Goal: Task Accomplishment & Management: Manage account settings

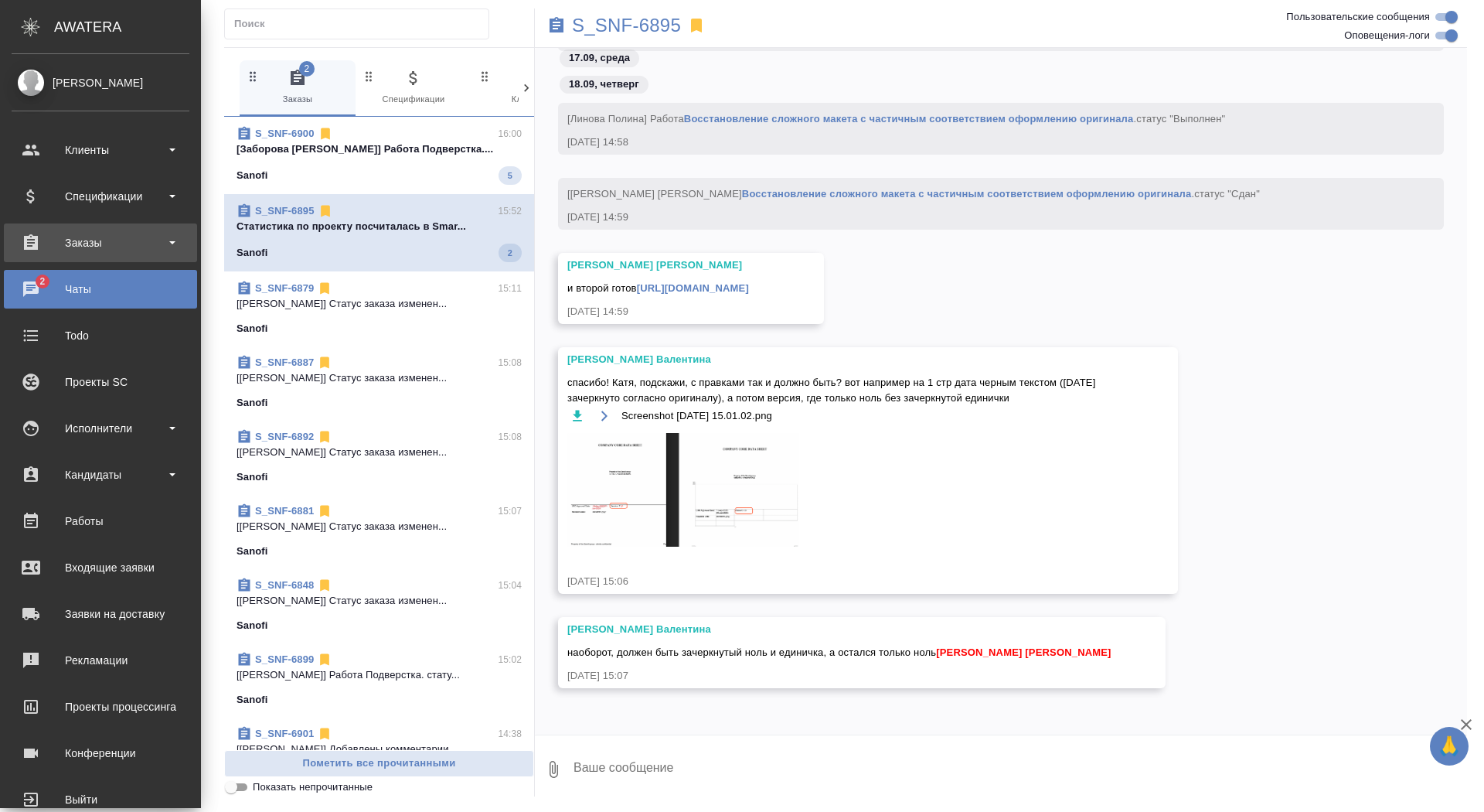
click at [34, 257] on div "Заказы" at bounding box center [101, 242] width 193 height 39
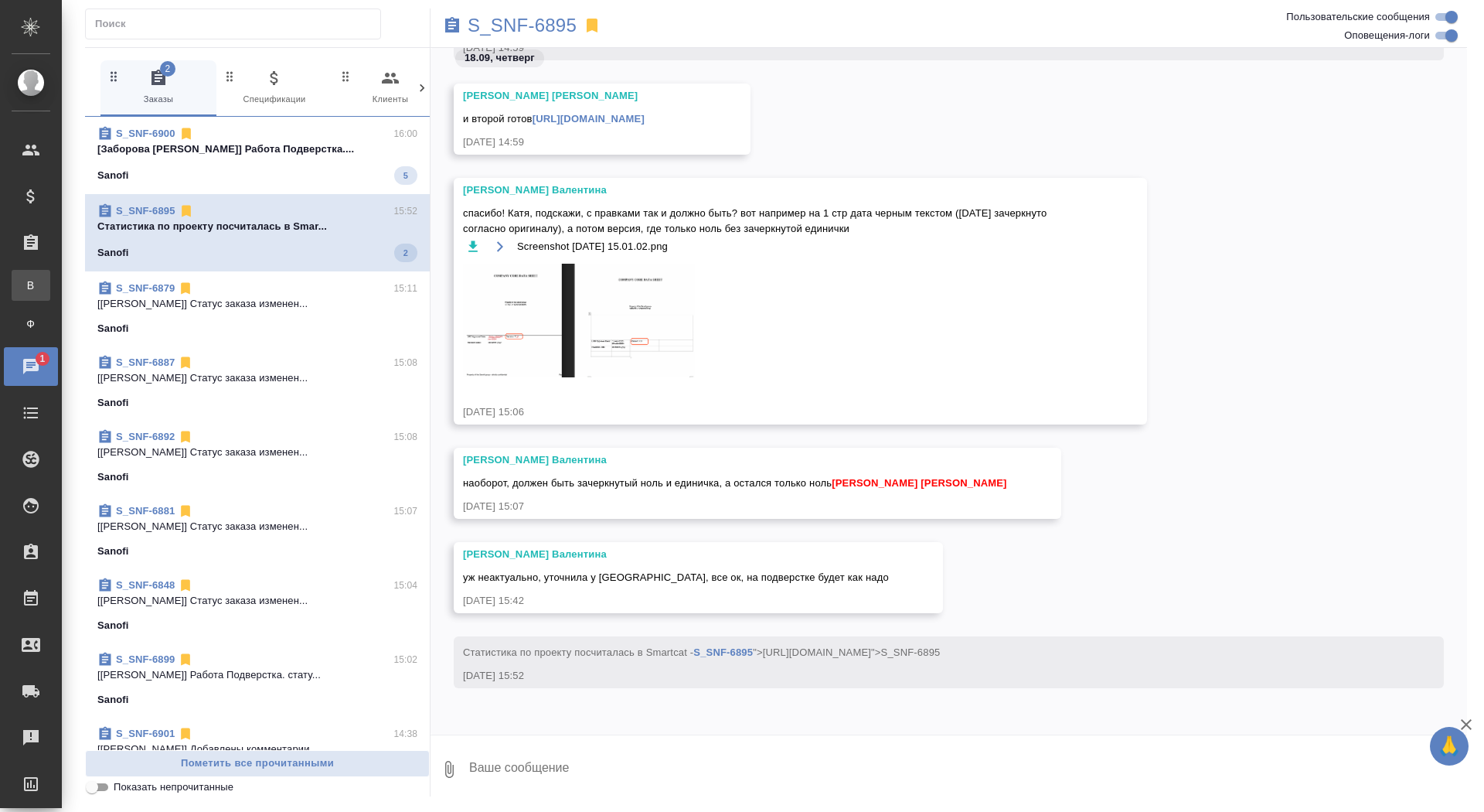
click at [23, 292] on div "Все заказы" at bounding box center [12, 285] width 23 height 15
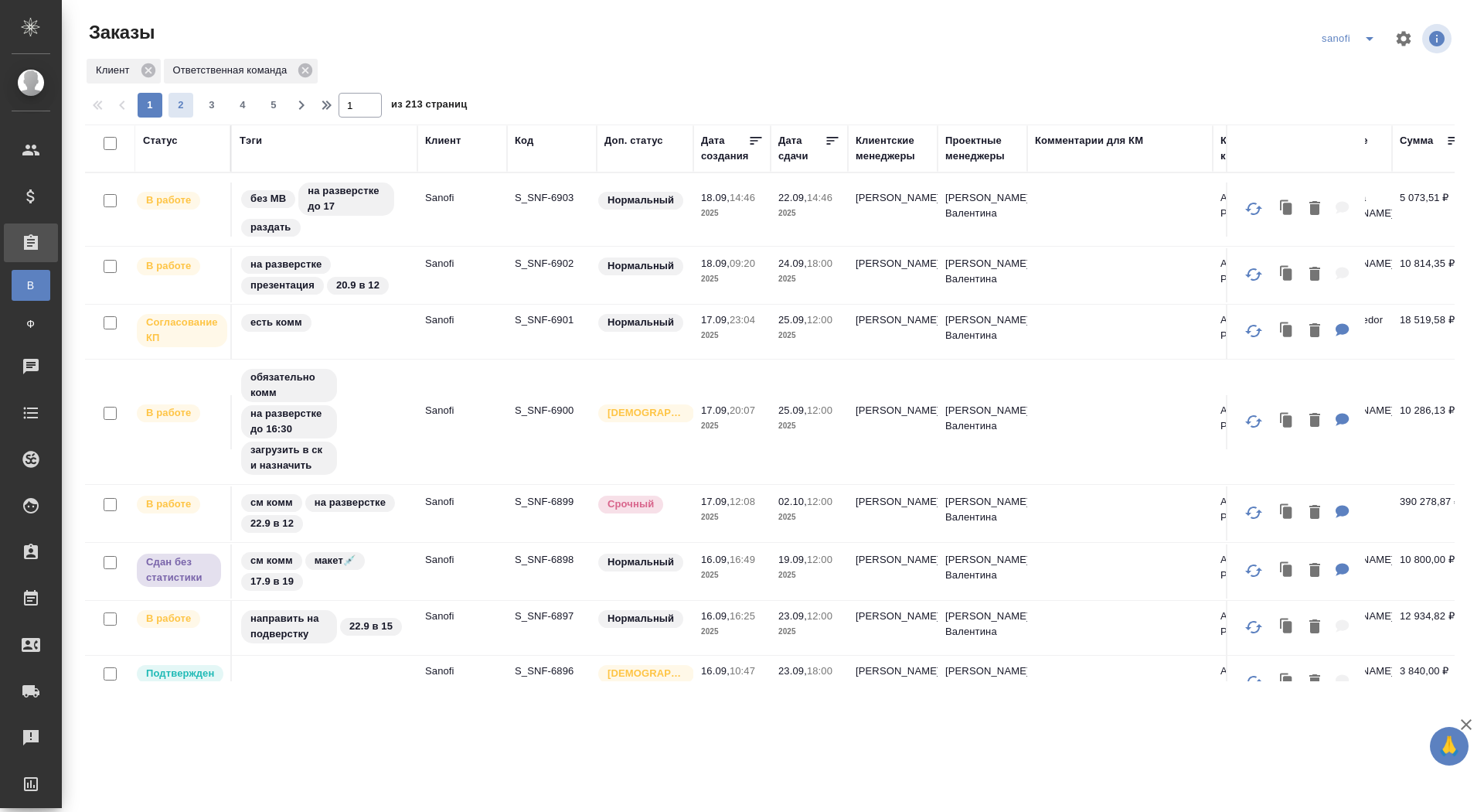
click at [173, 112] on span "2" at bounding box center [180, 105] width 24 height 15
type input "2"
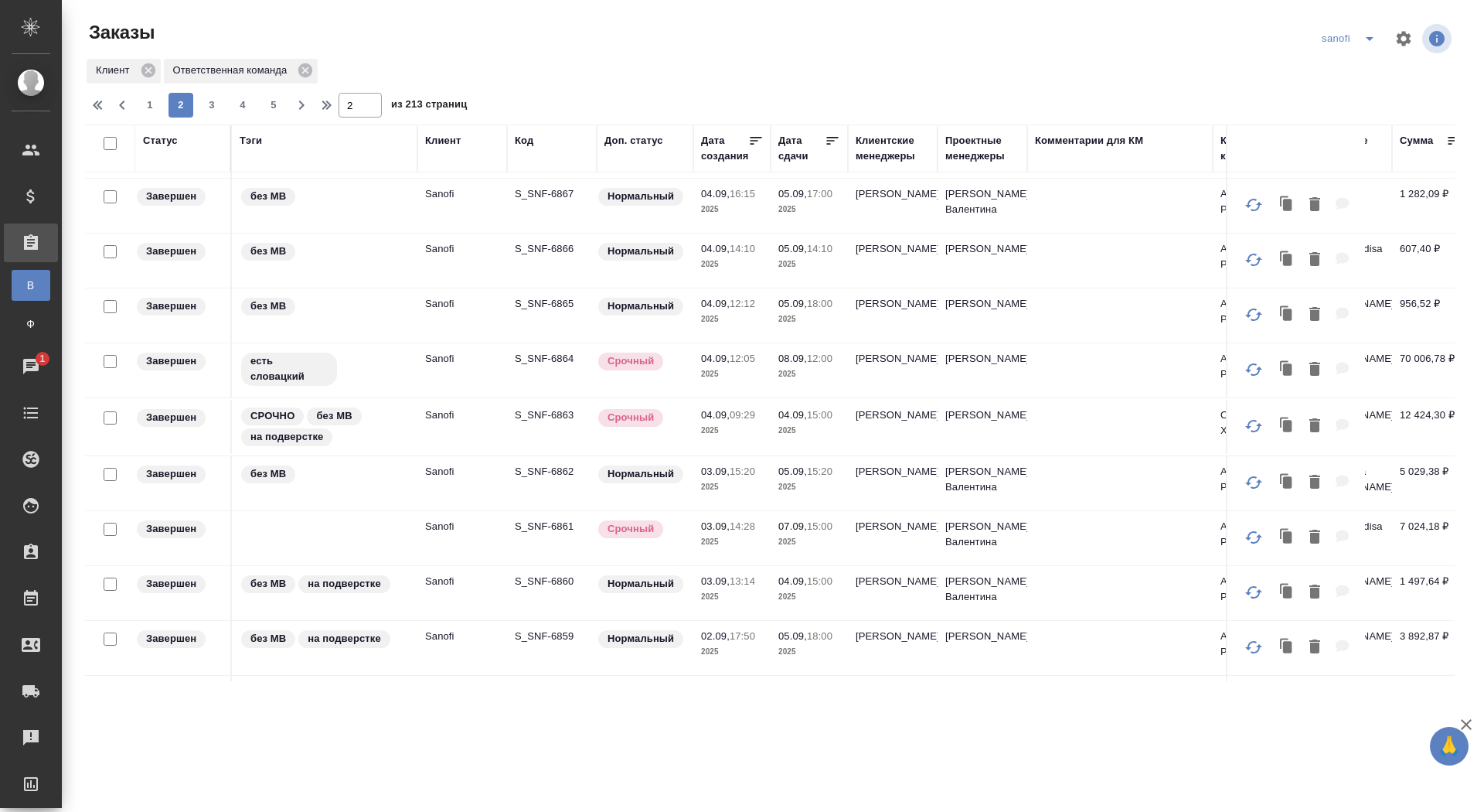
scroll to position [934, 0]
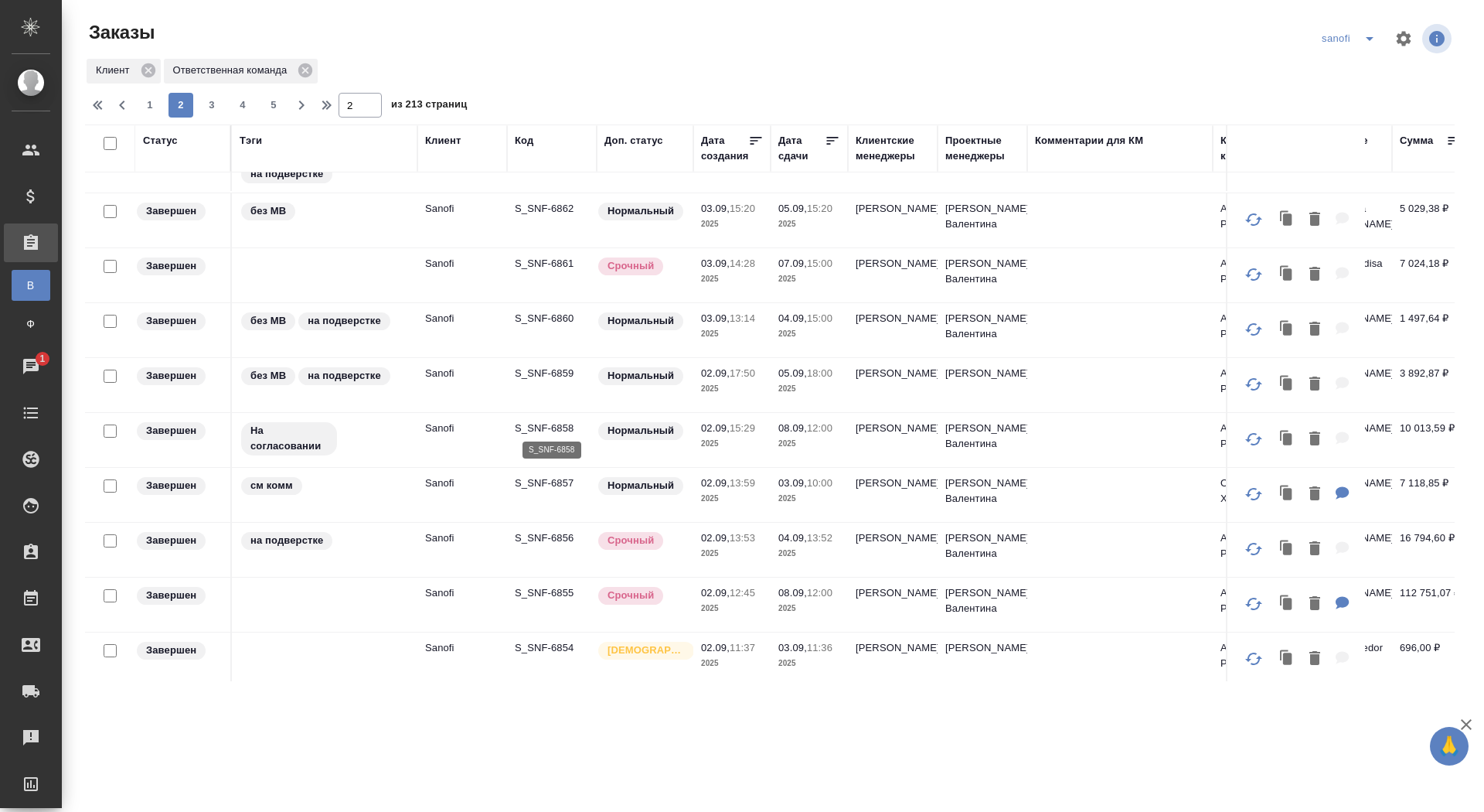
click at [549, 425] on p "S_SNF-6858" at bounding box center [552, 428] width 74 height 15
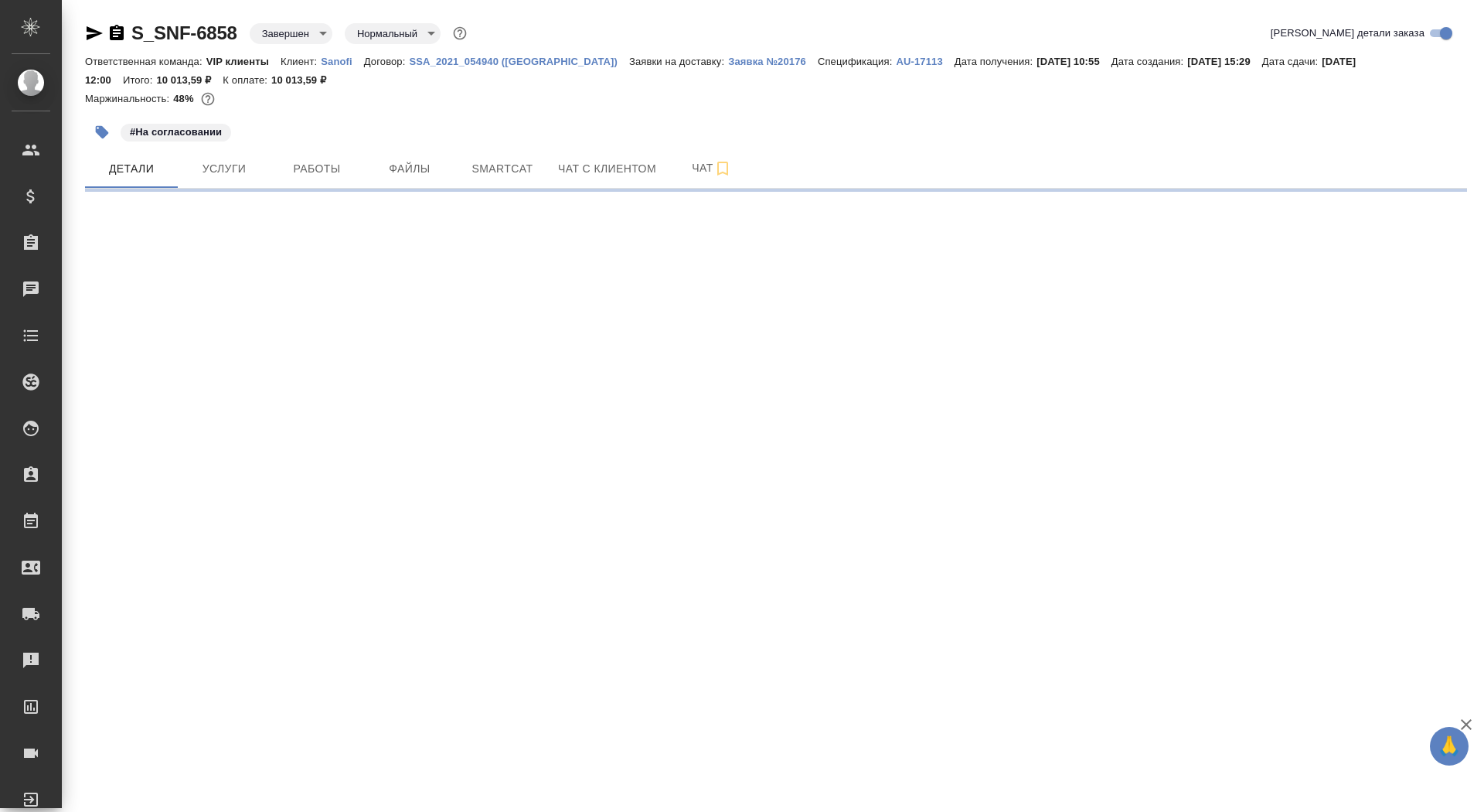
select select "RU"
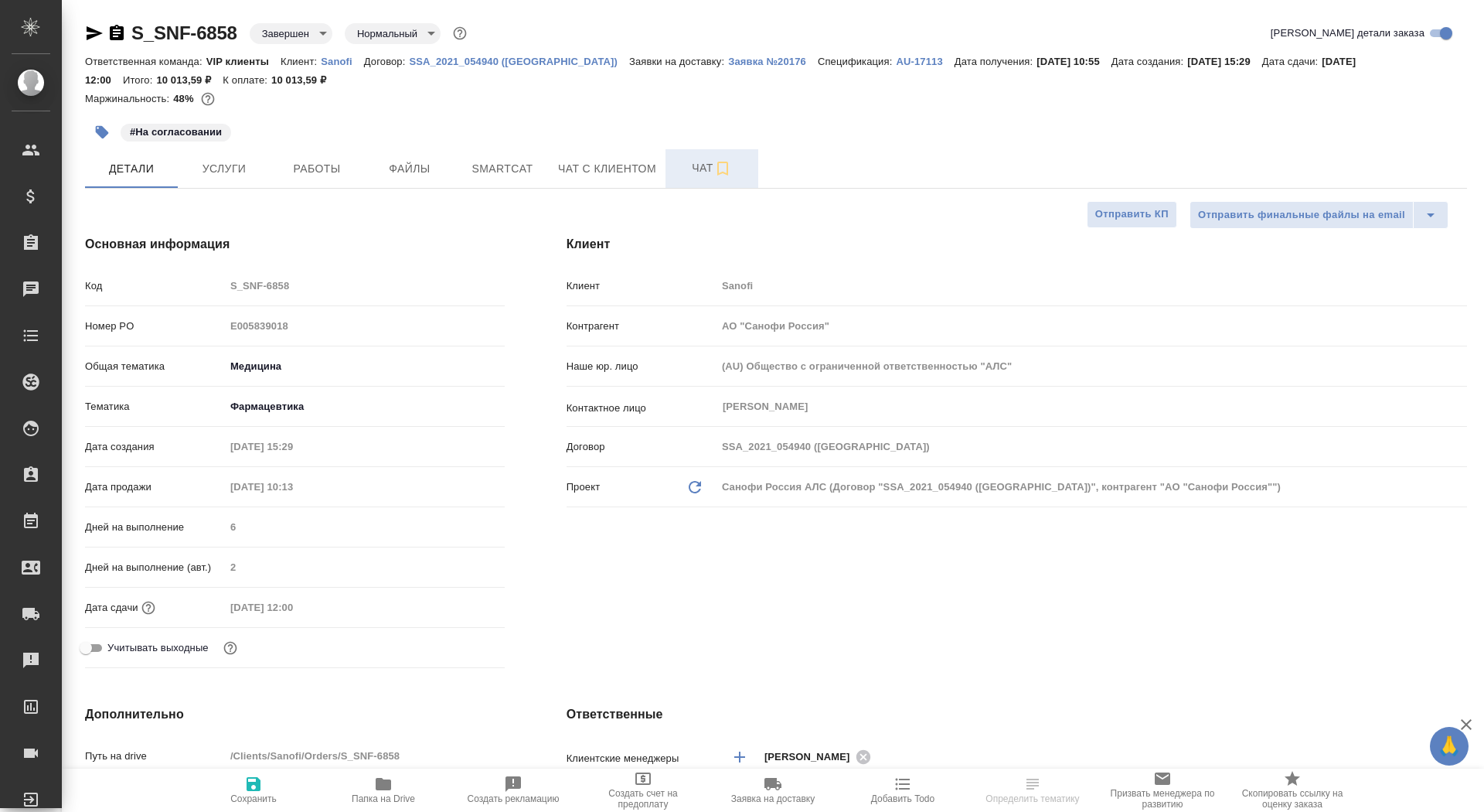
click at [688, 161] on span "Чат" at bounding box center [712, 168] width 74 height 19
type textarea "x"
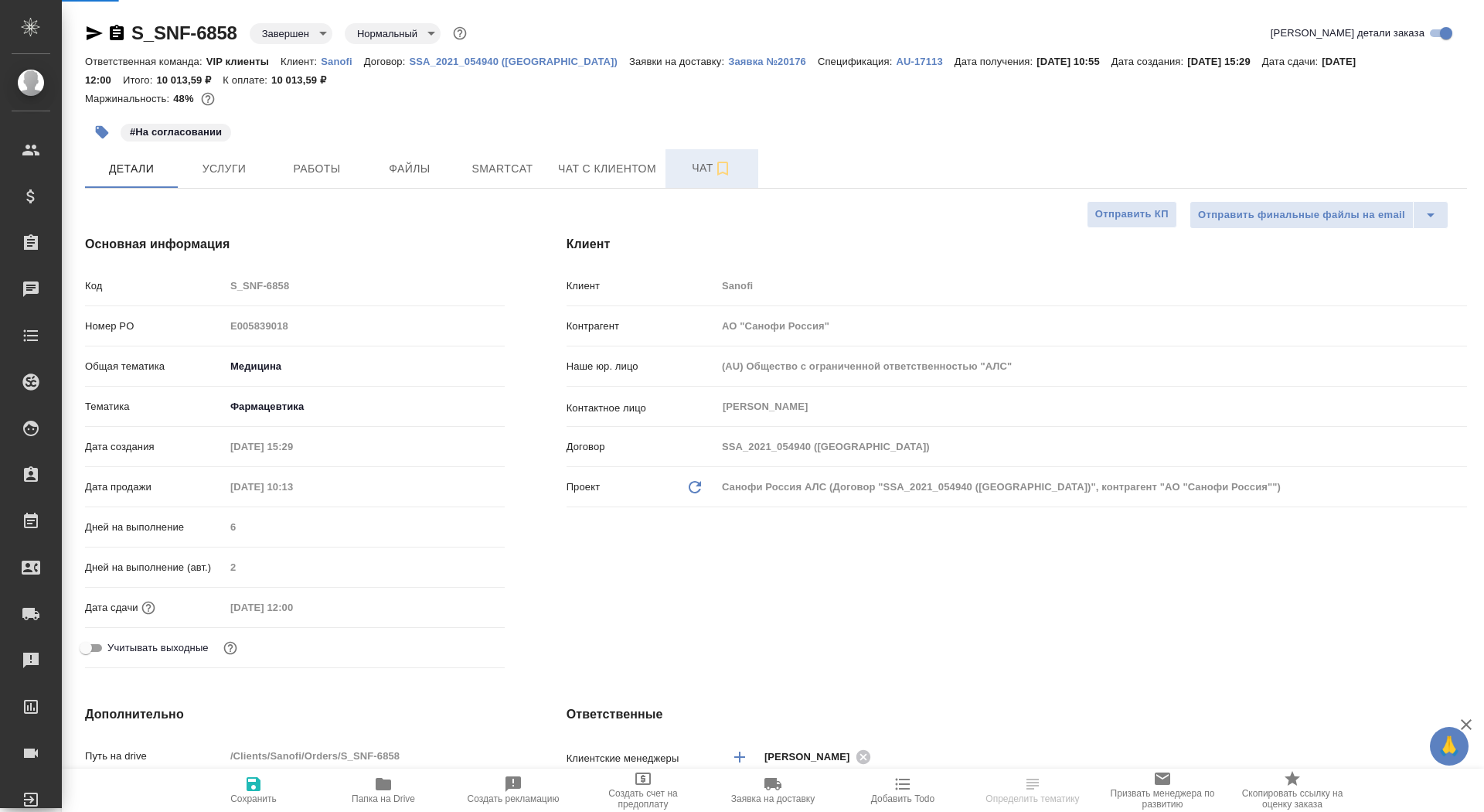
type textarea "x"
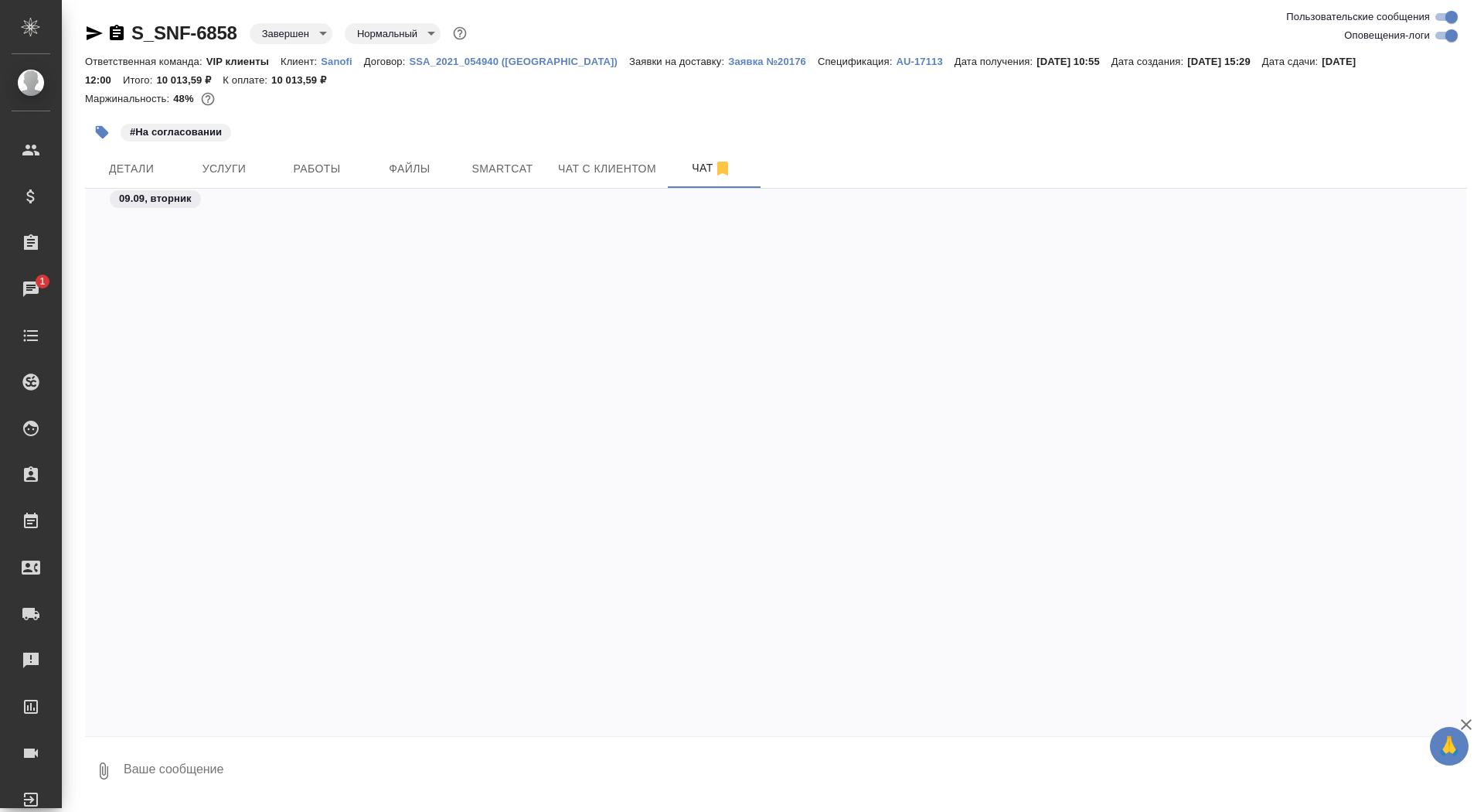
scroll to position [39245, 0]
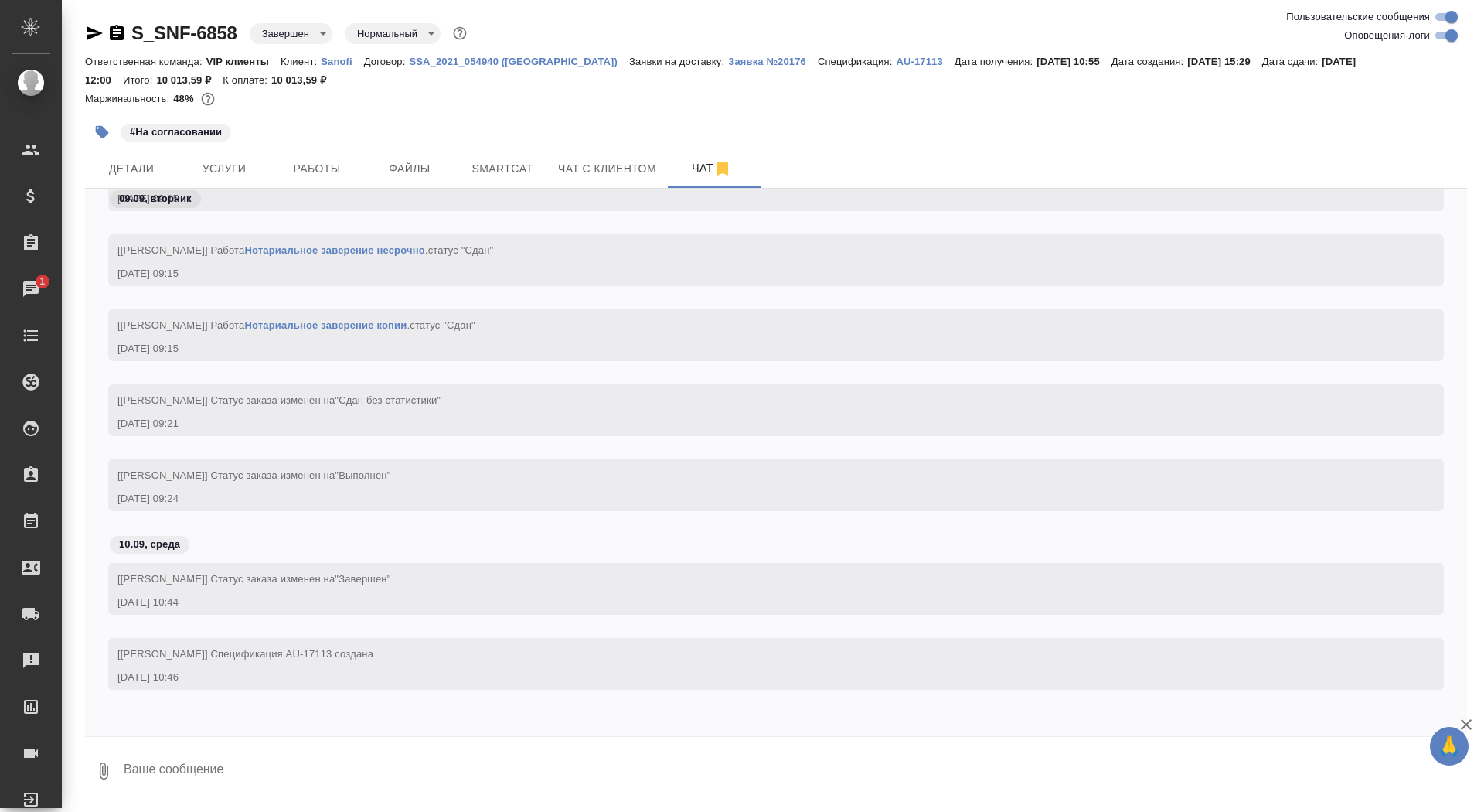
click at [264, 731] on div "09.09, вторник [Сайдашева Диляра] Работа Нотариальное заверение копии . Изменен…" at bounding box center [776, 462] width 1382 height 547
click at [268, 765] on textarea at bounding box center [795, 770] width 1346 height 53
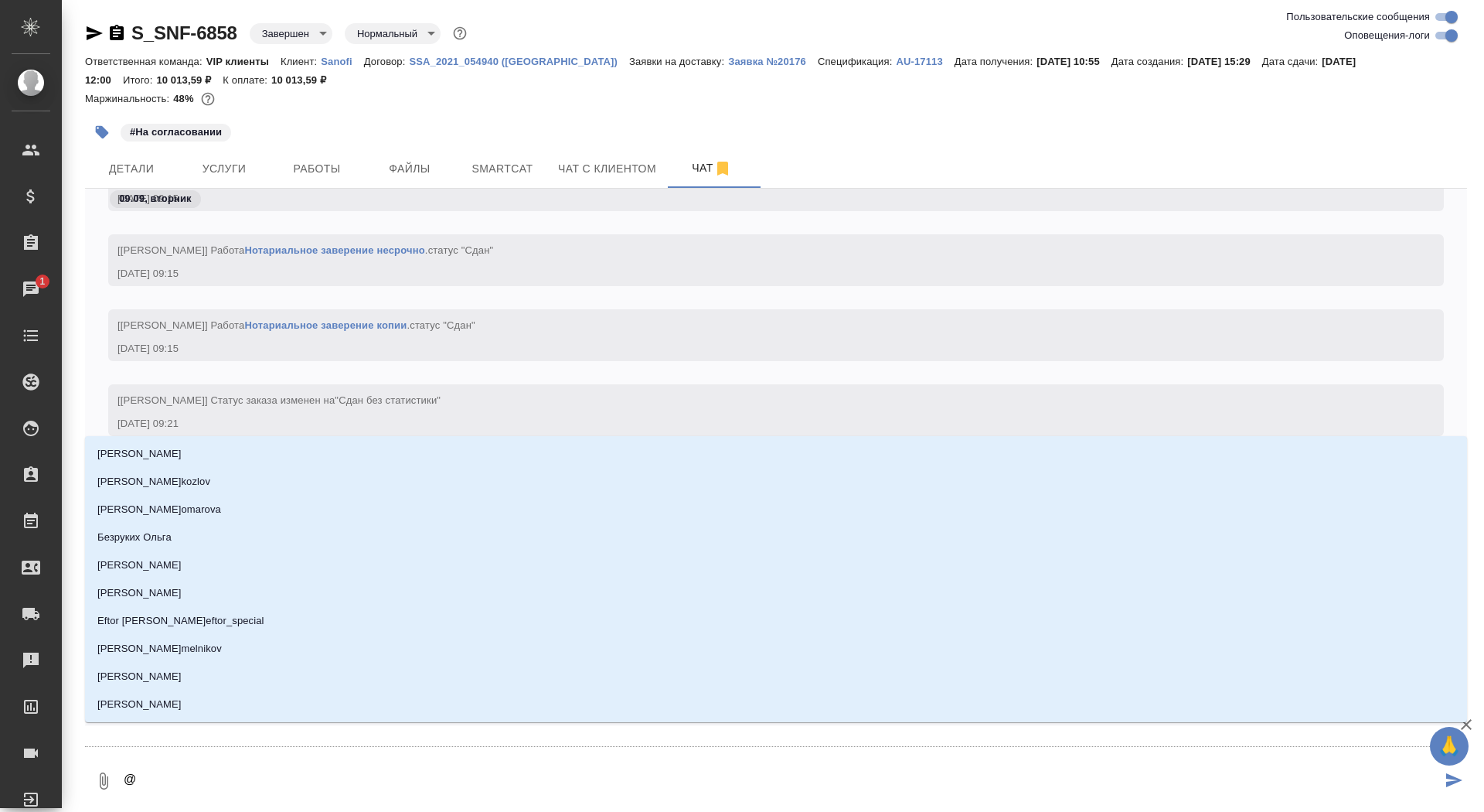
type textarea "@г"
type input "г"
type textarea "@го"
type input "го"
type textarea "@гор"
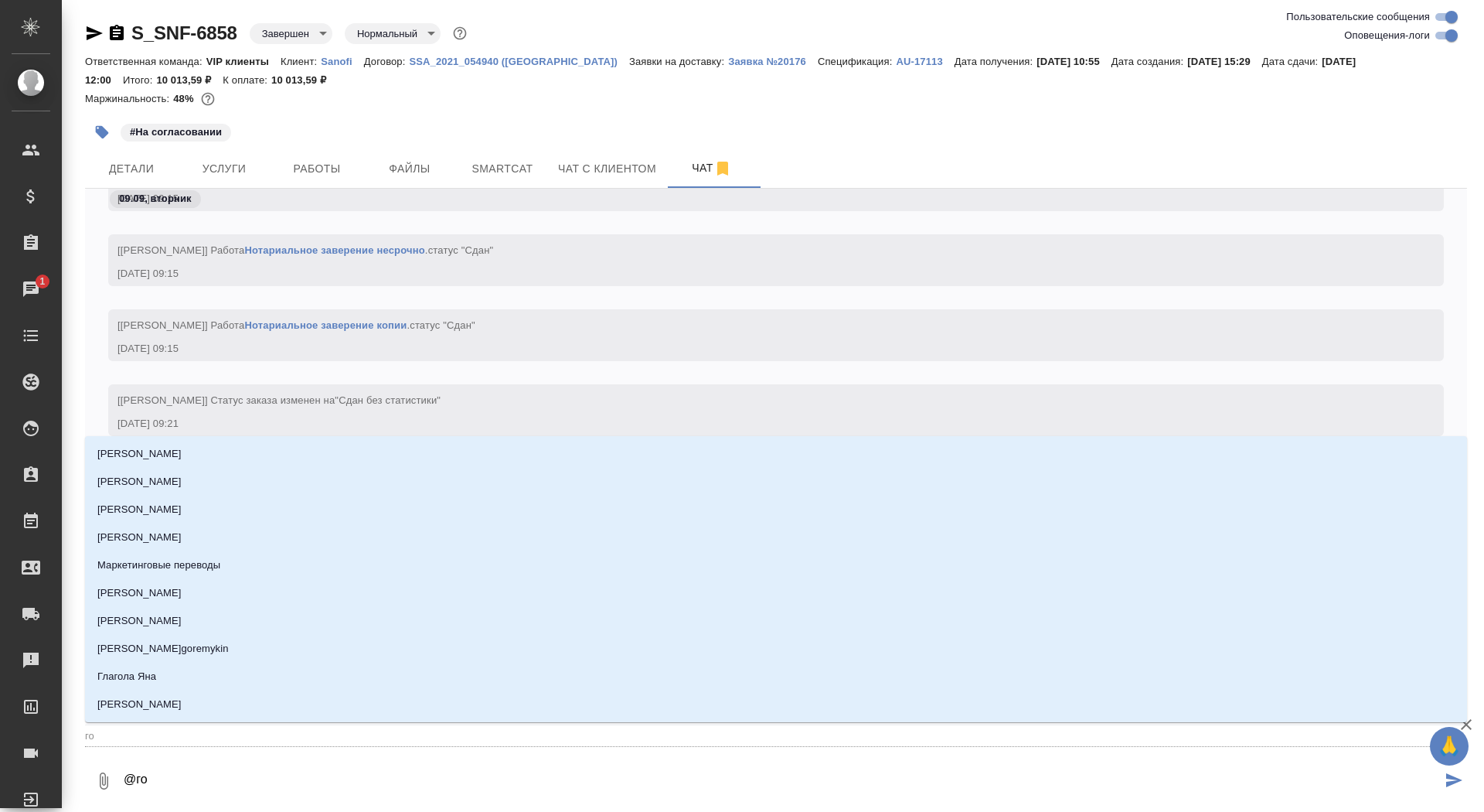
type input "гор"
type textarea "@горш"
type input "горш"
type textarea "@горшк"
type input "горшк"
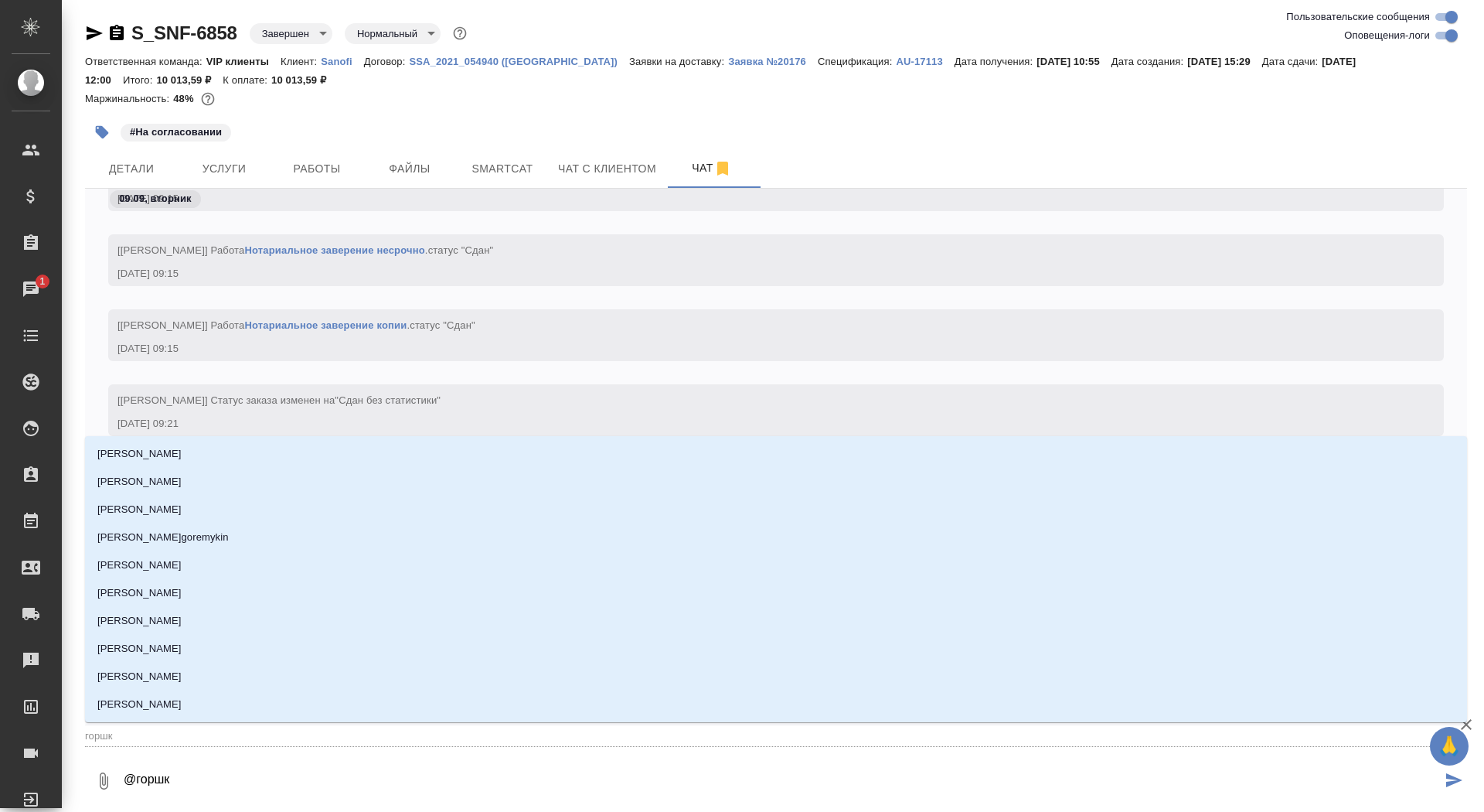
type textarea "@горшко"
type input "горшко"
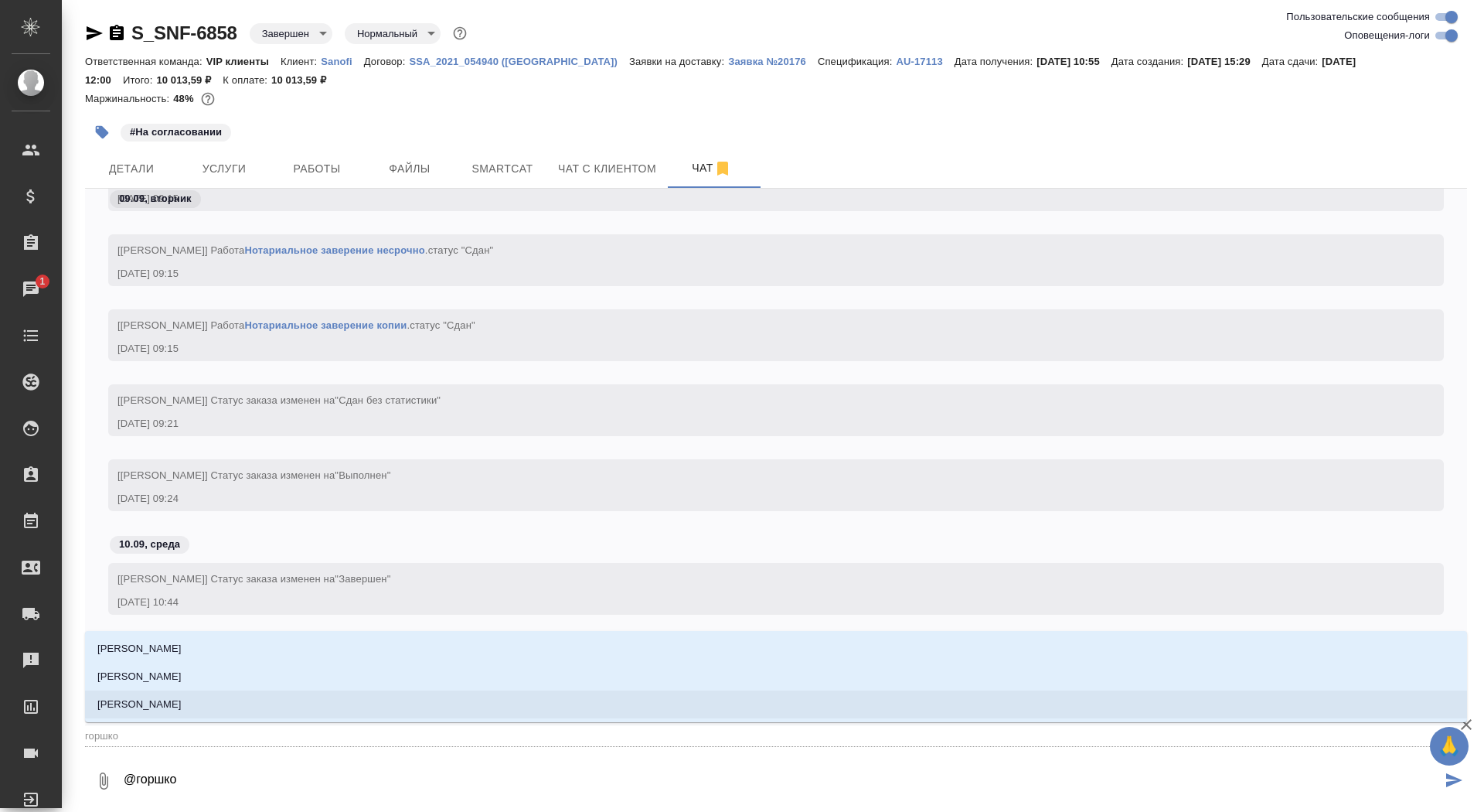
click at [383, 706] on li "[PERSON_NAME]" at bounding box center [776, 704] width 1382 height 28
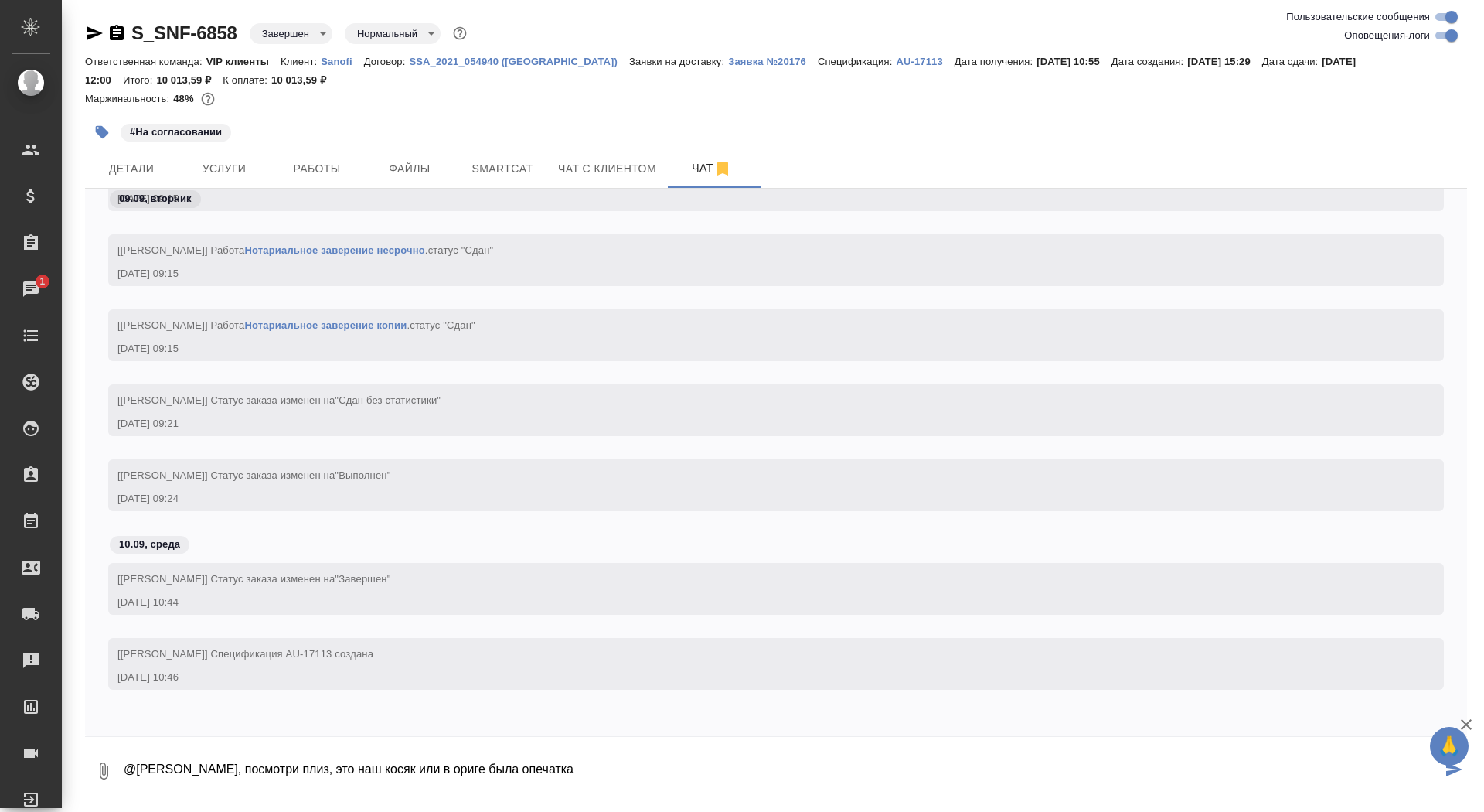
paste textarea "Мы обнаружили опечатку в файле со Спецификацией – не заметили, что в испытании …"
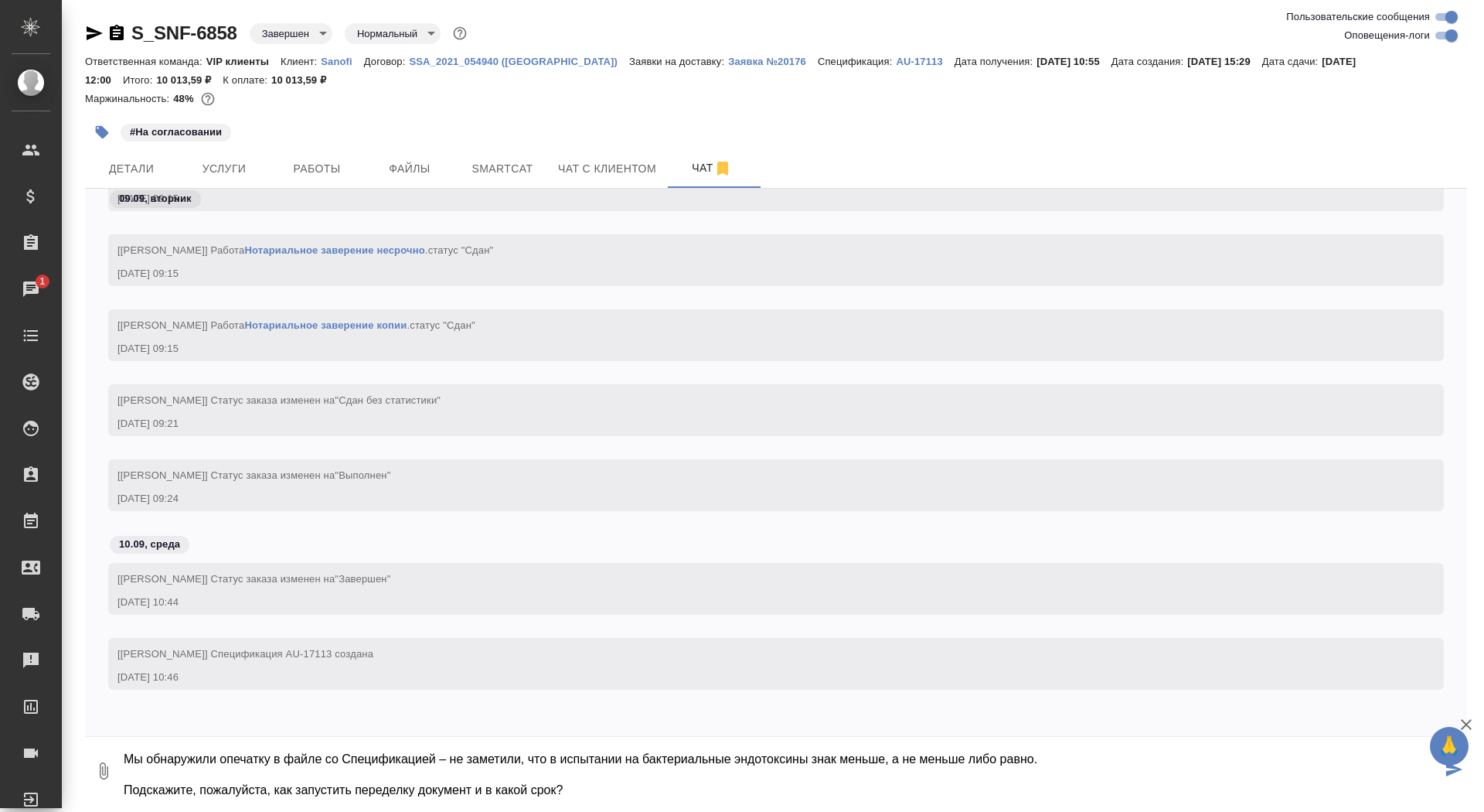
type textarea "@Горшкова Валентина Валечка, посмотри плиз, это наш косяк или в ориге была опеч…"
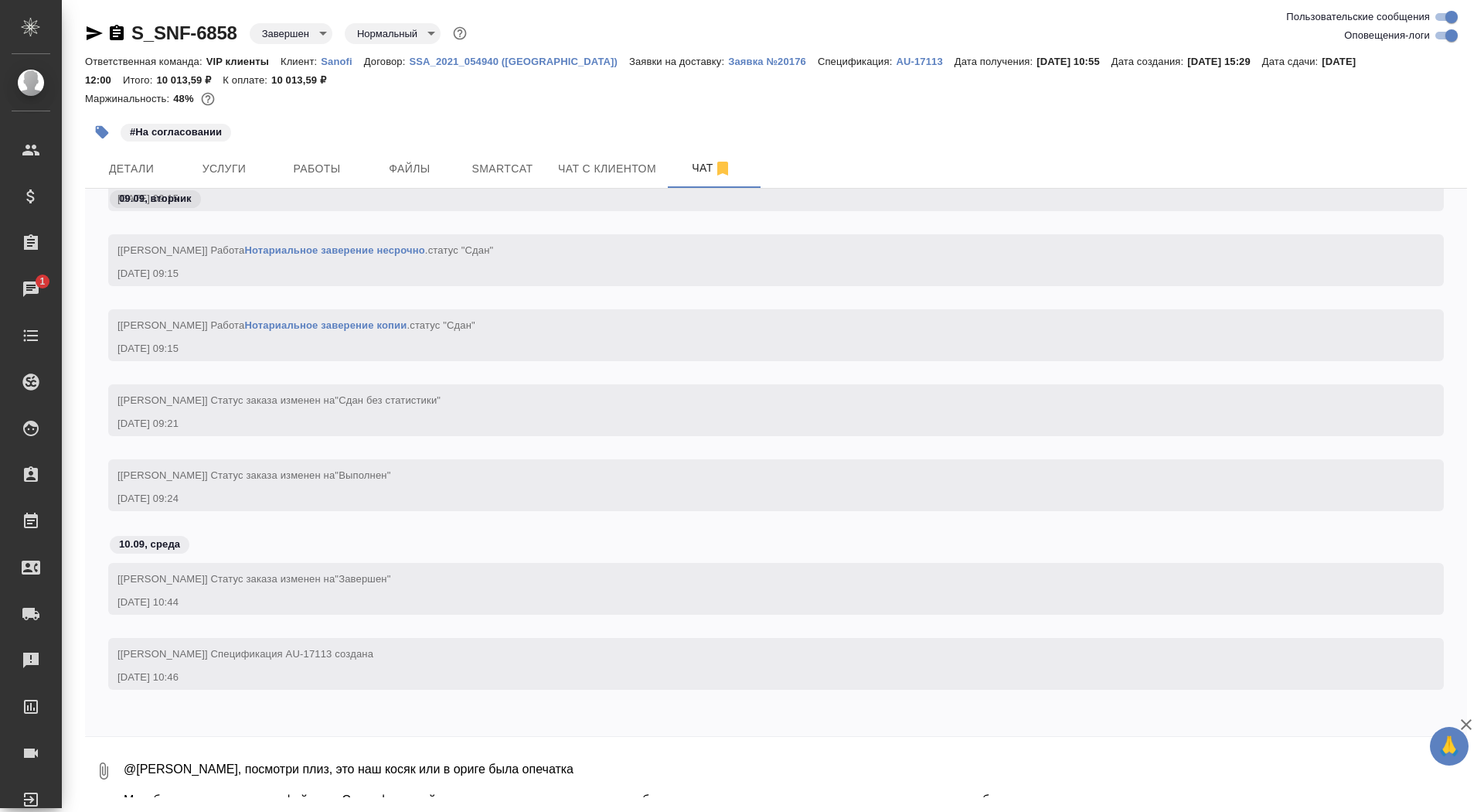
scroll to position [39411, 0]
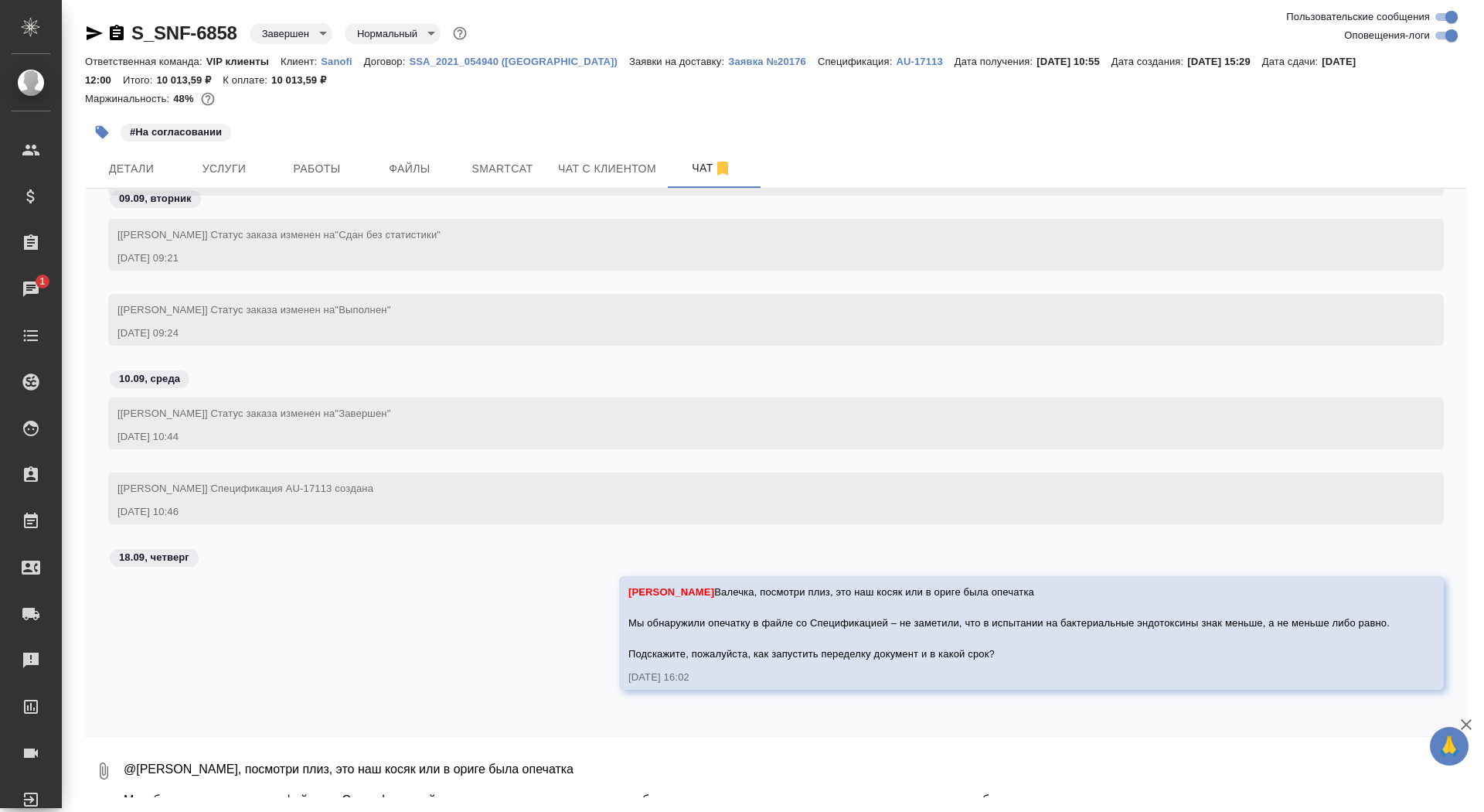
click at [92, 29] on icon "button" at bounding box center [94, 33] width 16 height 14
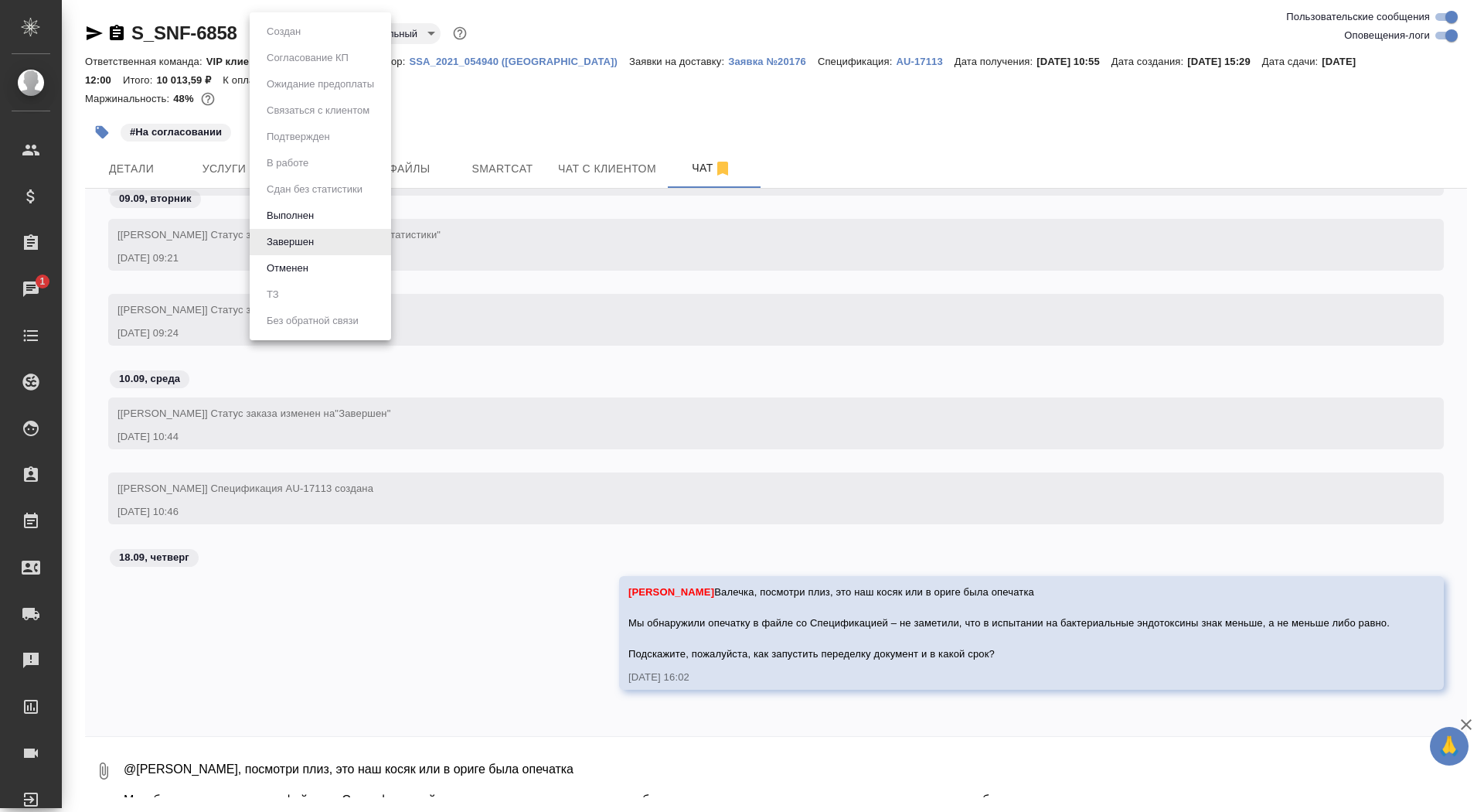
click at [299, 31] on body "🙏 .cls-1 fill:#fff; AWATERA Saydasheva Dilyara Клиенты Спецификации Заказы 1 Ча…" at bounding box center [742, 406] width 1484 height 812
click at [310, 211] on button "Выполнен" at bounding box center [289, 216] width 56 height 17
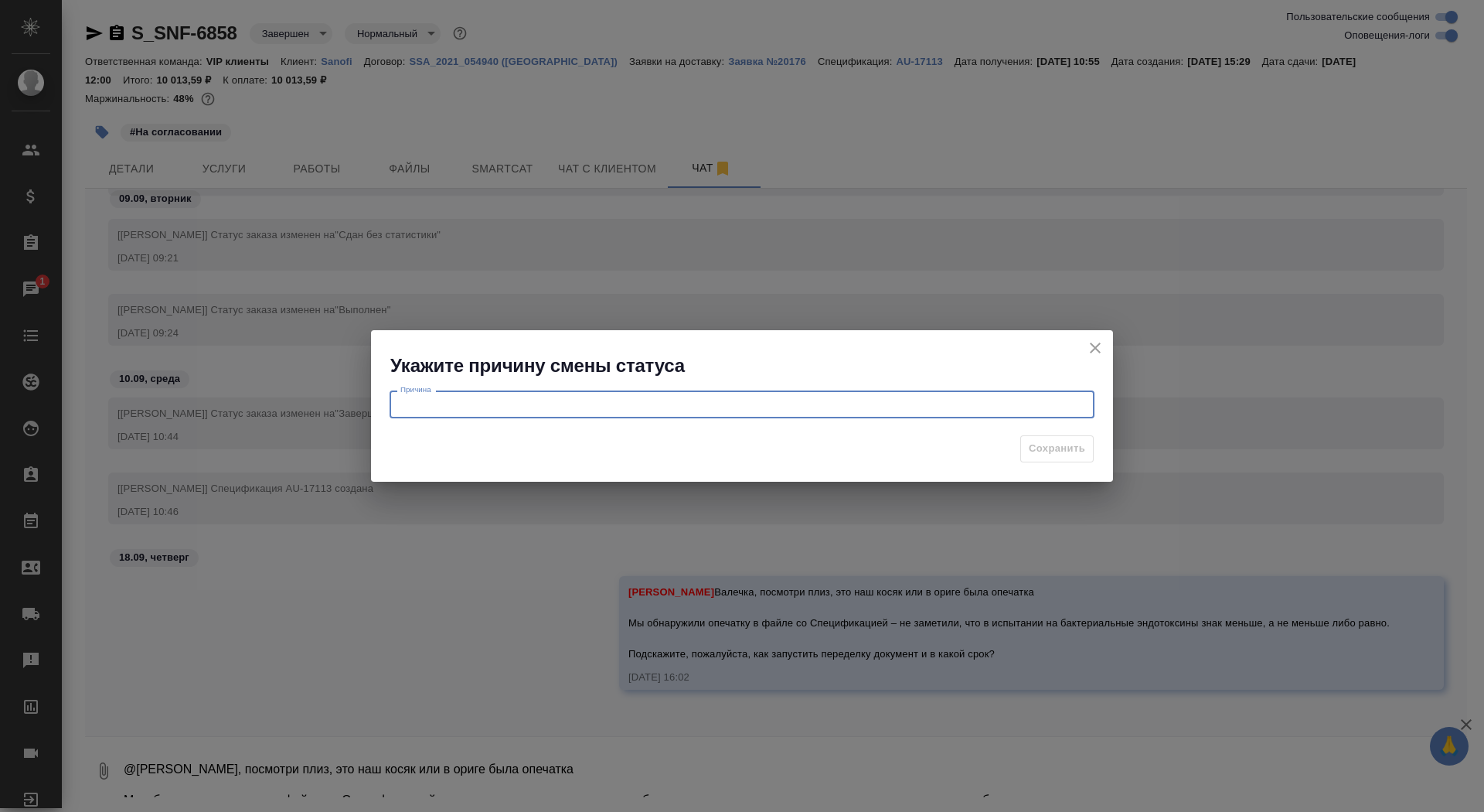
click at [551, 399] on textarea at bounding box center [742, 405] width 684 height 12
click at [554, 407] on textarea at bounding box center [742, 405] width 684 height 12
type textarea "н"
type textarea "из-за опечатки требуется переделка нзп"
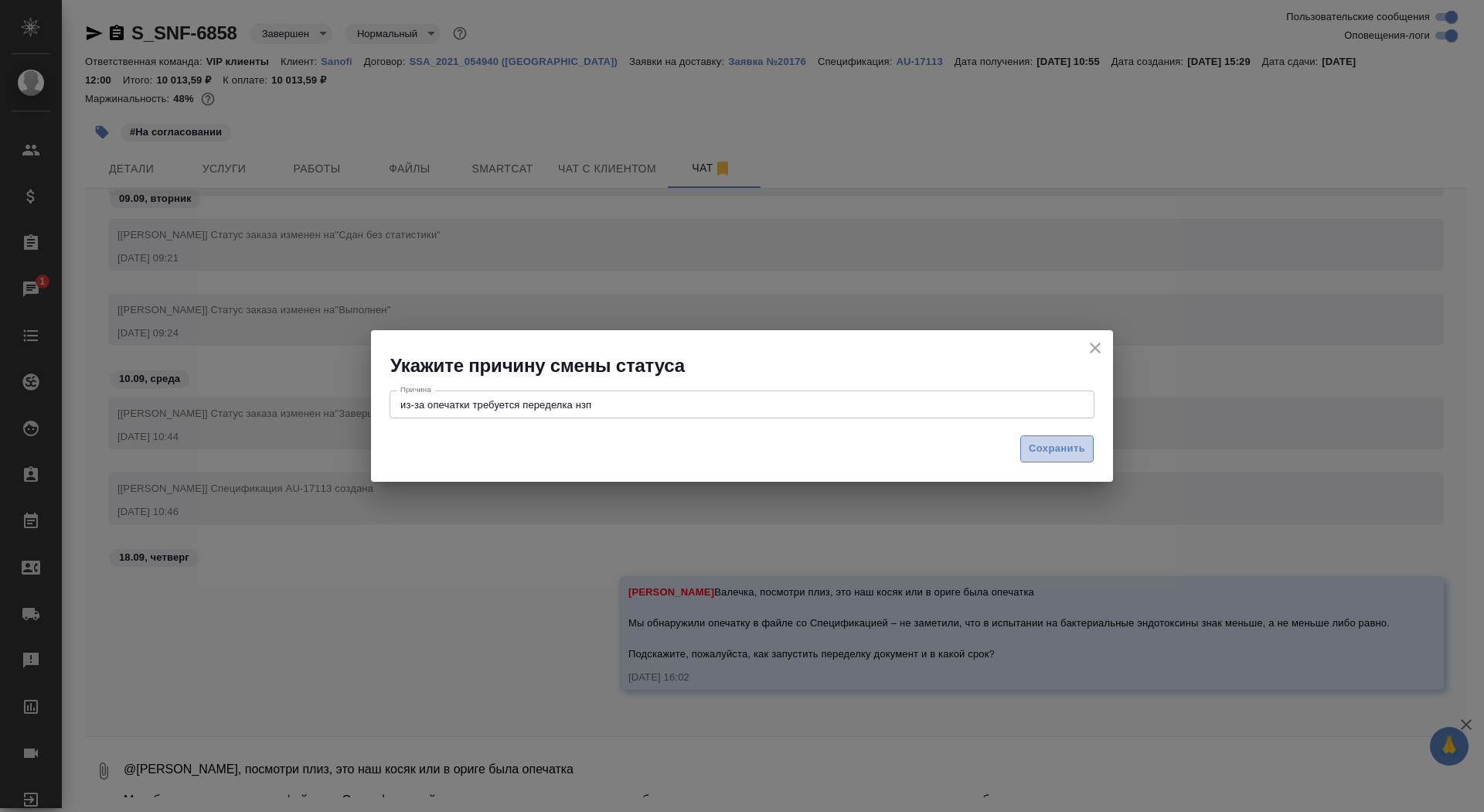
click at [1078, 440] on button "Сохранить" at bounding box center [1057, 449] width 74 height 27
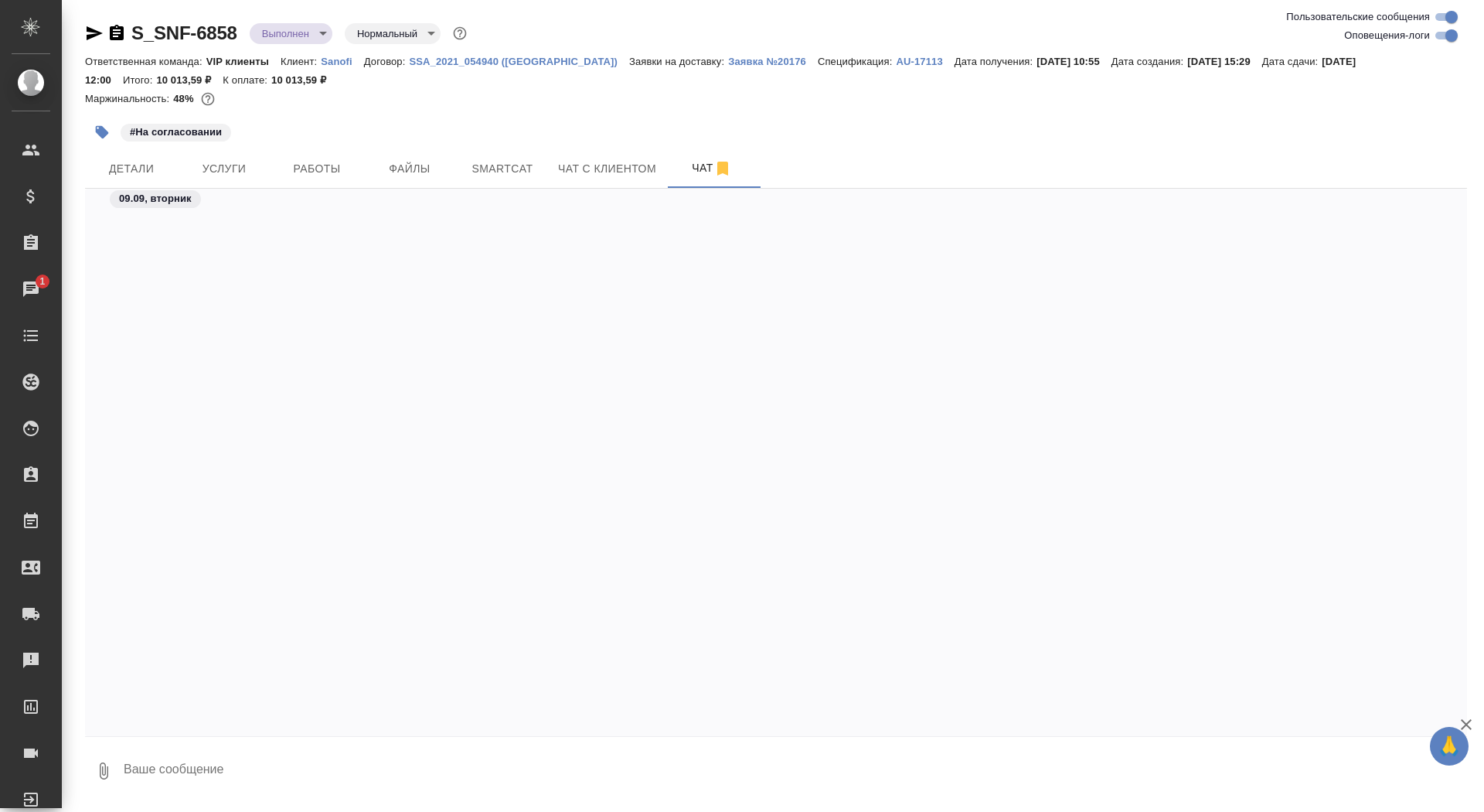
scroll to position [41061, 0]
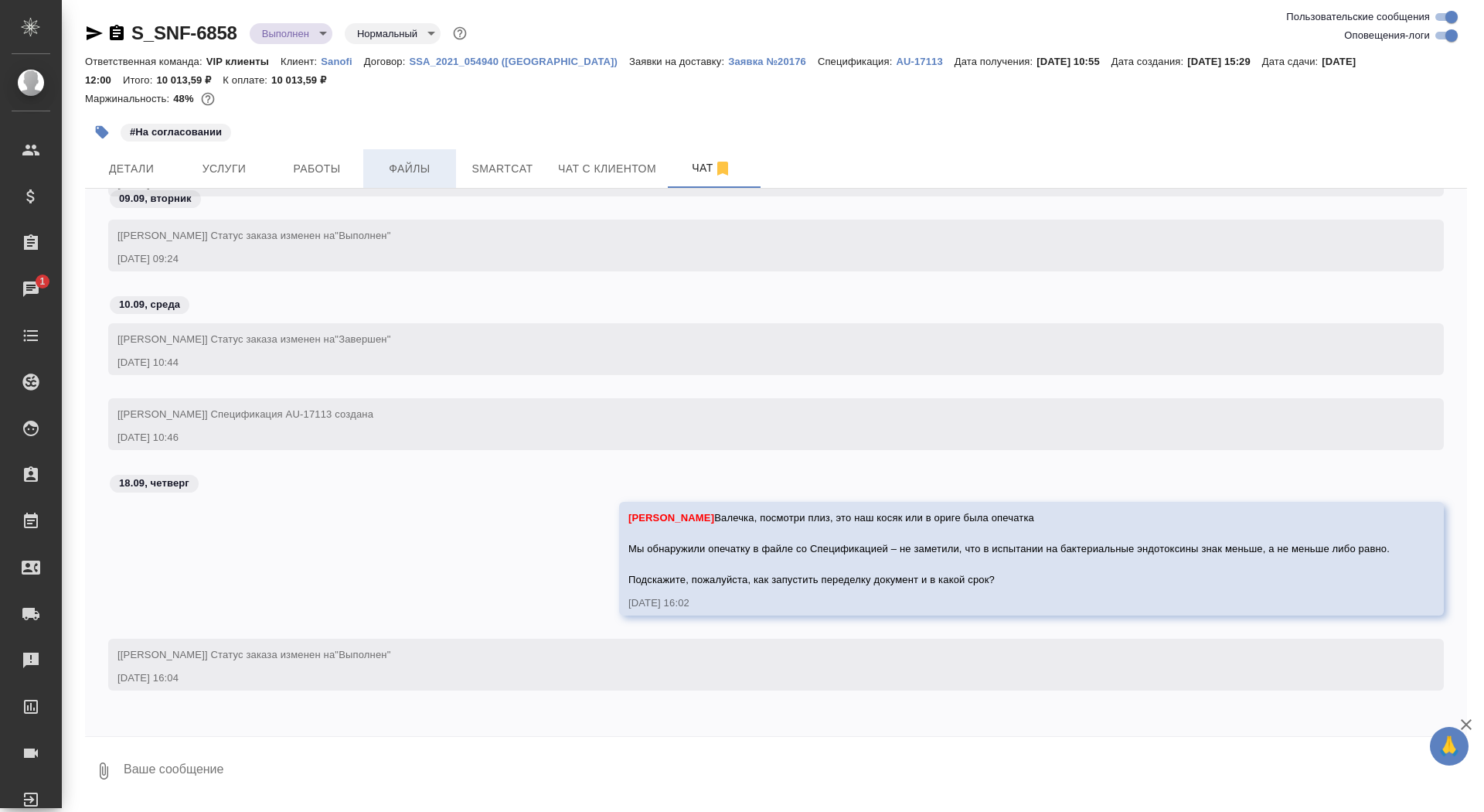
click at [391, 173] on span "Файлы" at bounding box center [409, 169] width 74 height 19
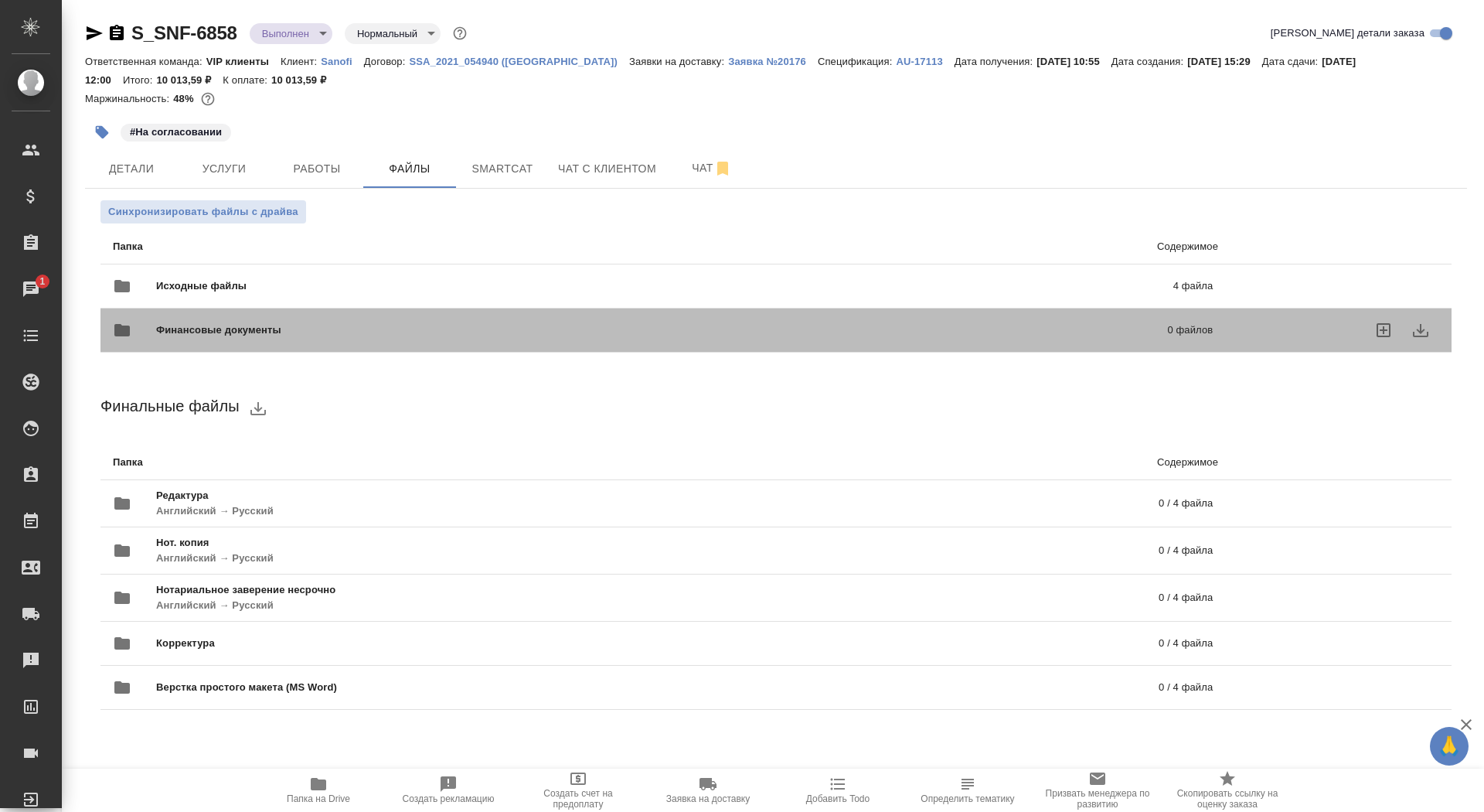
click at [491, 297] on div "Финансовые документы 0 файлов" at bounding box center [663, 330] width 1131 height 68
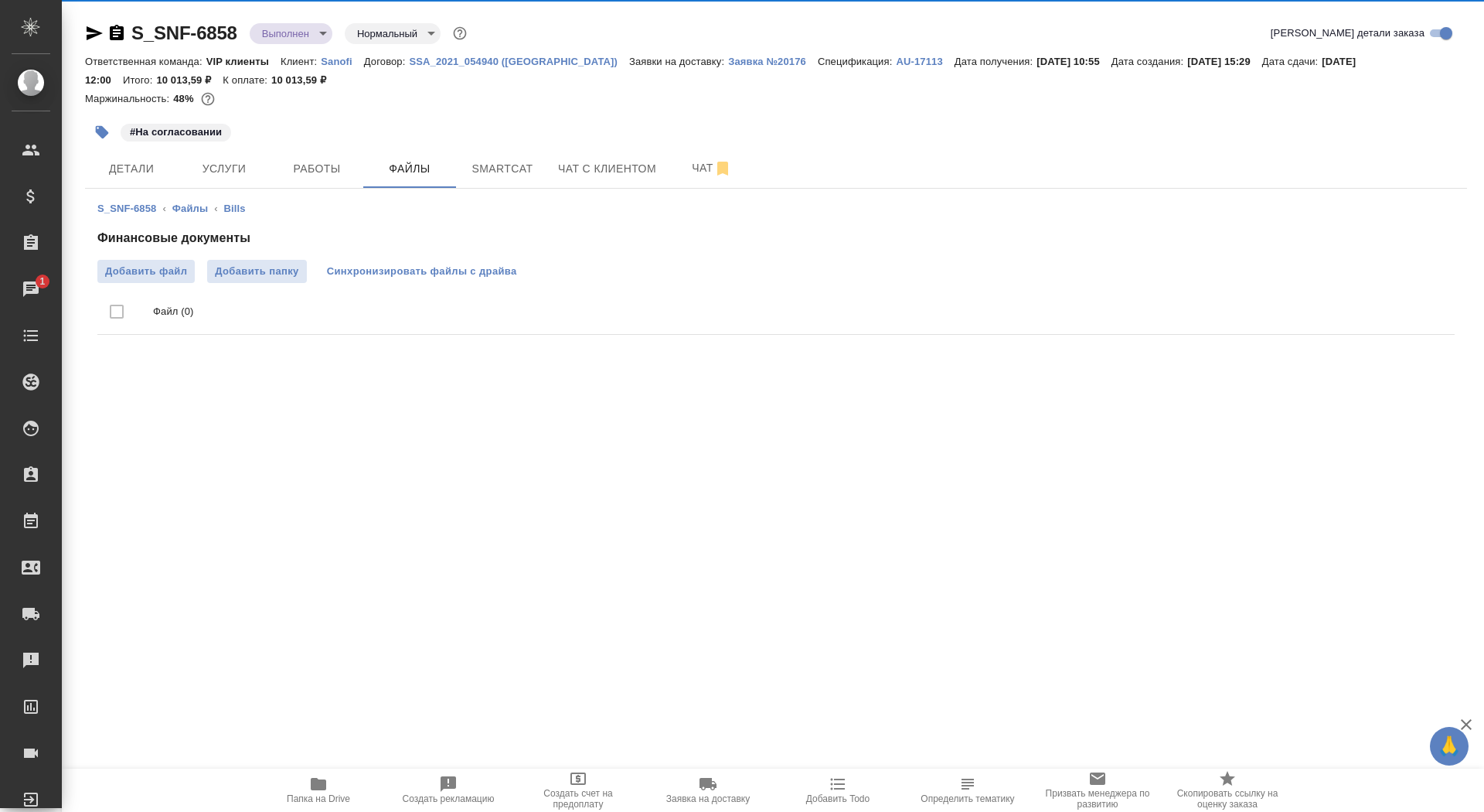
click at [489, 278] on span "Синхронизировать файлы с драйва" at bounding box center [422, 271] width 190 height 15
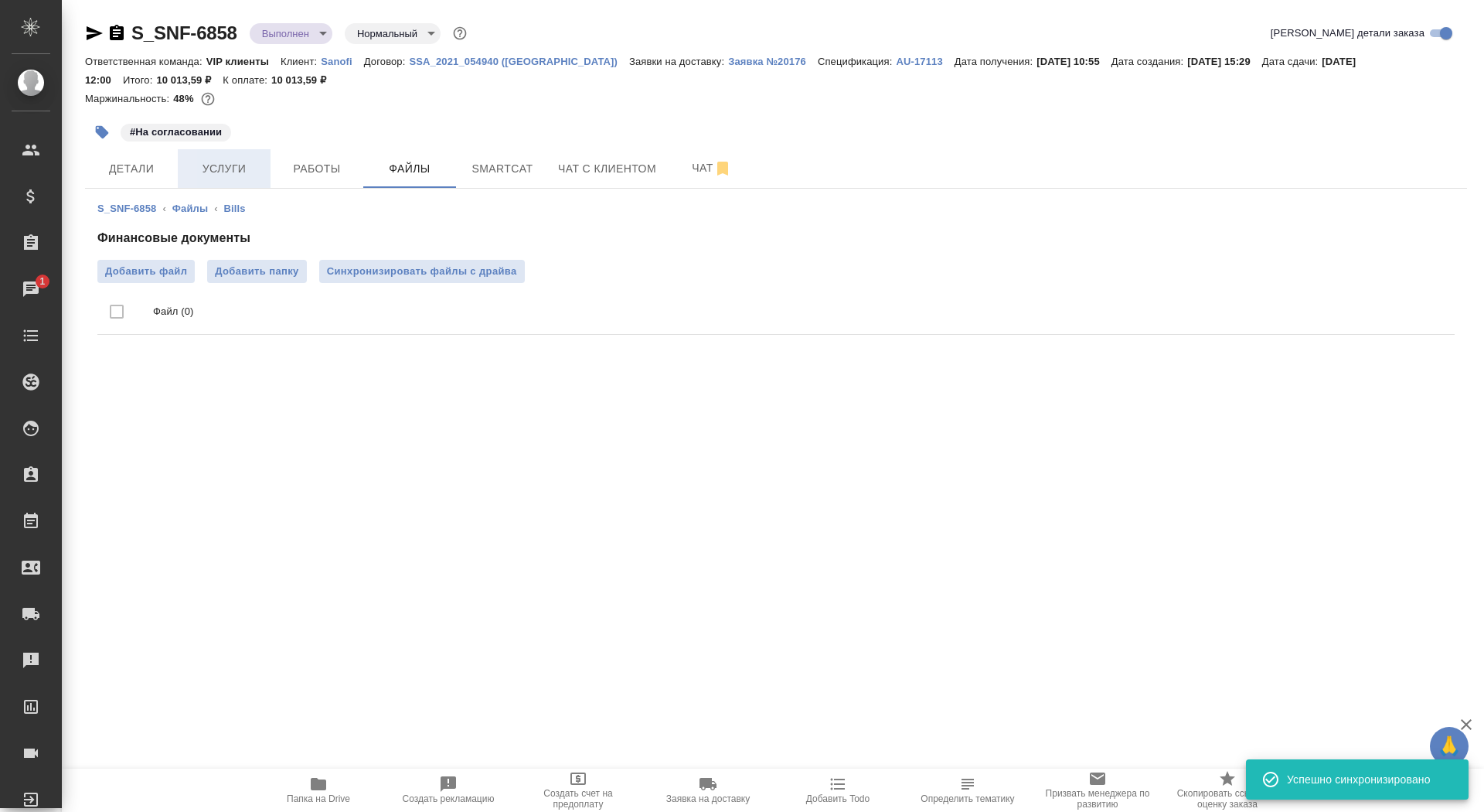
click at [208, 162] on span "Услуги" at bounding box center [224, 169] width 74 height 19
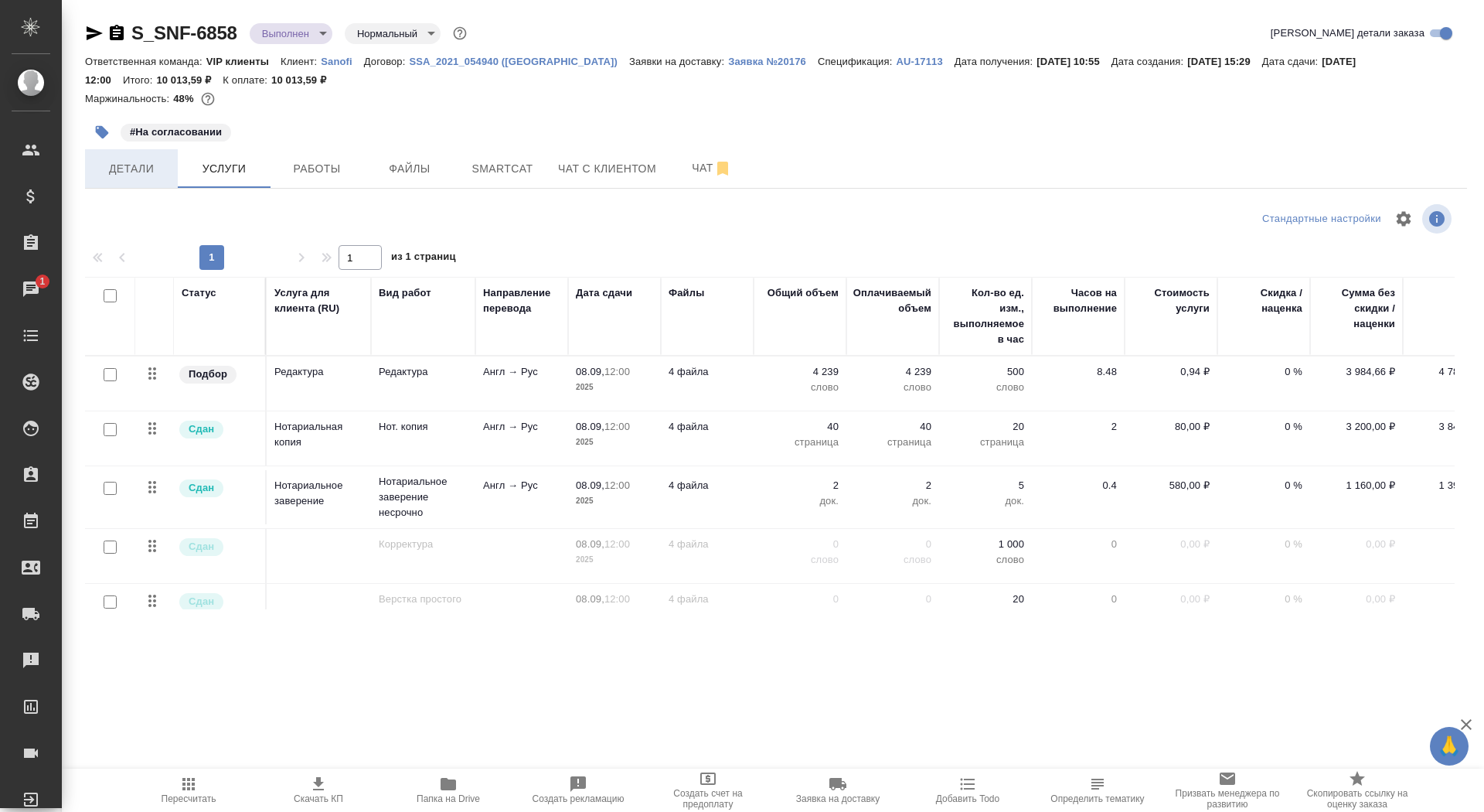
click at [121, 182] on button "Детали" at bounding box center [131, 169] width 93 height 39
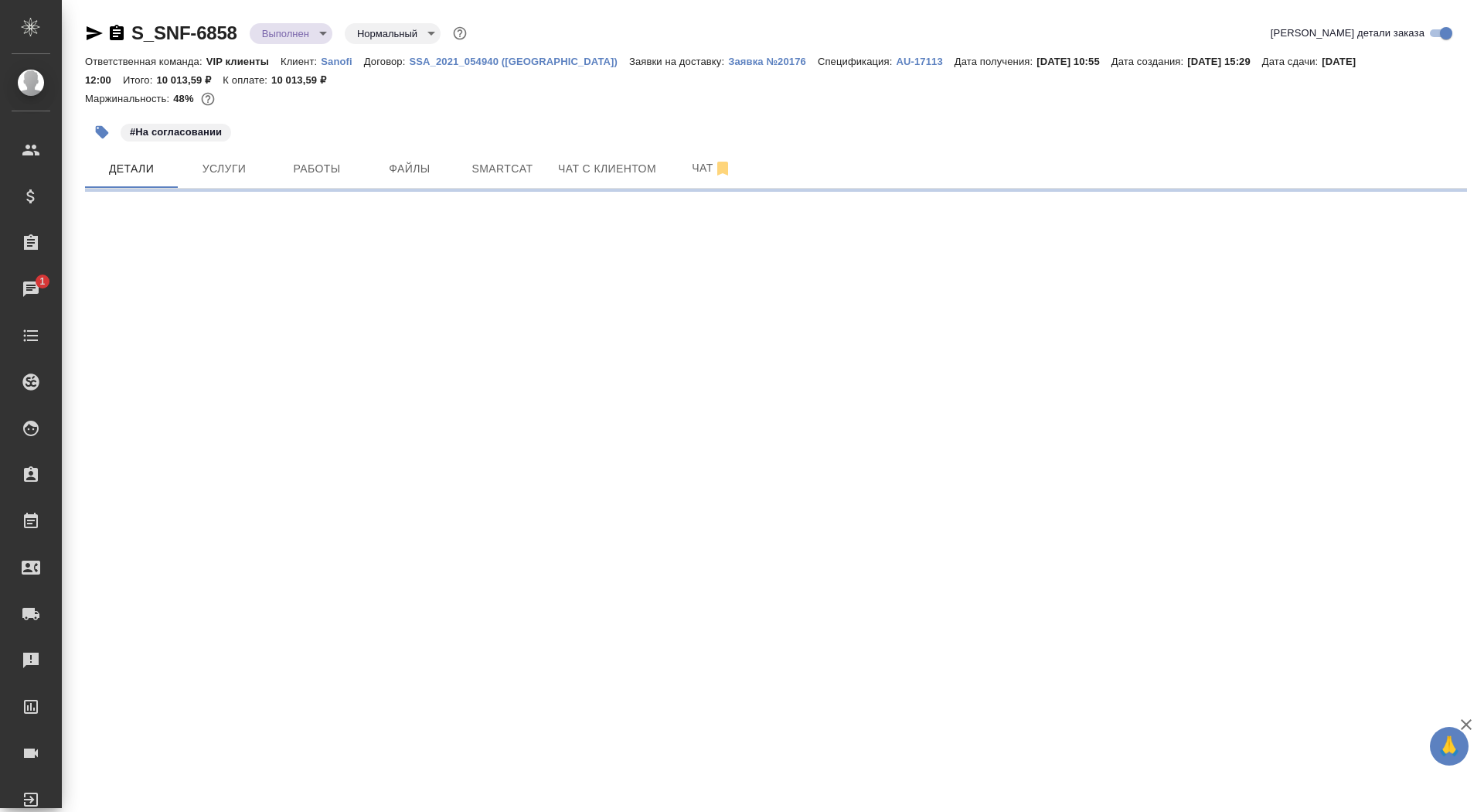
select select "RU"
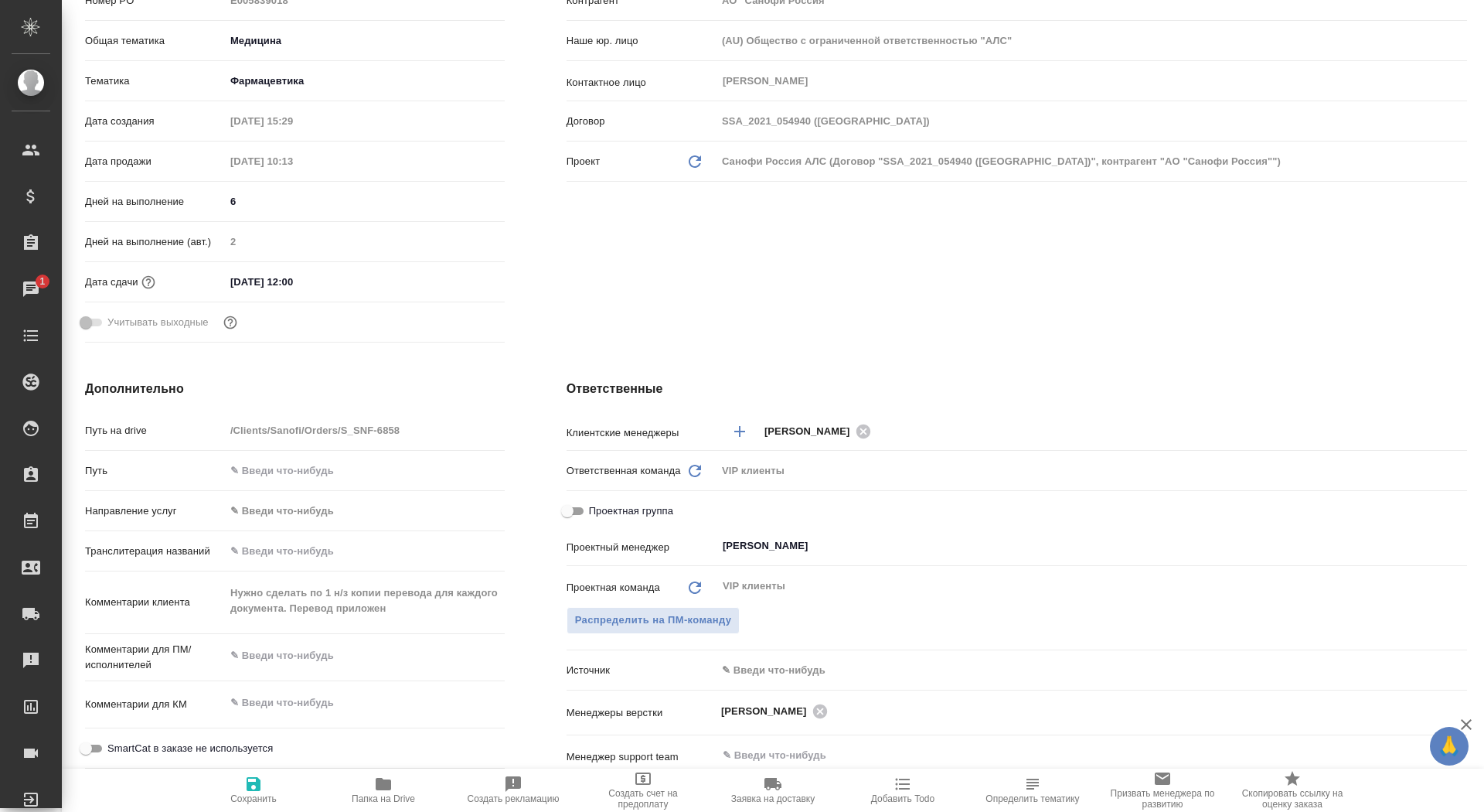
type textarea "x"
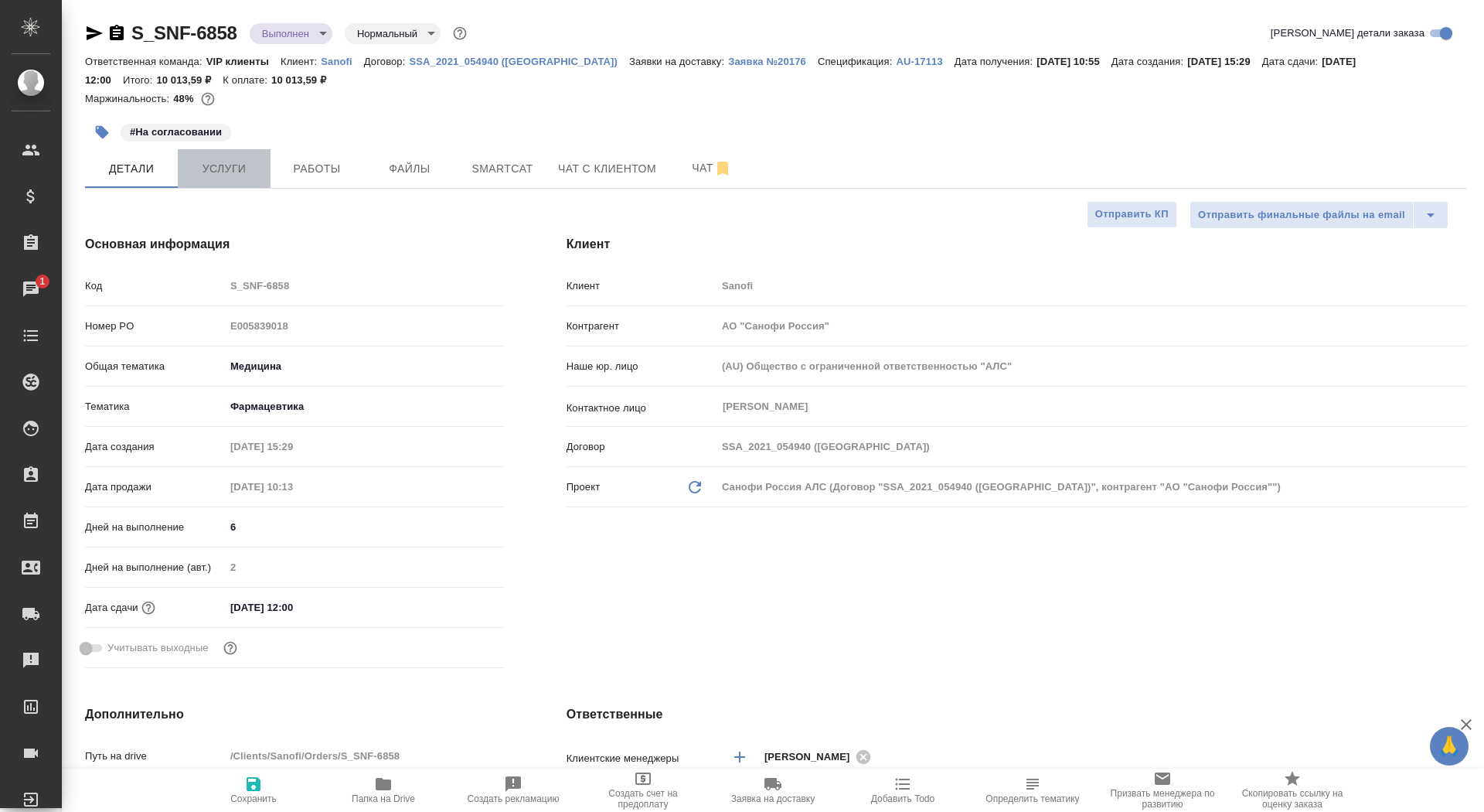
click at [252, 162] on span "Услуги" at bounding box center [224, 169] width 74 height 19
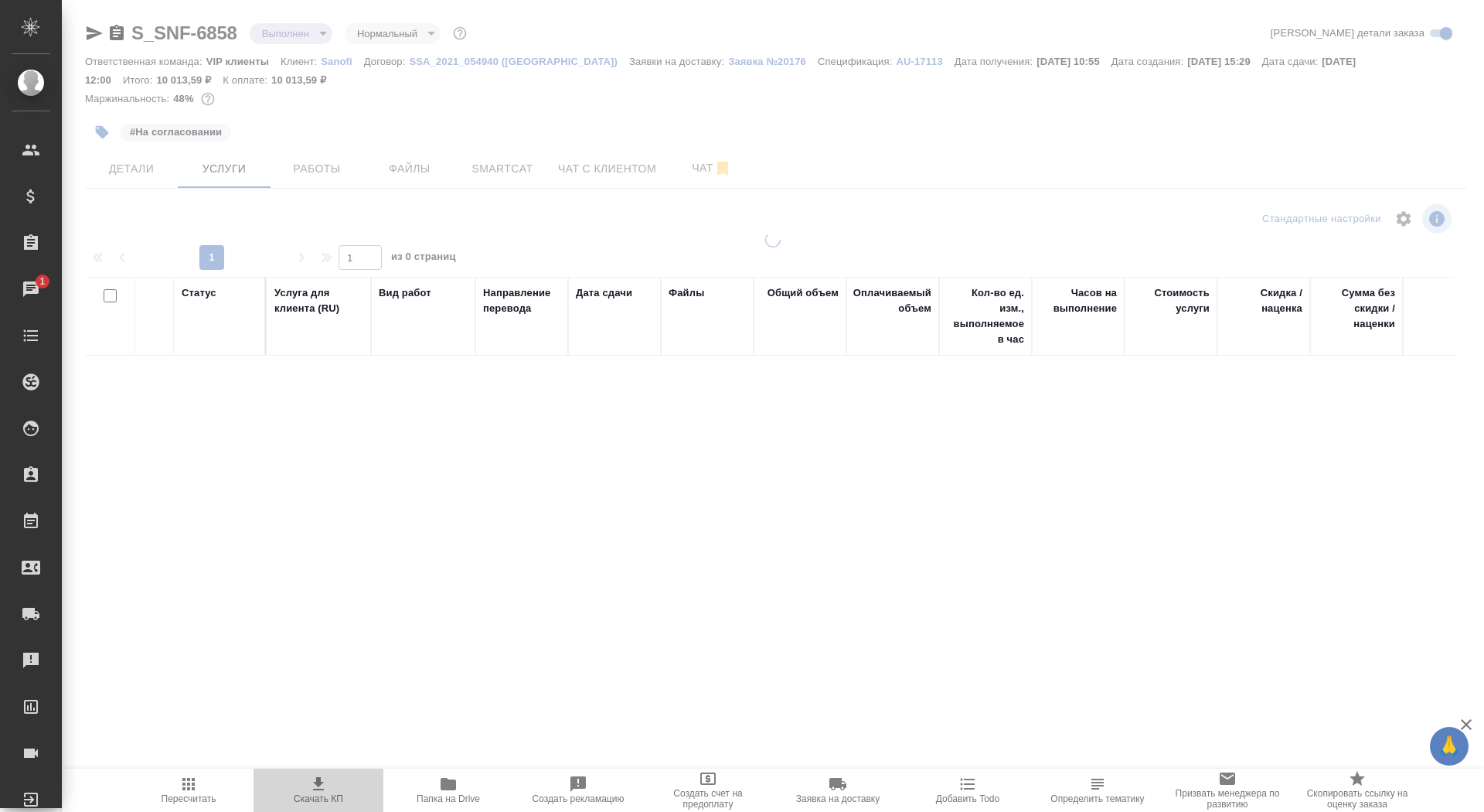
click at [379, 791] on button "Скачать КП" at bounding box center [318, 790] width 130 height 44
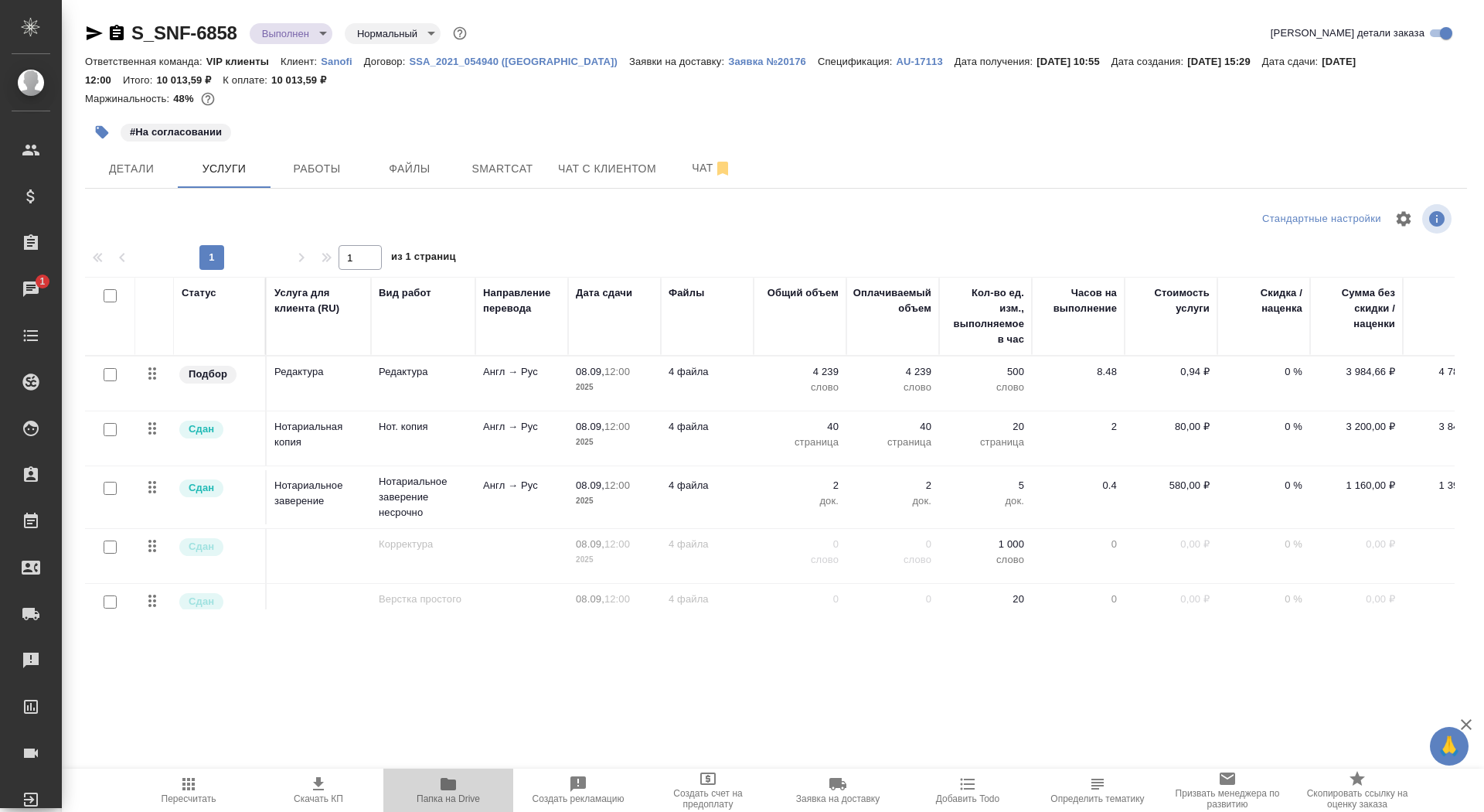
click at [415, 809] on button "Папка на Drive" at bounding box center [448, 790] width 130 height 44
click at [703, 176] on span "Чат" at bounding box center [712, 168] width 74 height 19
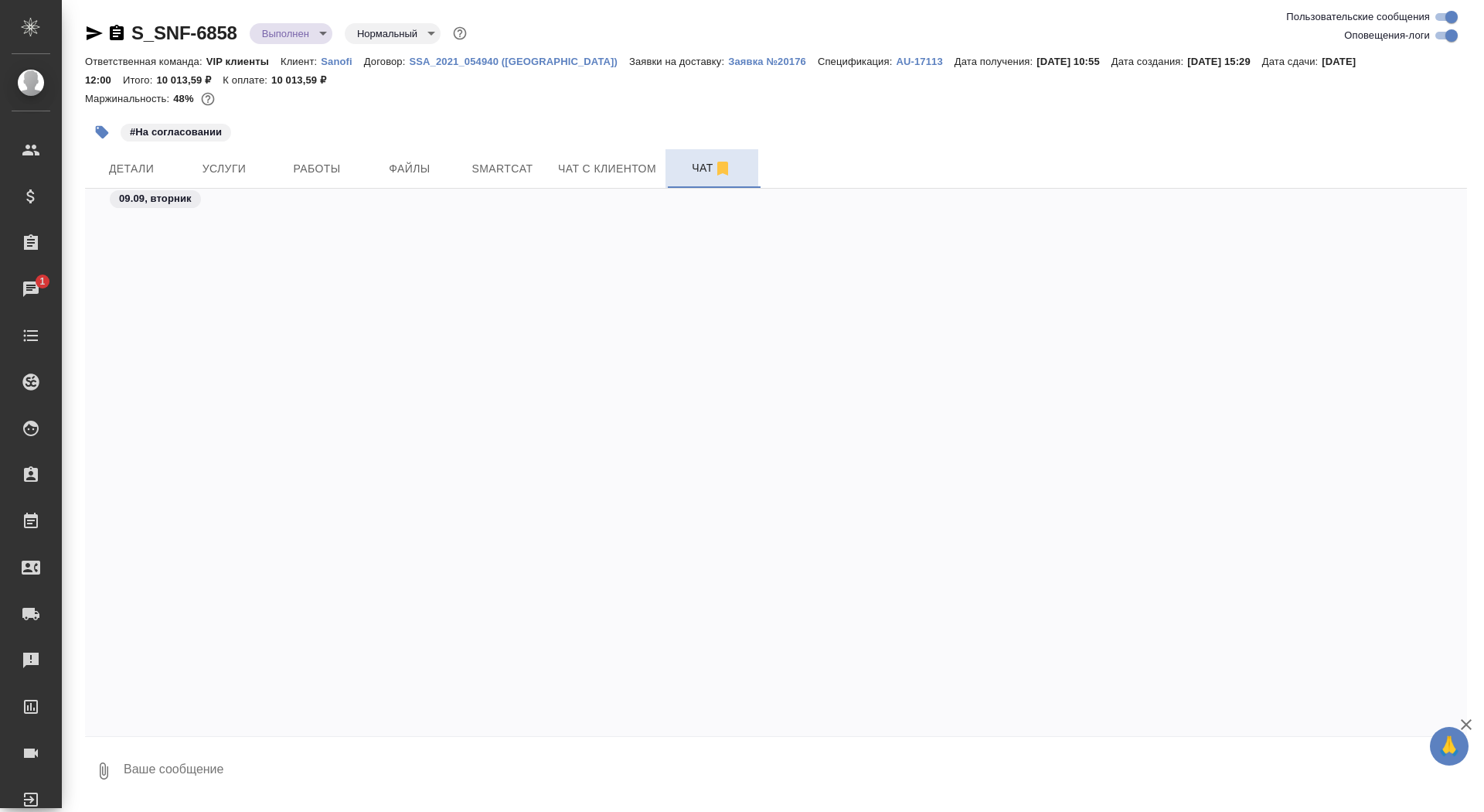
scroll to position [41061, 0]
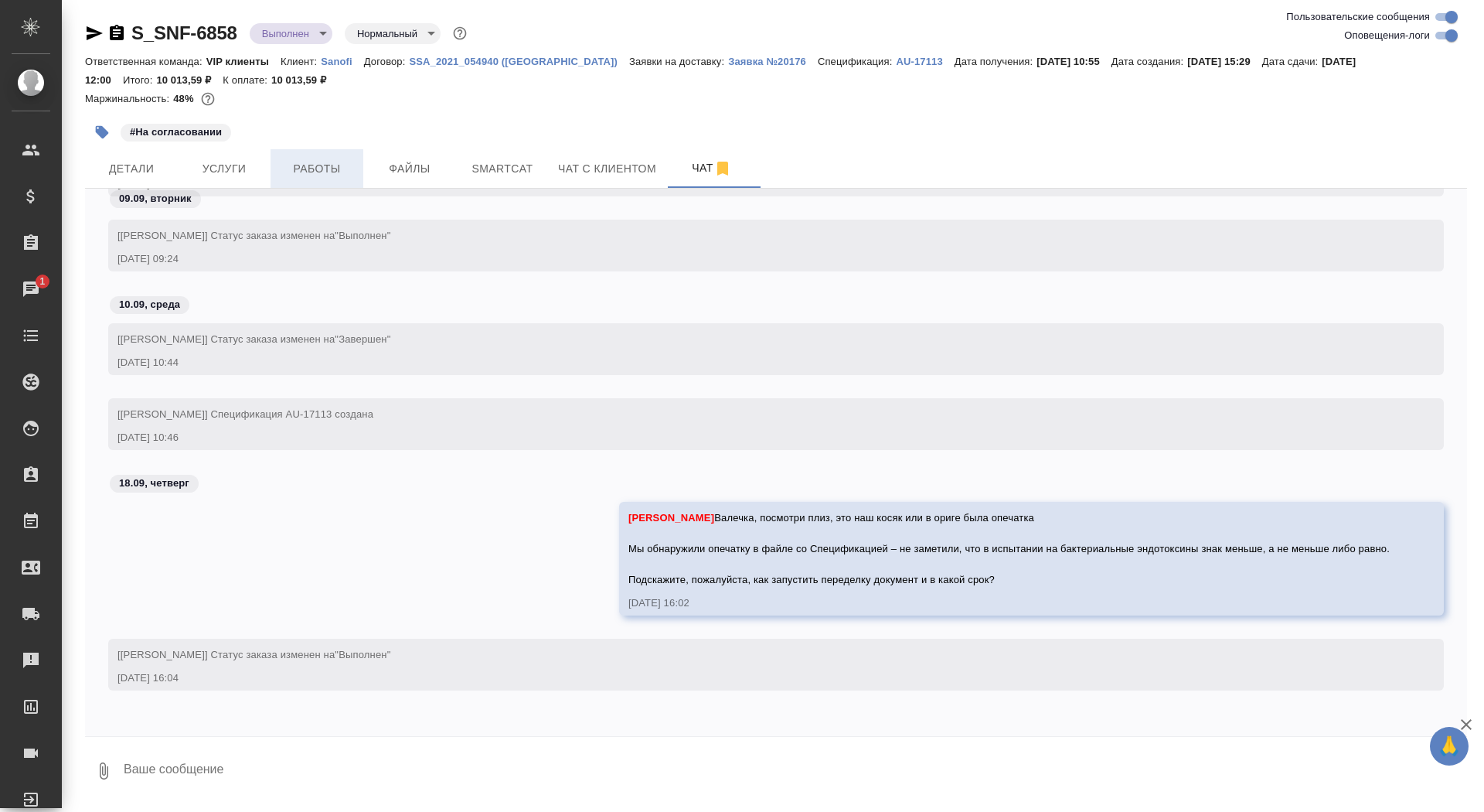
click at [312, 170] on span "Работы" at bounding box center [317, 169] width 74 height 19
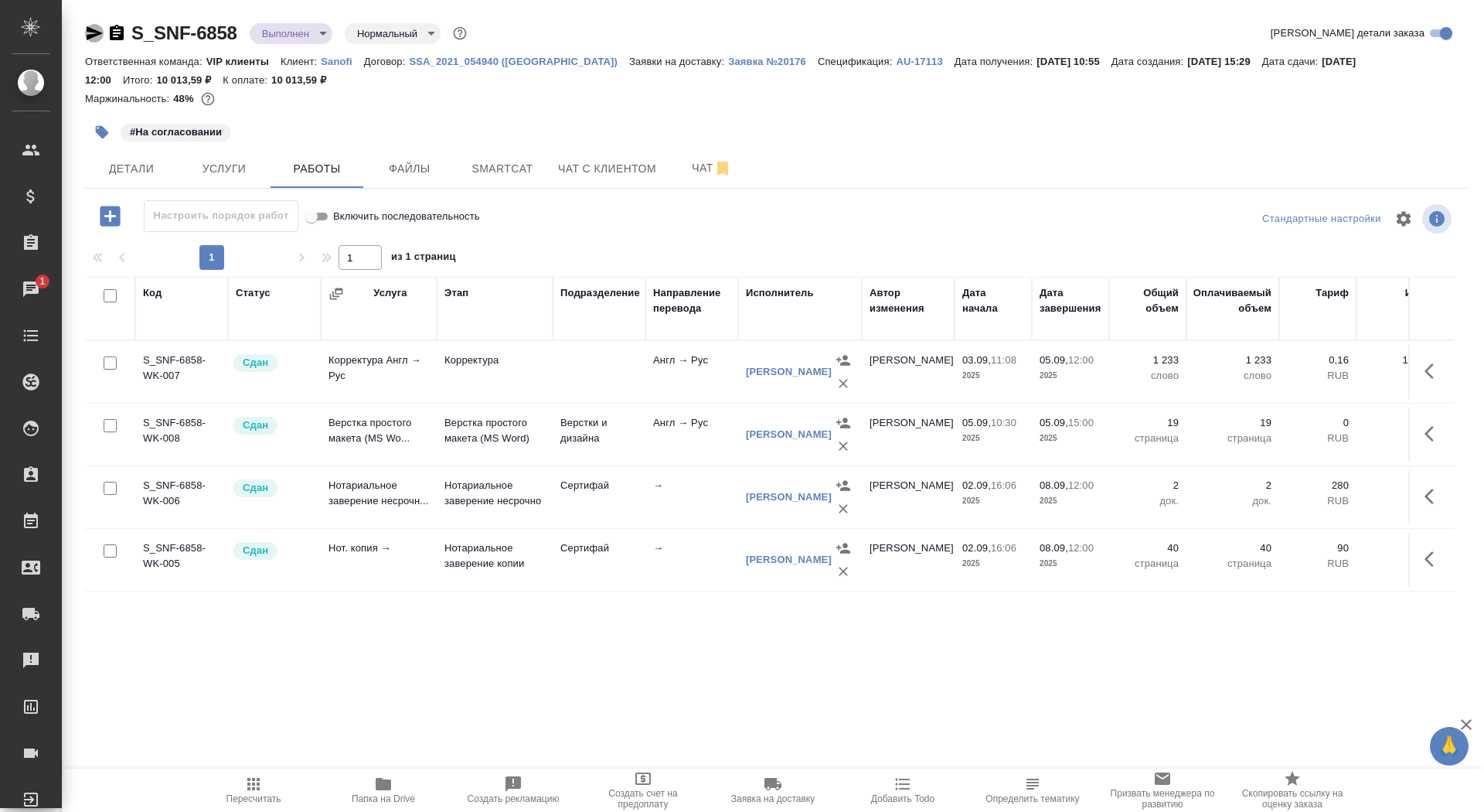
click at [90, 34] on icon "button" at bounding box center [94, 33] width 16 height 14
click at [706, 163] on span "Чат" at bounding box center [712, 168] width 74 height 19
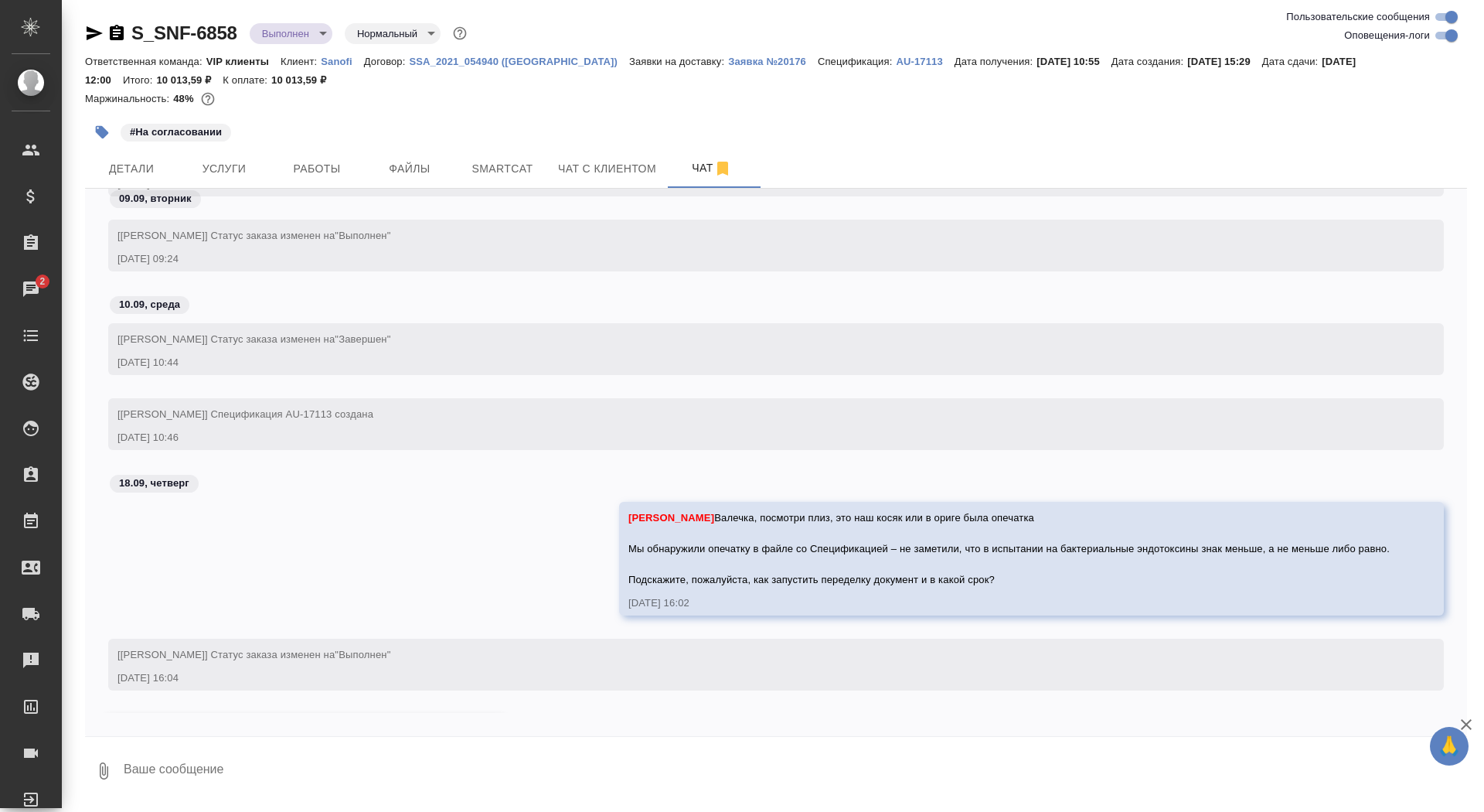
scroll to position [41157, 0]
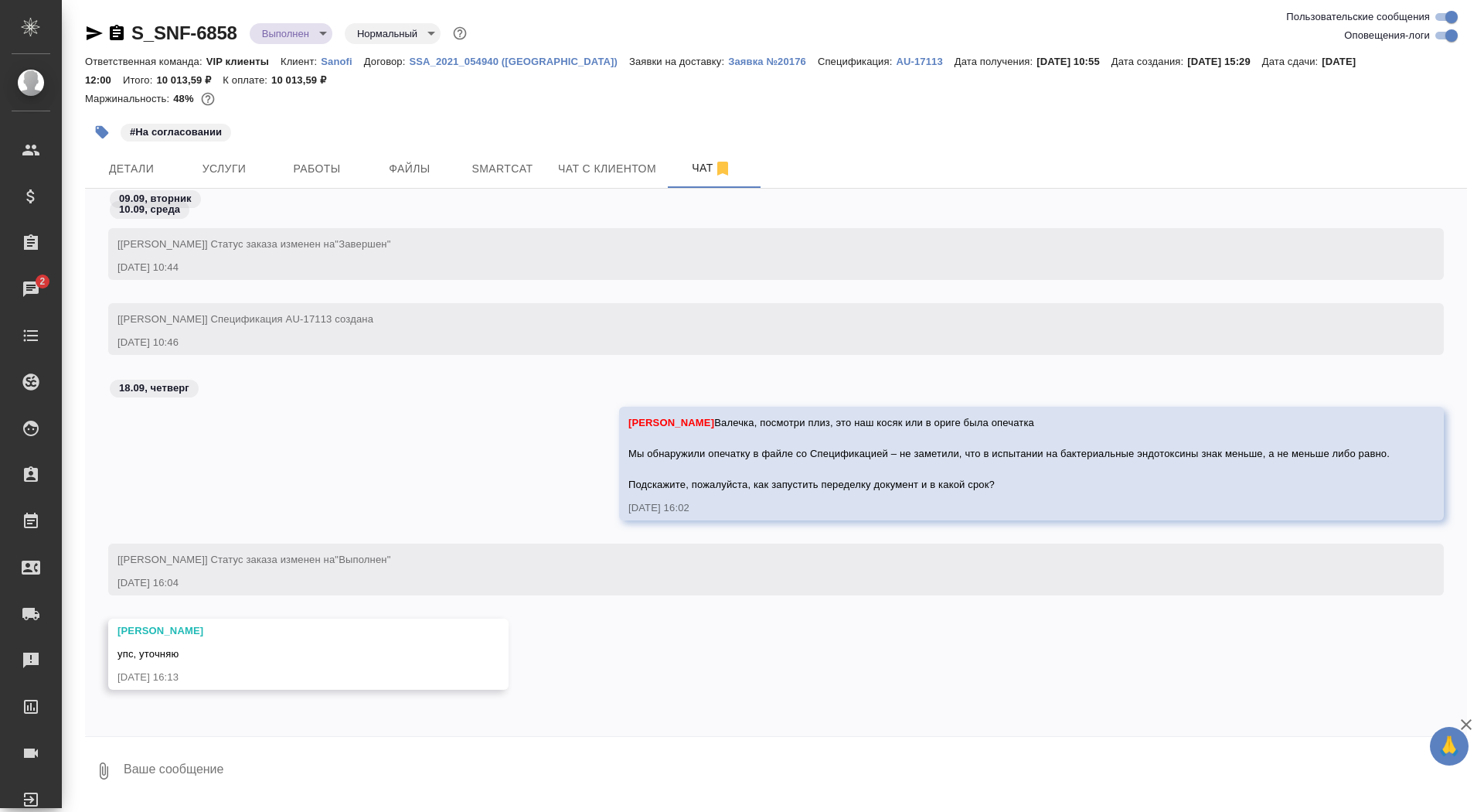
click at [305, 768] on textarea at bounding box center [795, 770] width 1346 height 53
type textarea "я уже нашла все, Валечка исправляю знак и срочно отдаю на перезаверку"
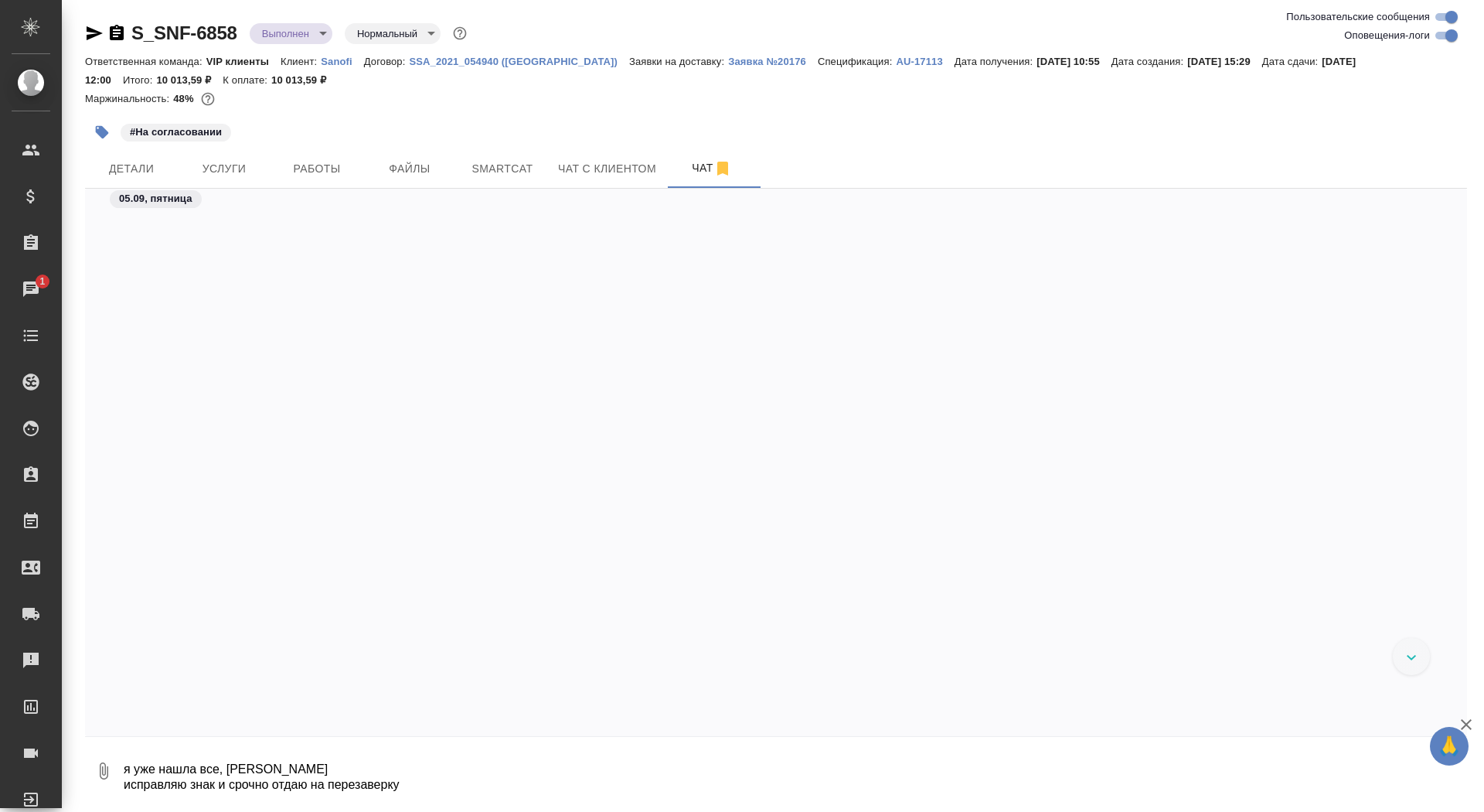
scroll to position [30806, 0]
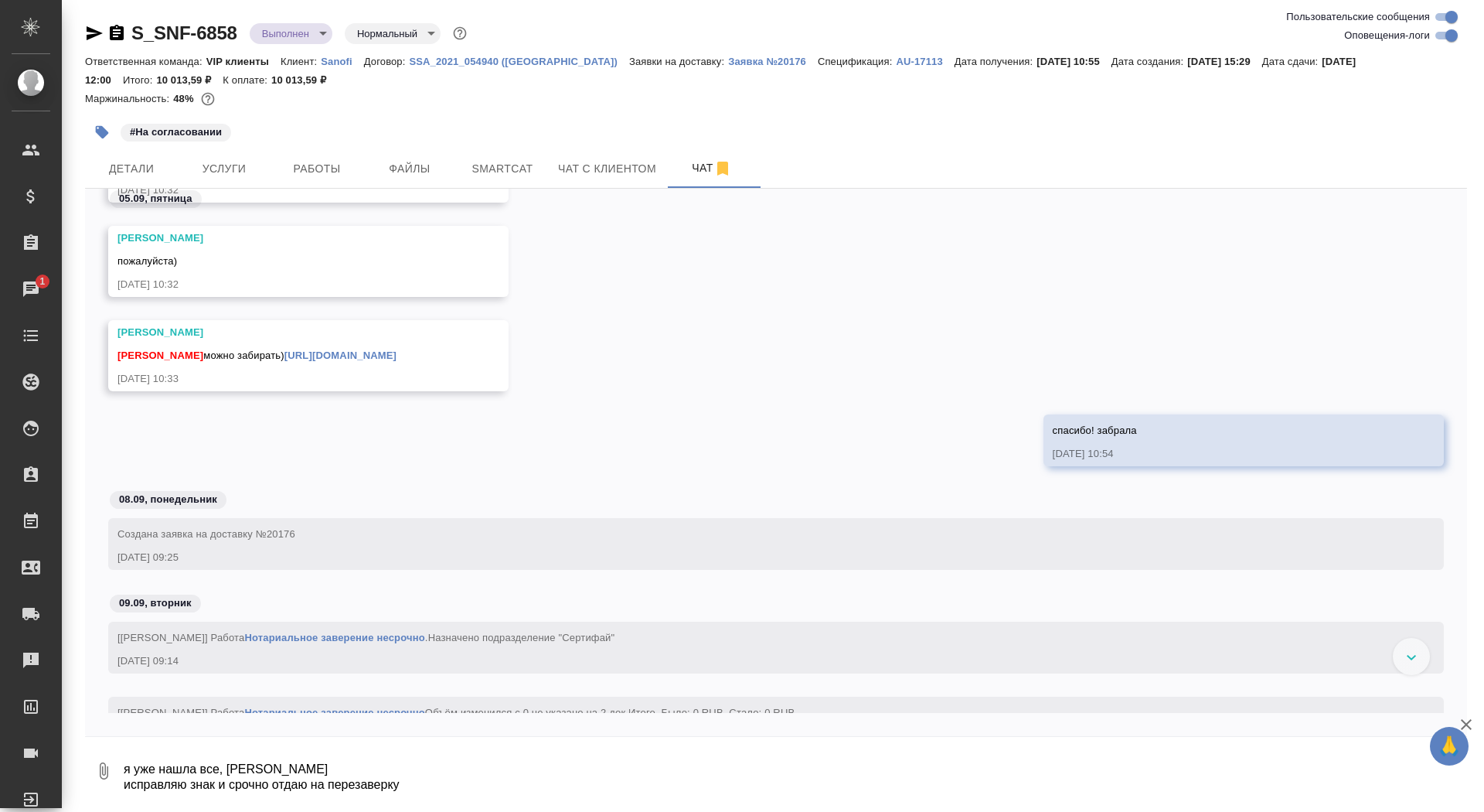
click at [397, 350] on link "https://drive.awatera.com/apps/files/files/10270392?dir=/Shares/Sanofi/Orders/S…" at bounding box center [341, 356] width 112 height 12
click at [397, 355] on link "https://drive.awatera.com/apps/files/files/10270392?dir=/Shares/Sanofi/Orders/S…" at bounding box center [341, 356] width 112 height 12
click at [119, 43] on div "S_SNF-6858 Выполнен completed Нормальный normal" at bounding box center [277, 33] width 385 height 24
click at [113, 31] on icon "button" at bounding box center [117, 32] width 14 height 15
click at [219, 171] on span "Услуги" at bounding box center [224, 169] width 74 height 19
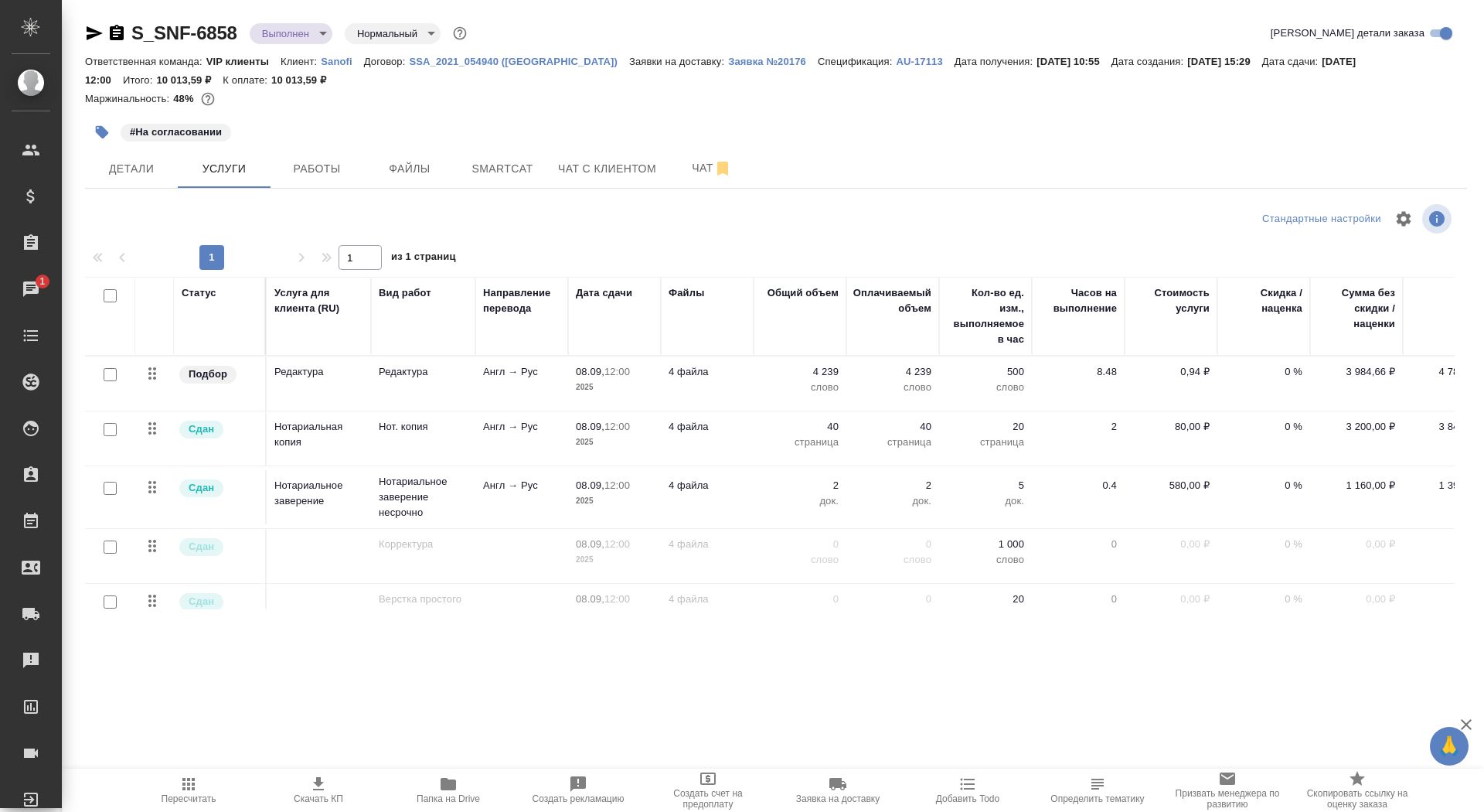
click at [845, 785] on icon "button" at bounding box center [838, 783] width 17 height 13
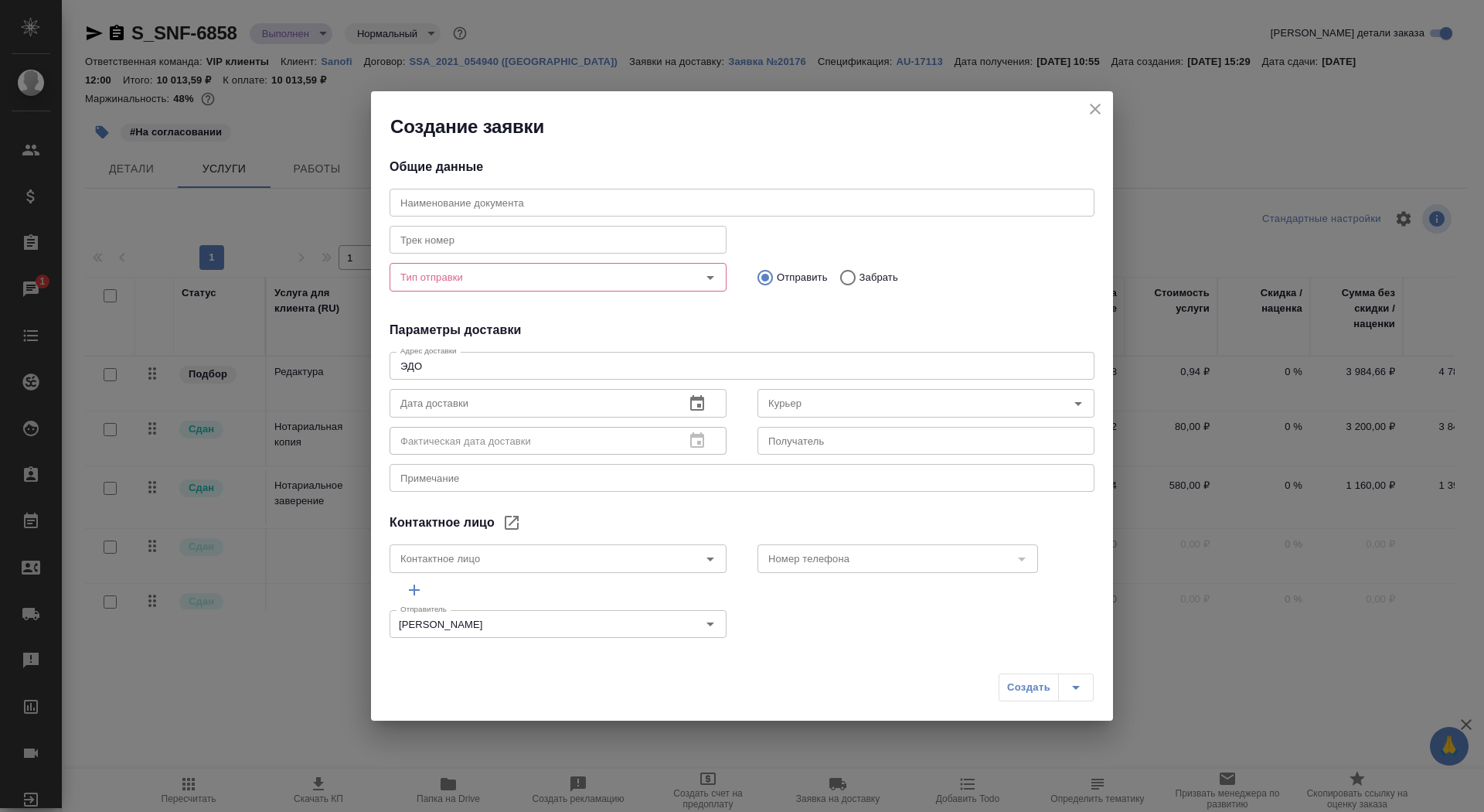
type input "[PERSON_NAME]"
click at [528, 275] on input "Тип отправки" at bounding box center [532, 277] width 276 height 18
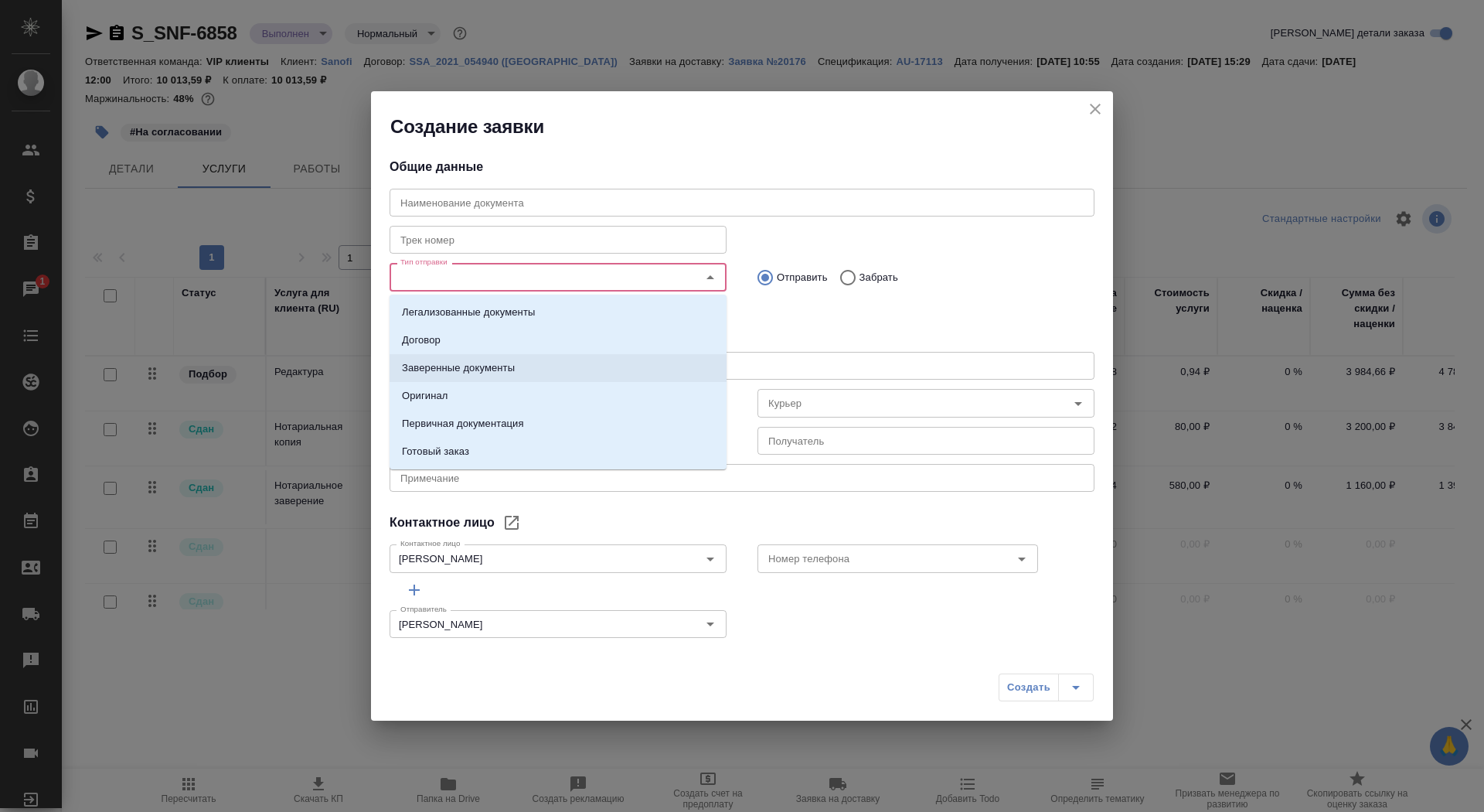
click at [531, 367] on li "Заверенные документы" at bounding box center [558, 367] width 337 height 28
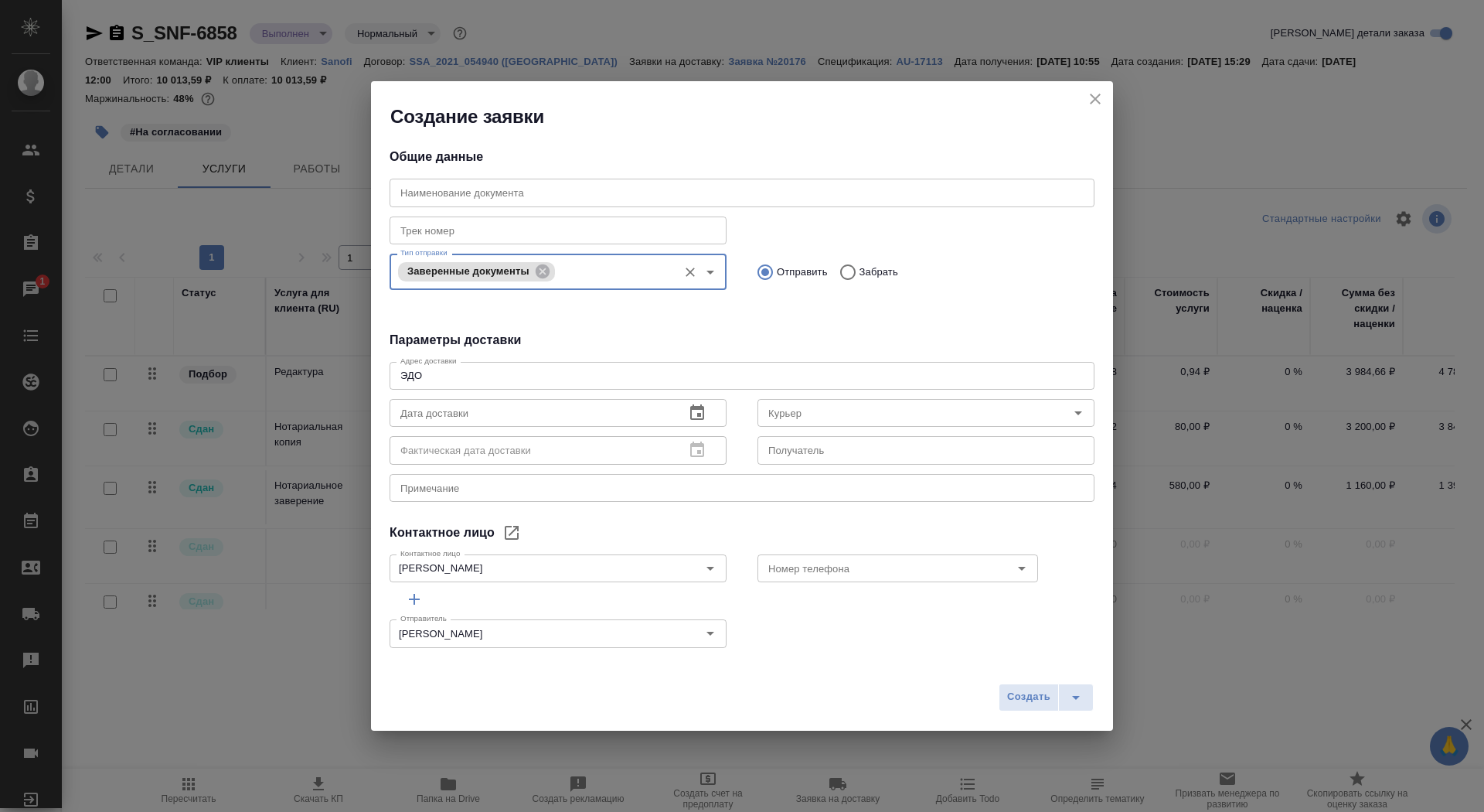
click at [544, 386] on div "ЭДО x Адрес доставки" at bounding box center [742, 375] width 705 height 28
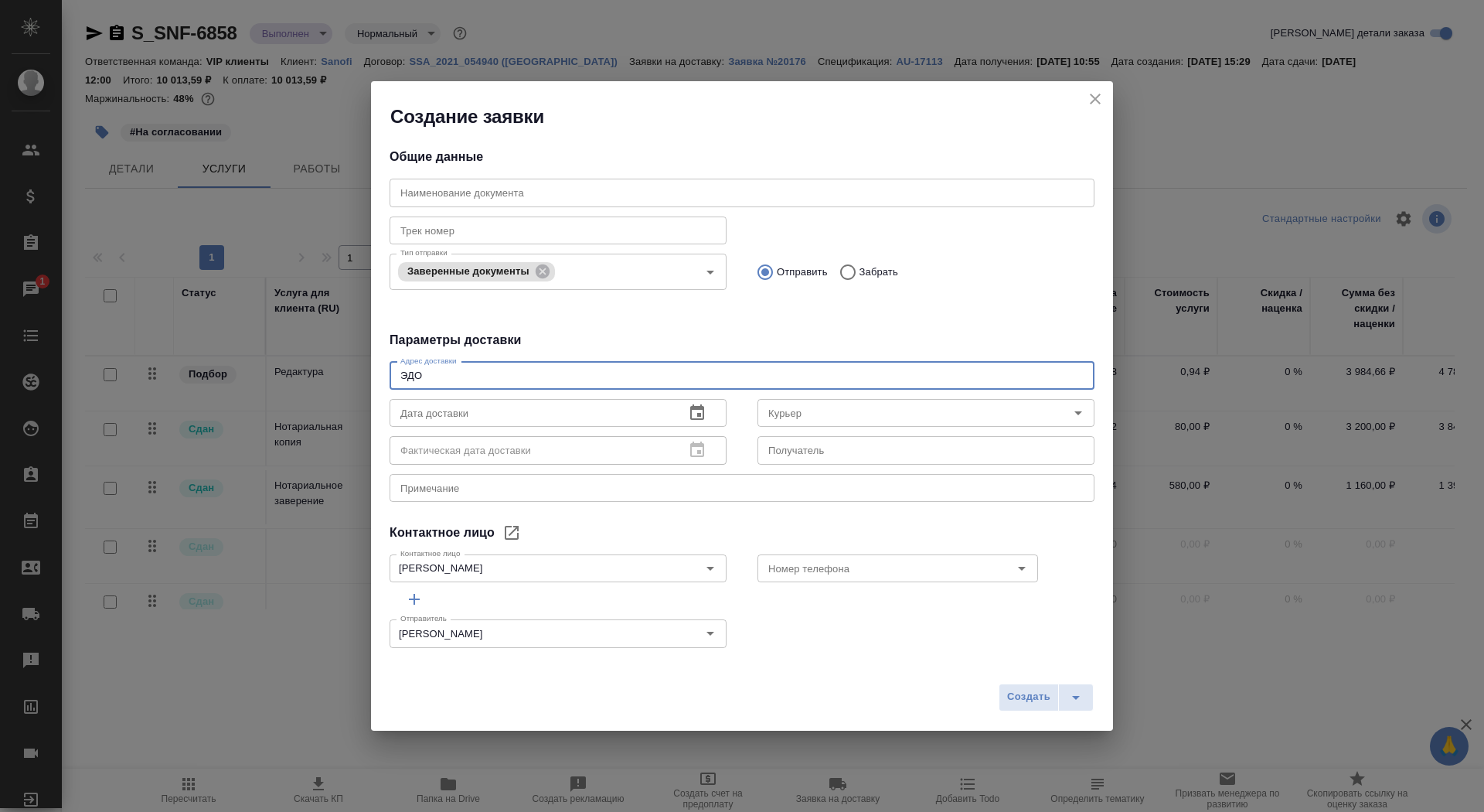
drag, startPoint x: 518, startPoint y: 375, endPoint x: 264, endPoint y: 373, distance: 254.0
click at [263, 372] on div "Создание заявки Общие данные Наименование документа Наименование документа Трек…" at bounding box center [742, 406] width 1484 height 812
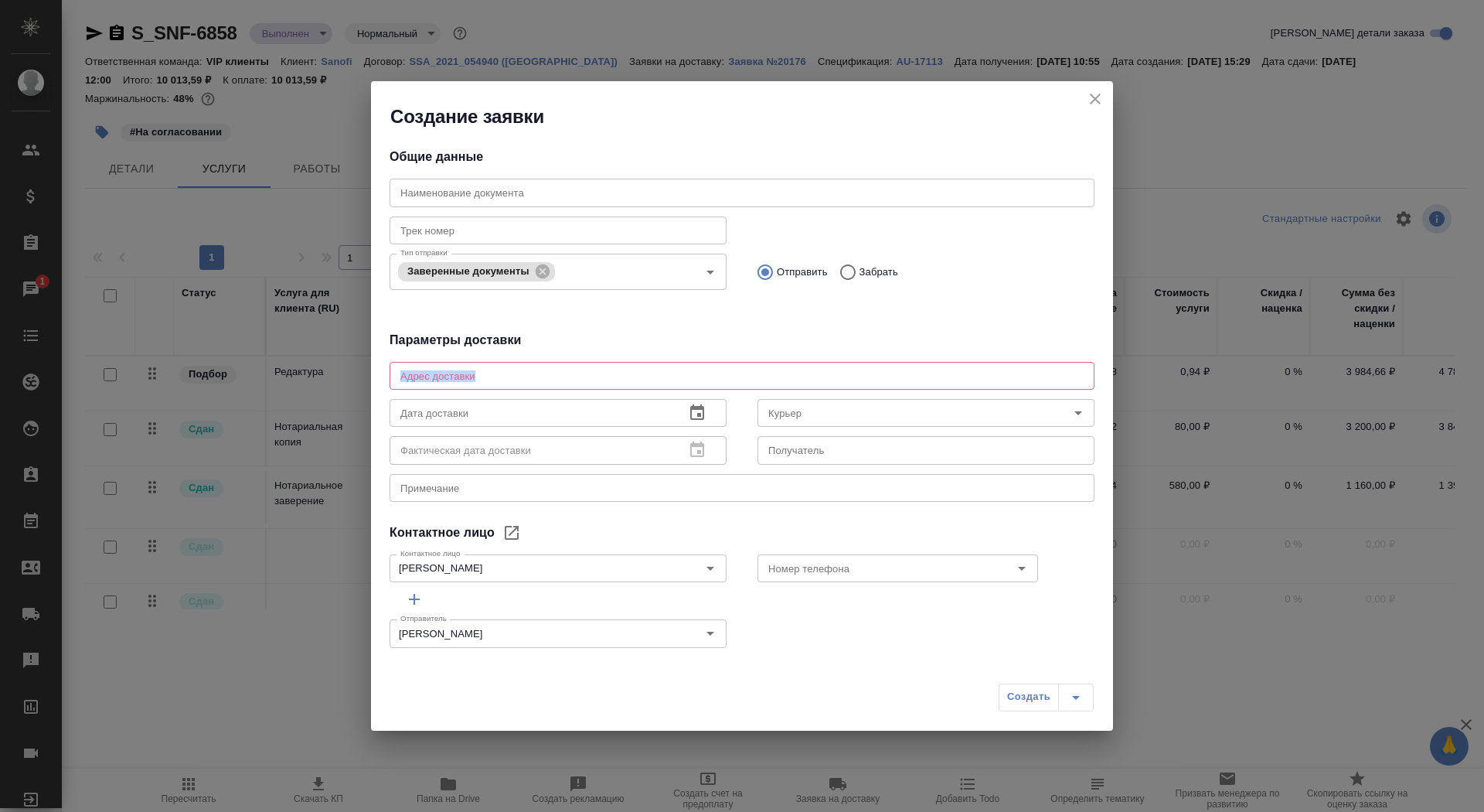
click at [438, 361] on div "Адрес доставки x Адрес доставки" at bounding box center [742, 374] width 705 height 37
click at [445, 373] on textarea at bounding box center [742, 376] width 684 height 12
type textarea "Тверская, 22, БЦ Саммит, 7 этаж, почтовая комната Санофи"
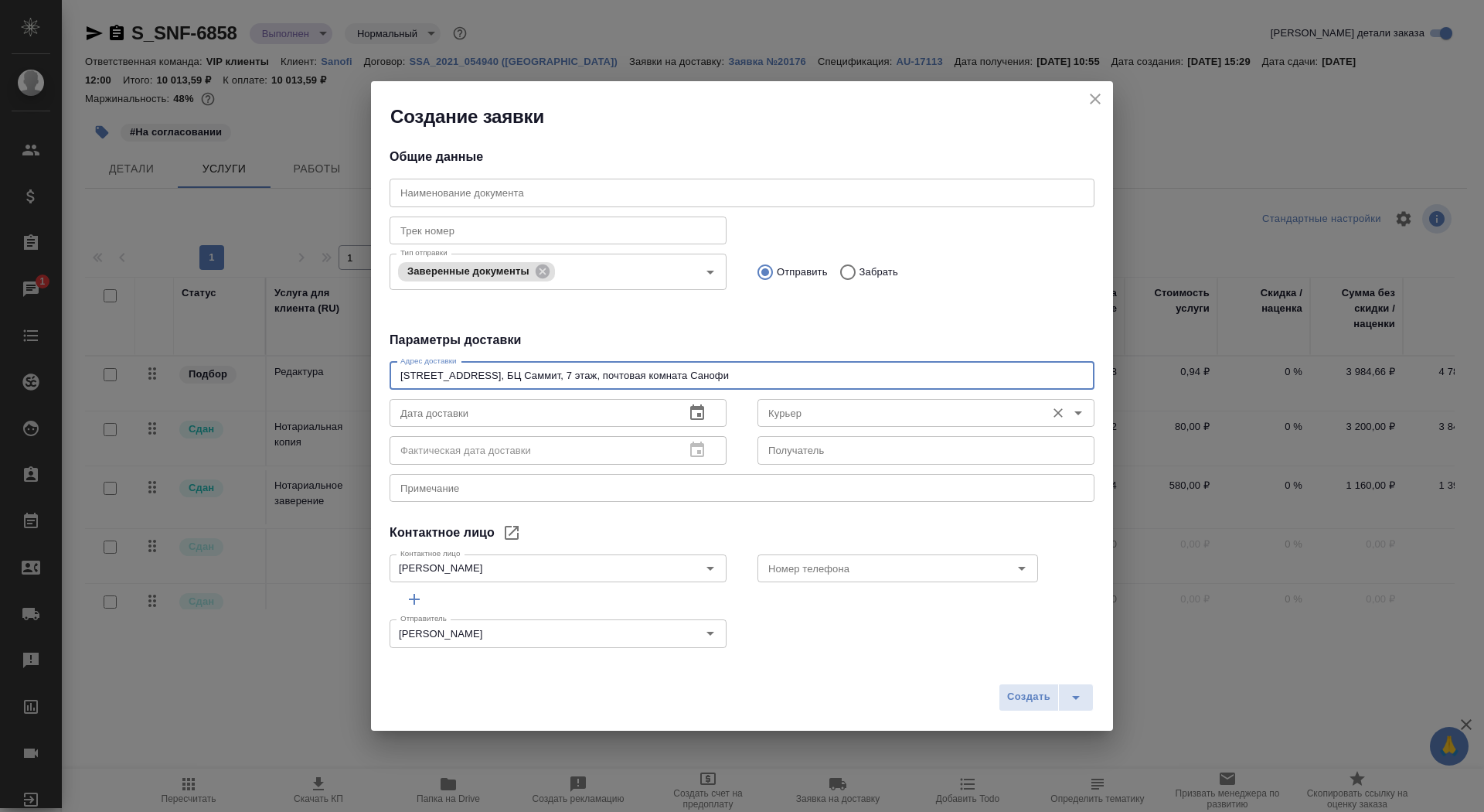
click at [795, 428] on div "Курьер Курьер" at bounding box center [926, 411] width 337 height 37
click at [798, 458] on input "text" at bounding box center [926, 450] width 337 height 28
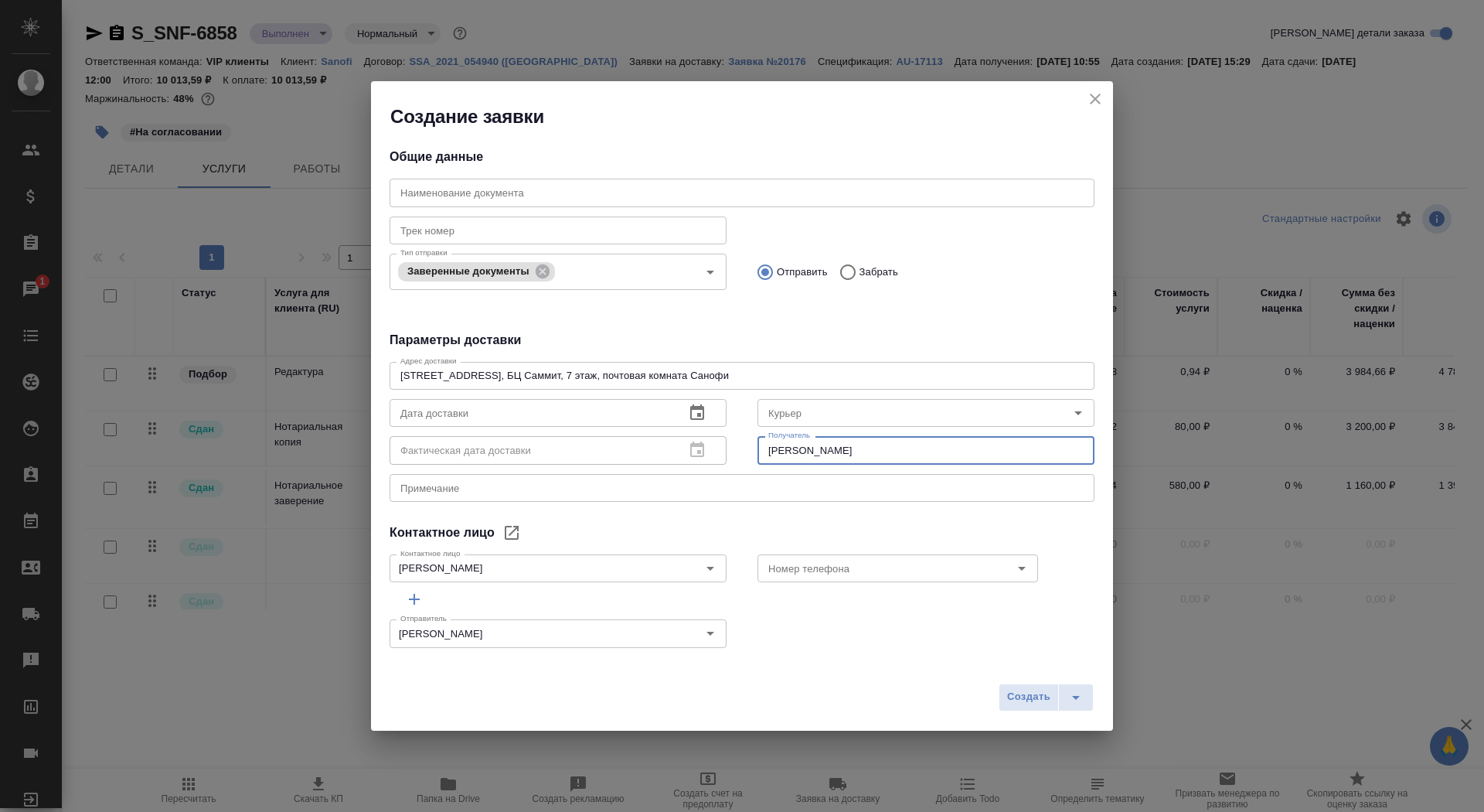
type input "Соломонова Екатерина"
click at [692, 411] on icon "button" at bounding box center [697, 413] width 18 height 18
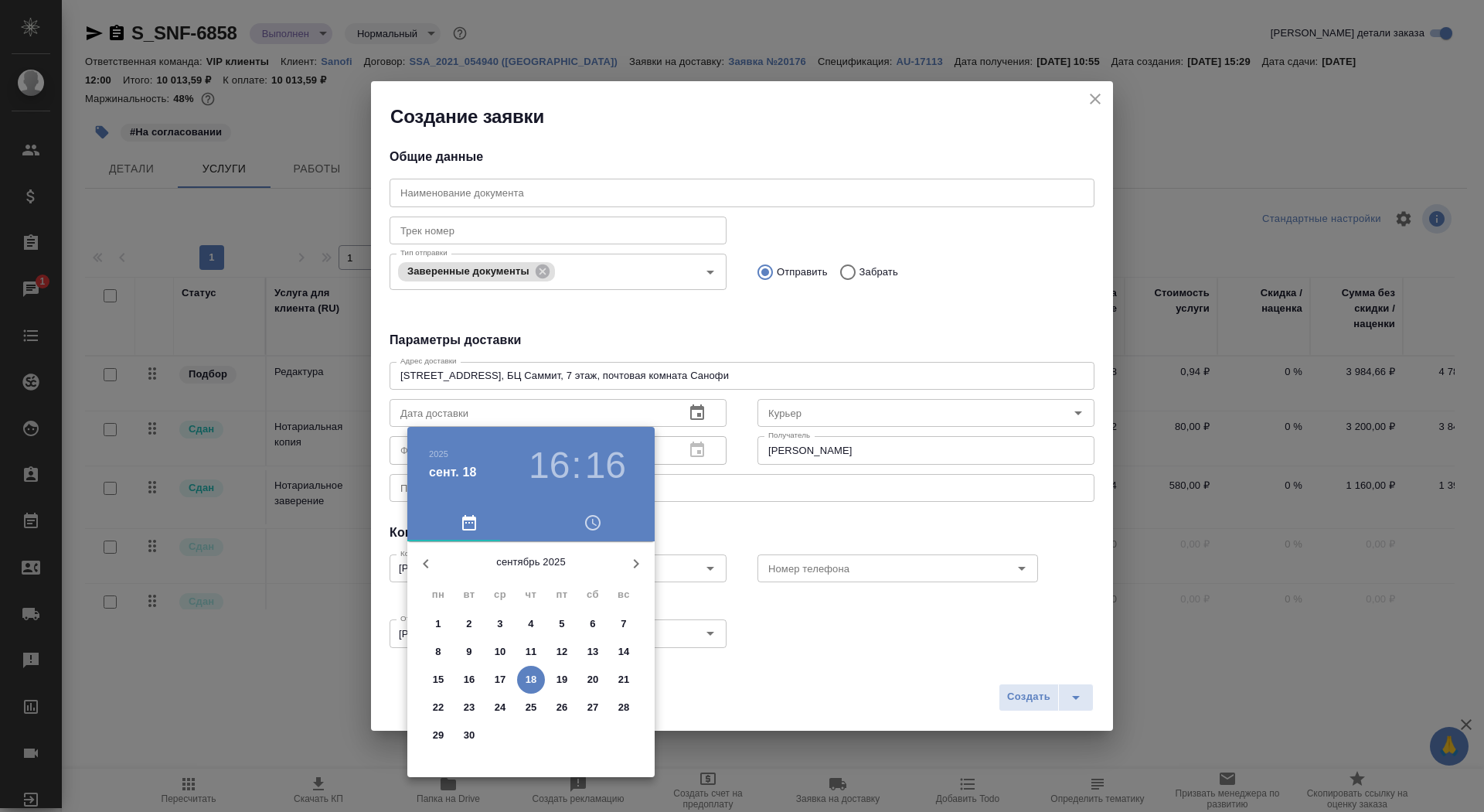
click at [563, 673] on p "19" at bounding box center [563, 679] width 12 height 15
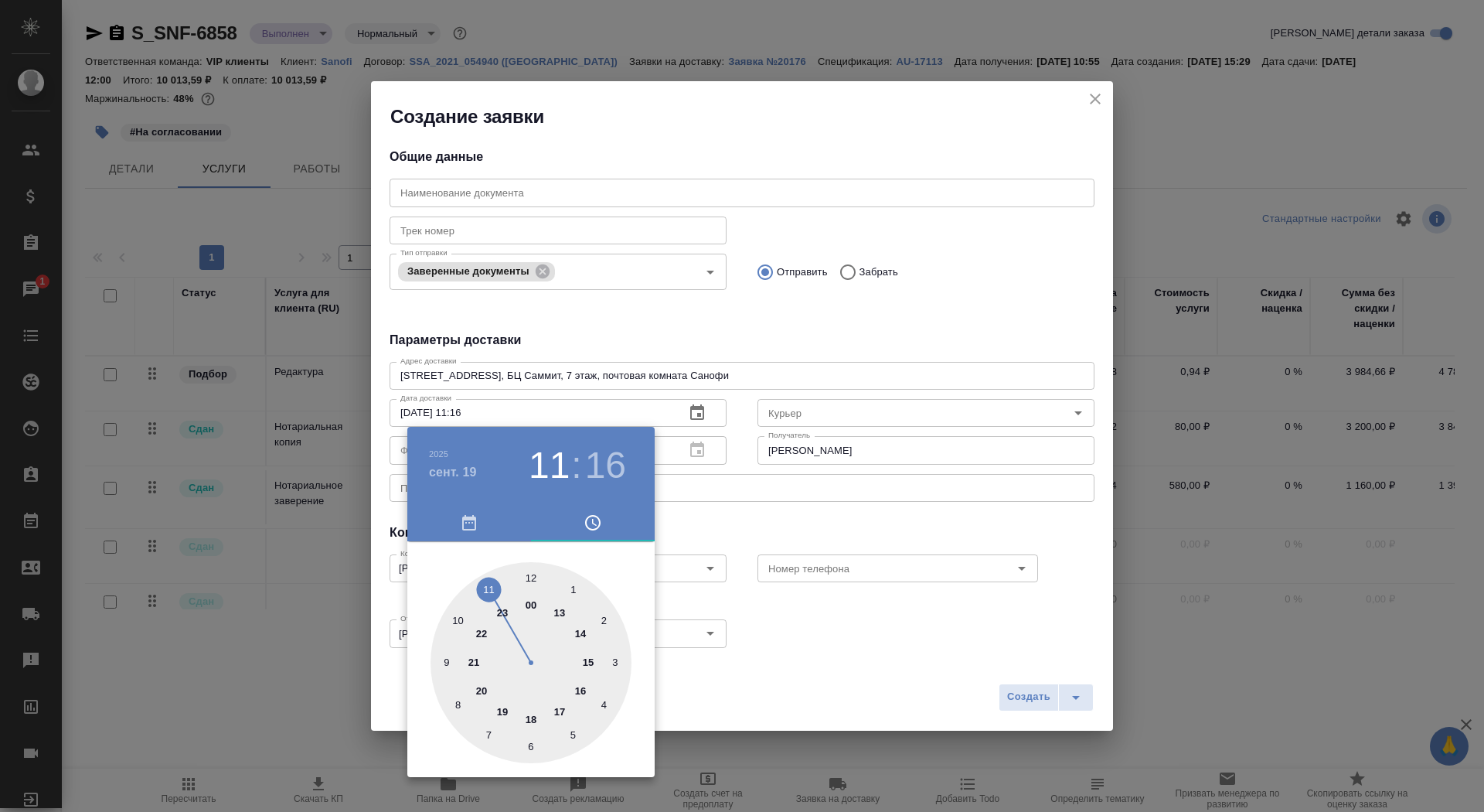
click at [488, 586] on div at bounding box center [531, 663] width 201 height 201
type input "19.09.2025 11:00"
click at [529, 574] on div at bounding box center [531, 663] width 201 height 201
click at [747, 518] on div at bounding box center [742, 406] width 1484 height 812
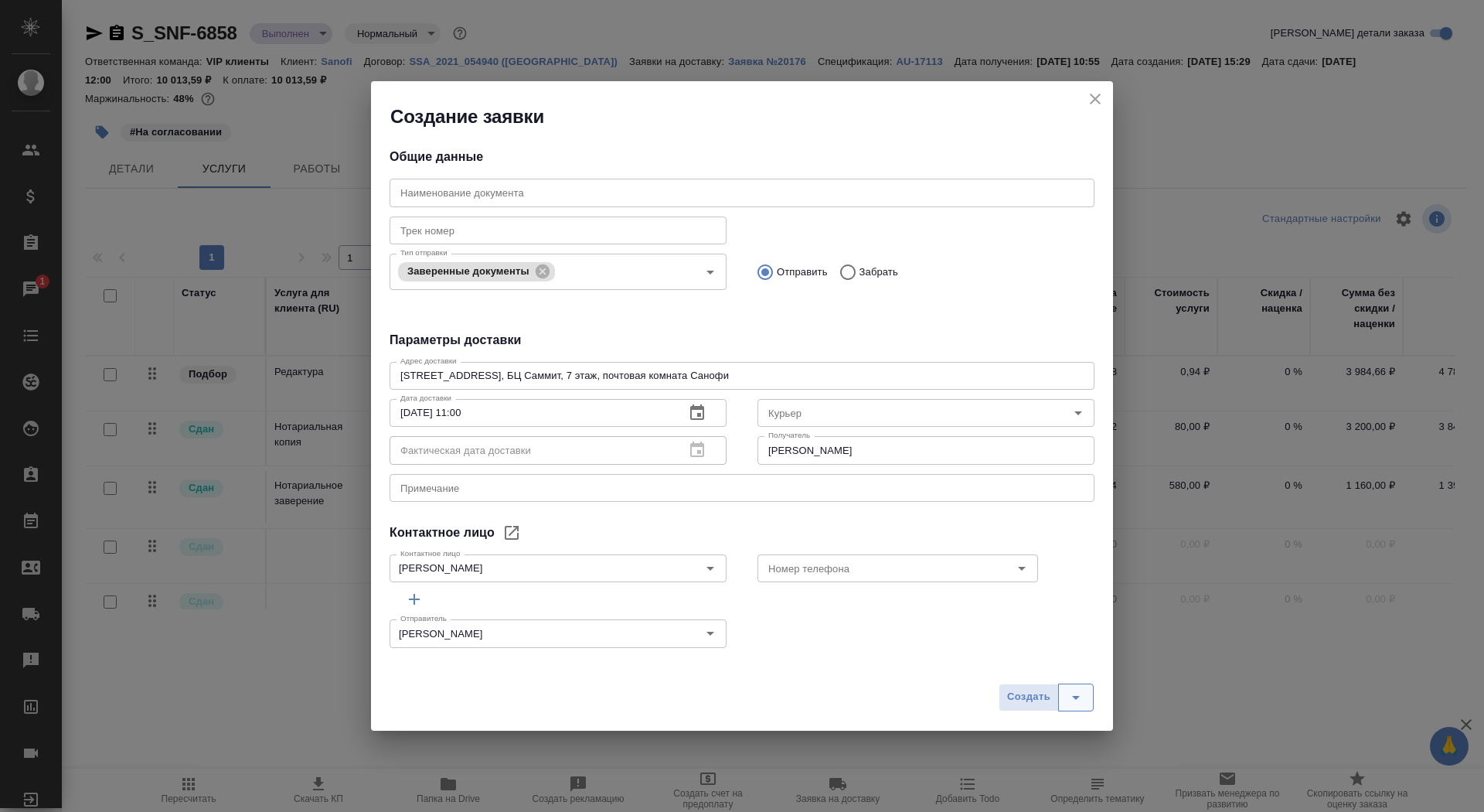
click at [1076, 690] on icon "split button" at bounding box center [1076, 697] width 18 height 18
click at [1060, 661] on li "Создать и скачать" at bounding box center [1048, 664] width 112 height 24
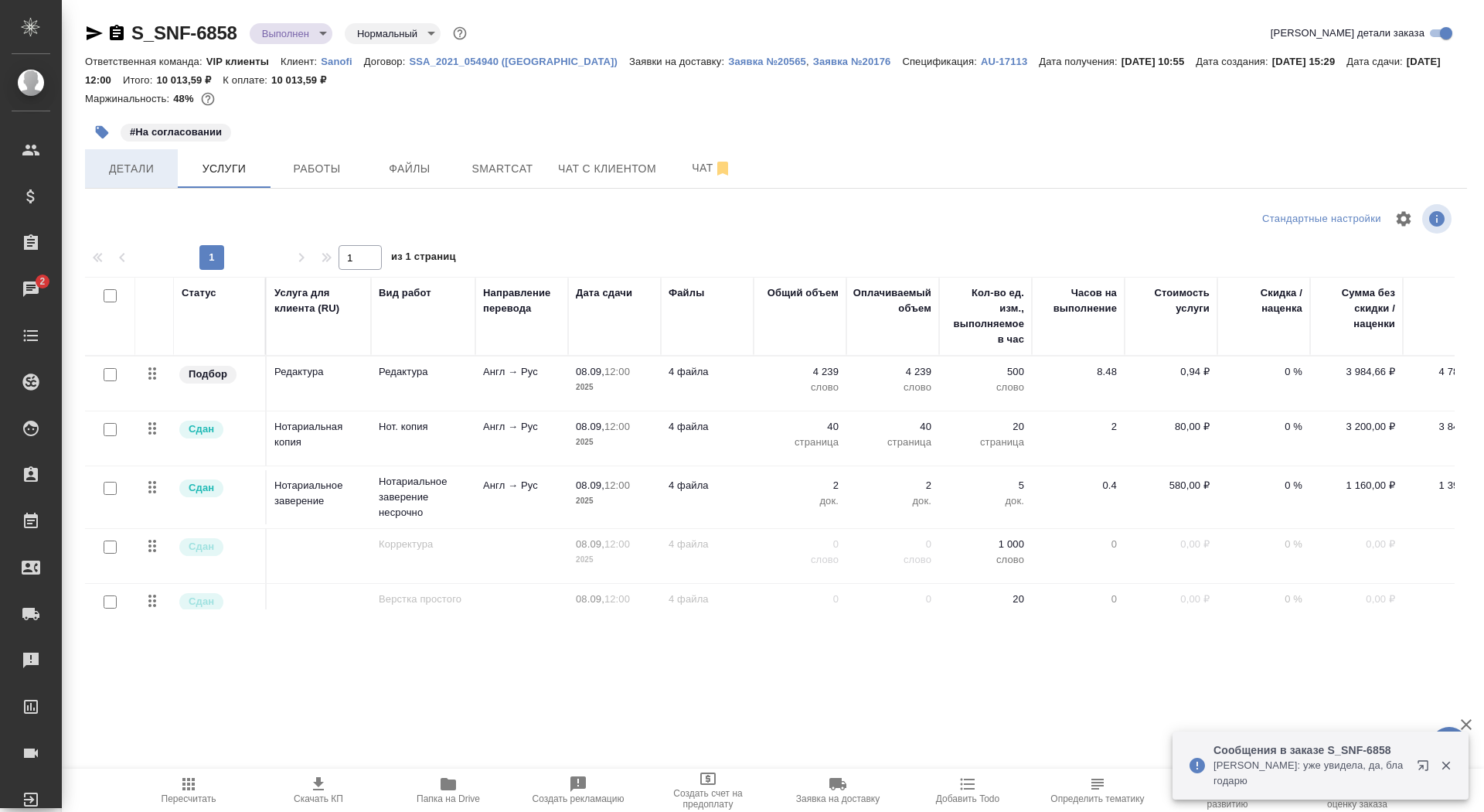
click at [128, 157] on button "Детали" at bounding box center [131, 169] width 93 height 39
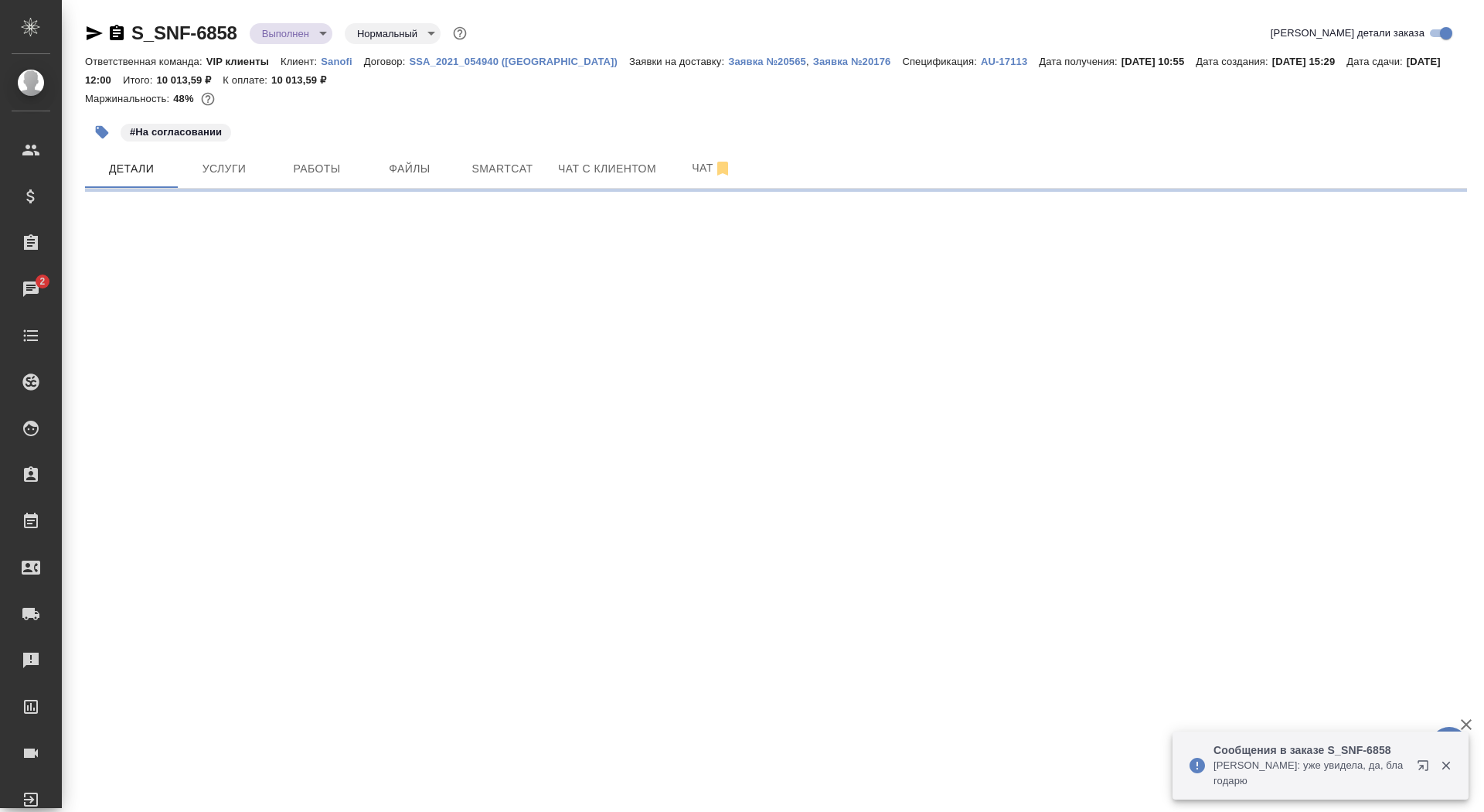
select select "RU"
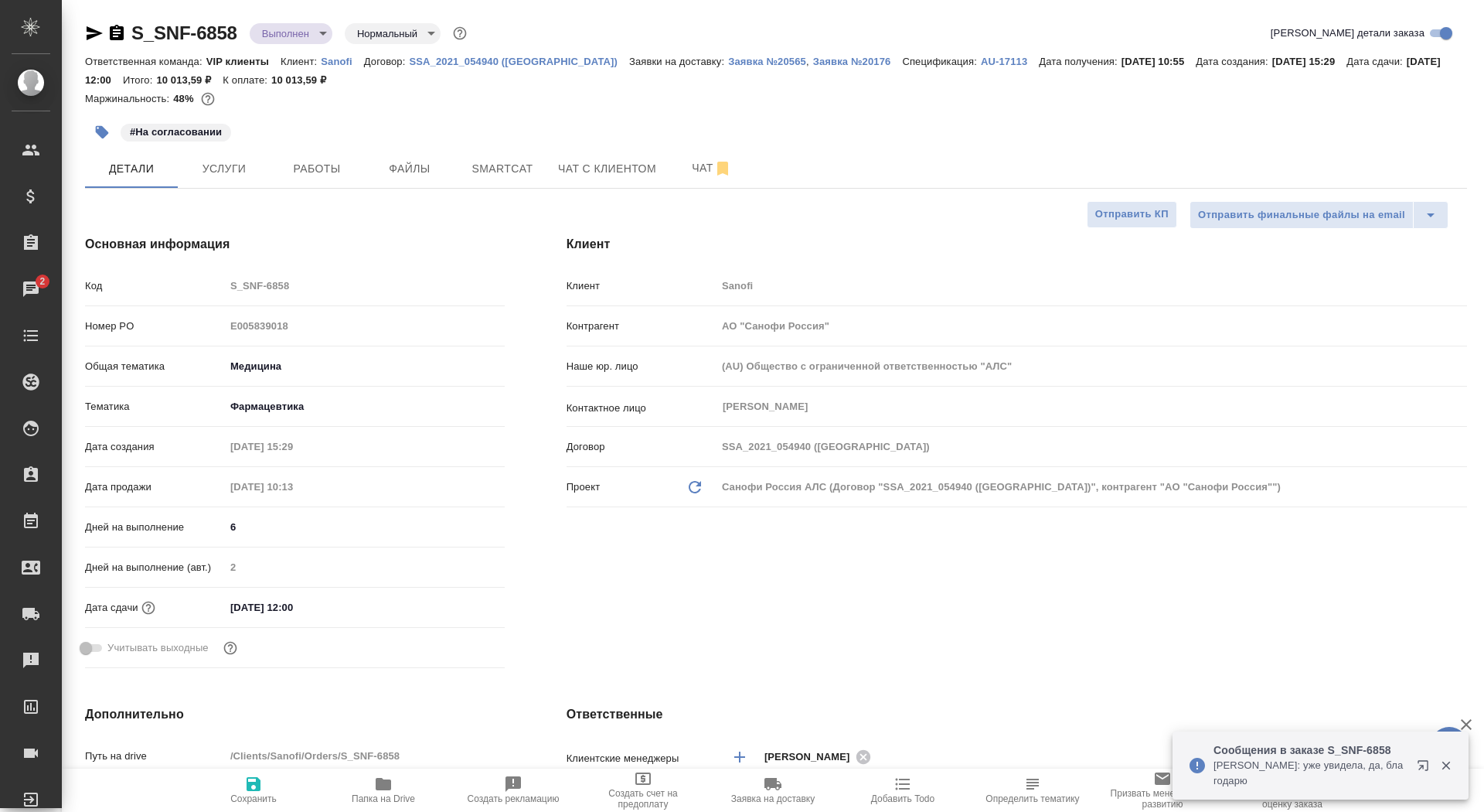
type textarea "x"
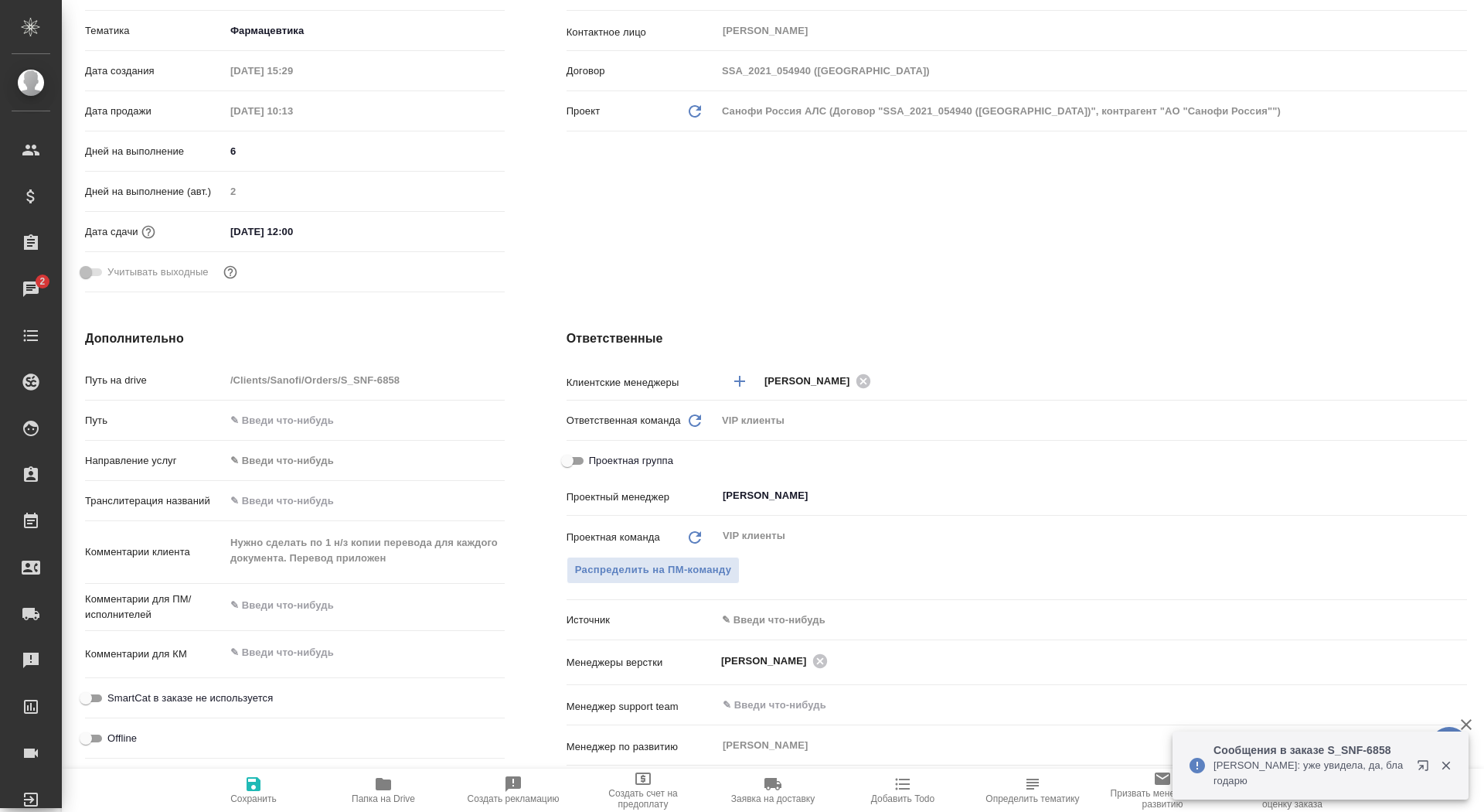
scroll to position [786, 0]
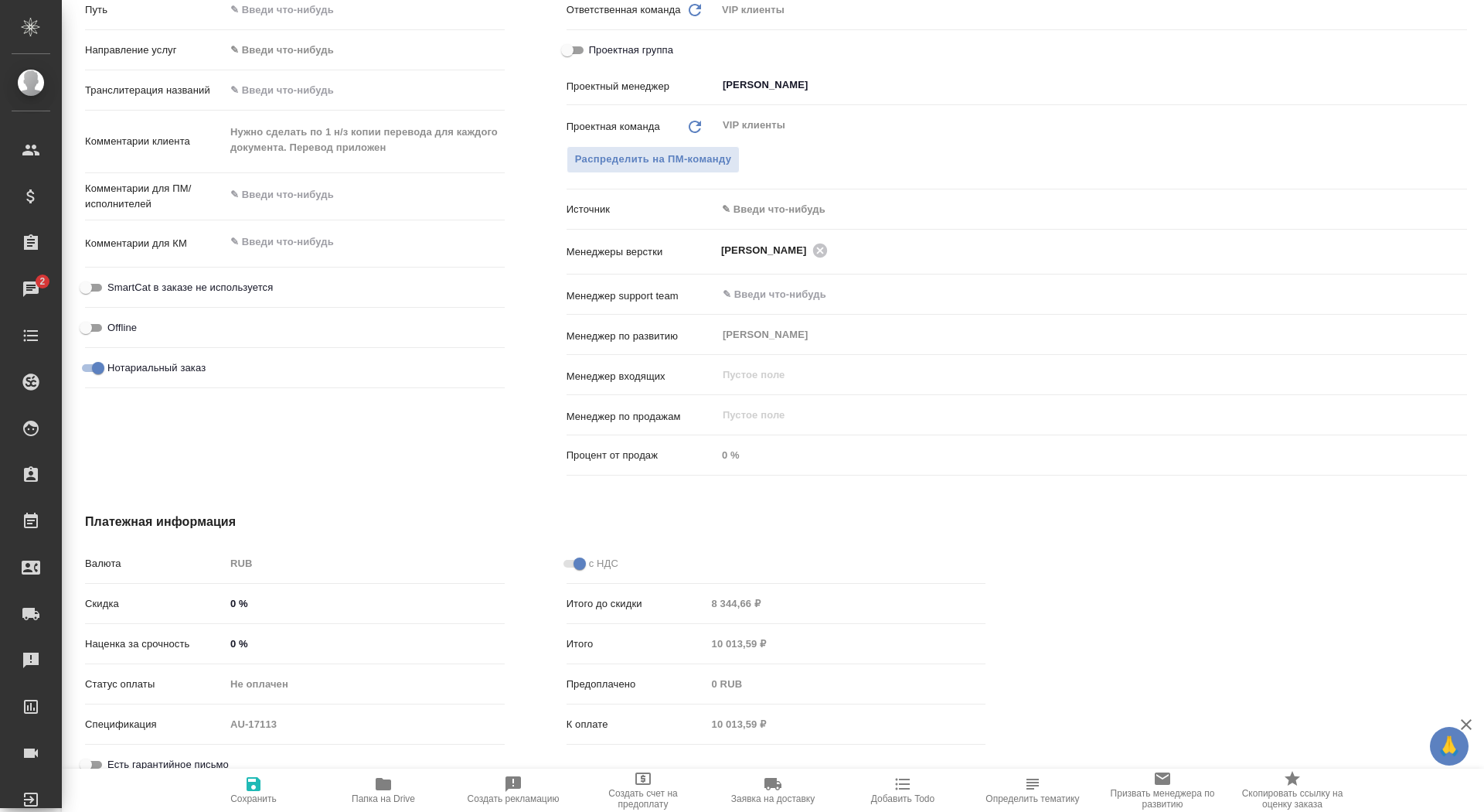
type textarea "x"
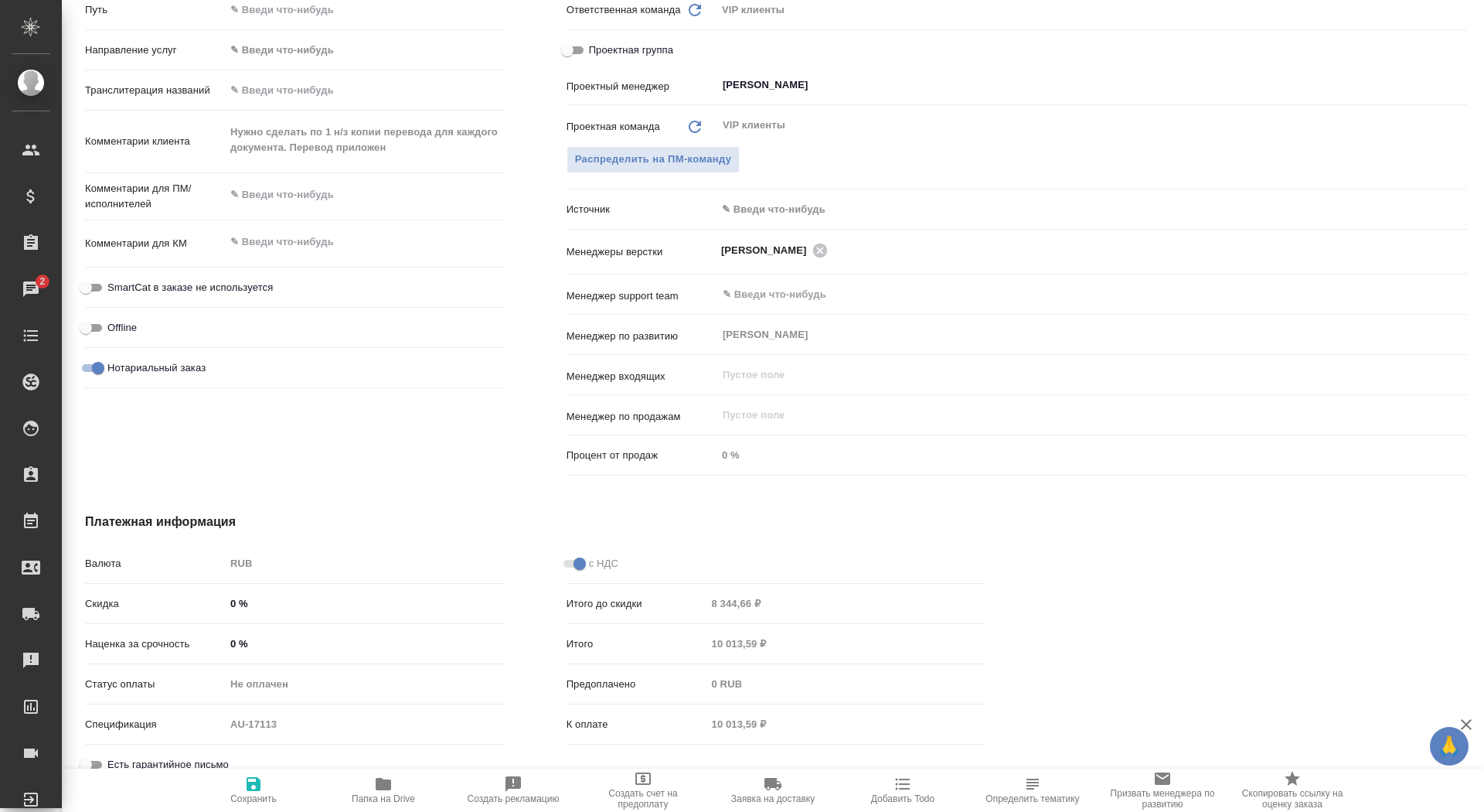
type textarea "x"
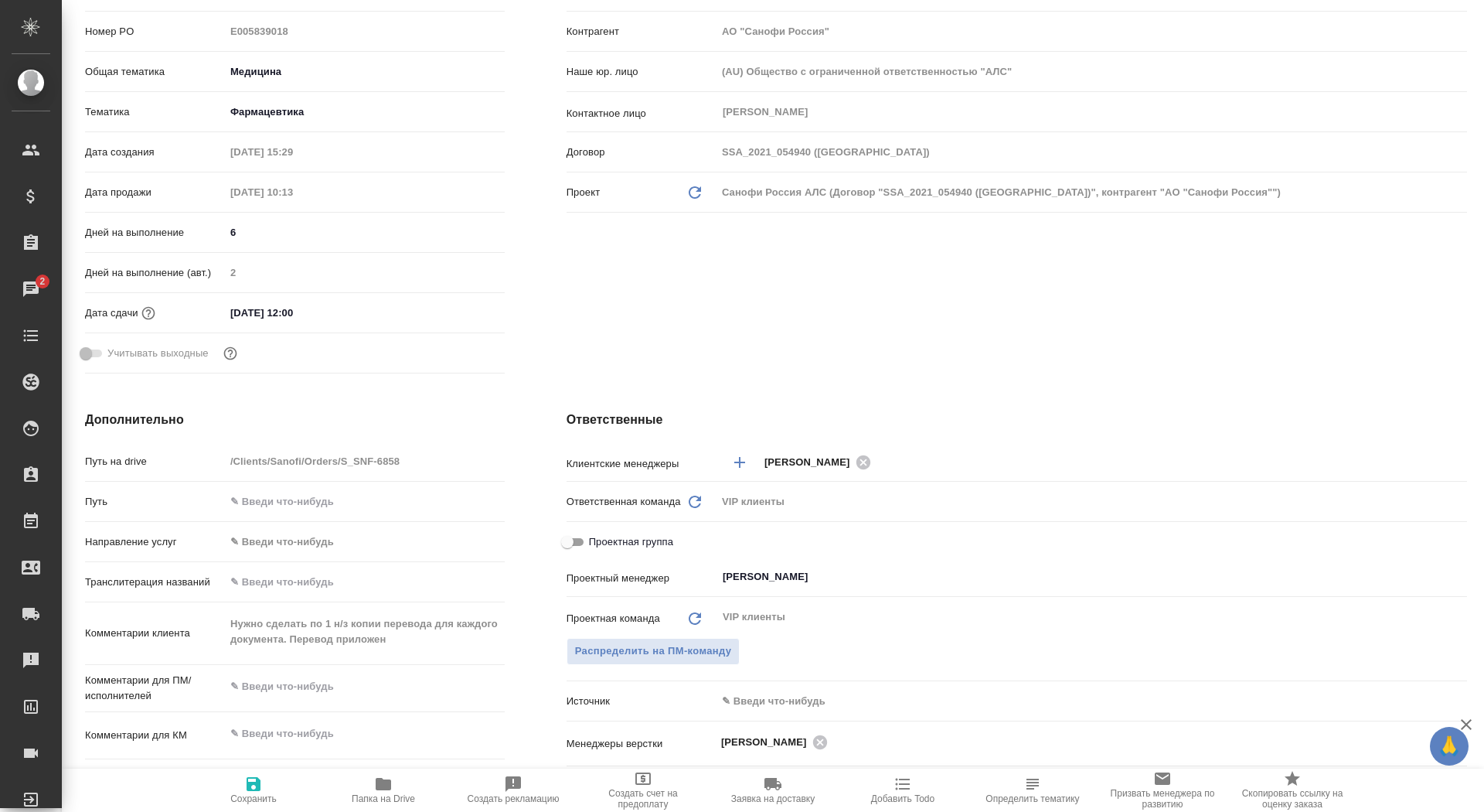
scroll to position [0, 0]
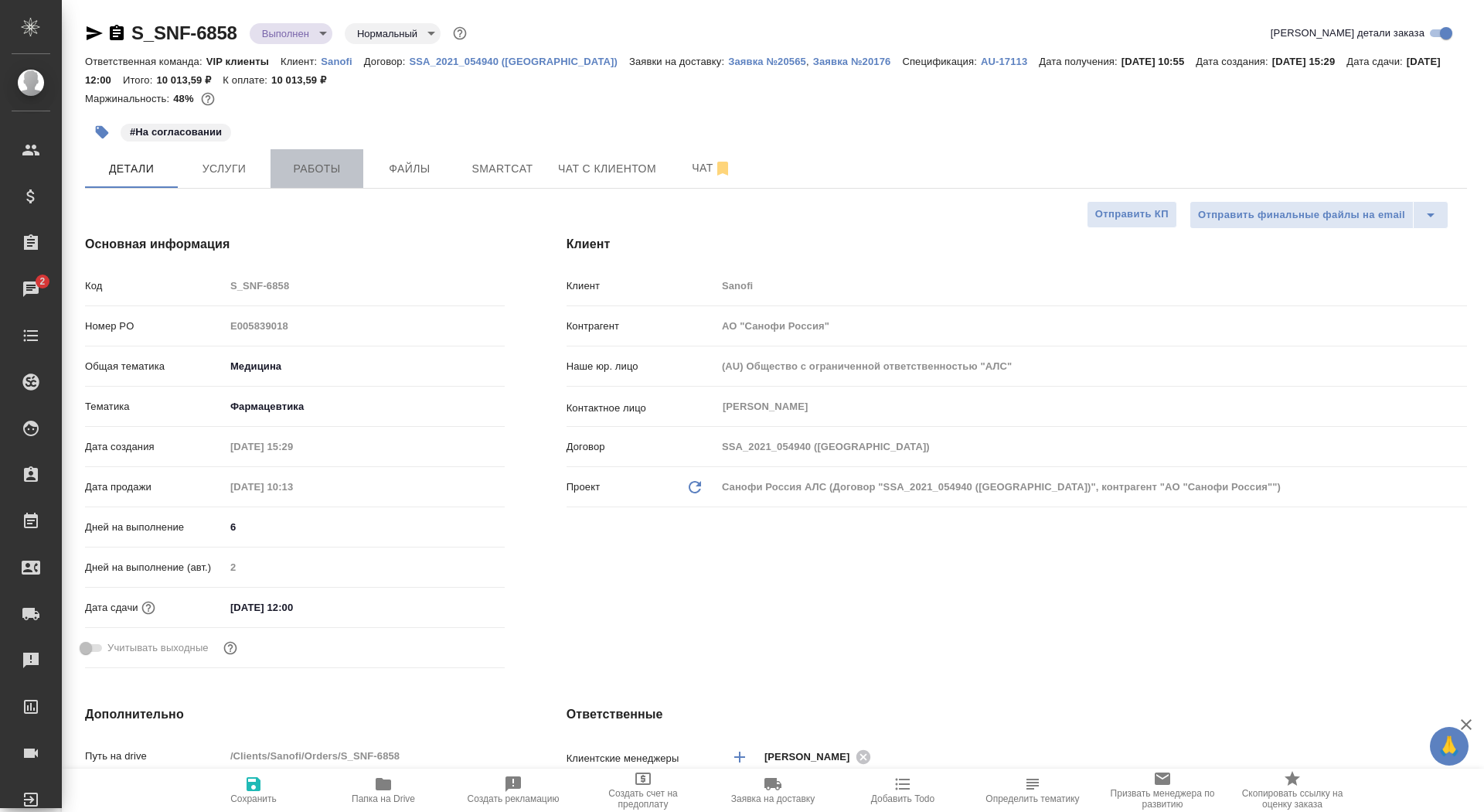
click at [330, 172] on span "Работы" at bounding box center [317, 169] width 74 height 19
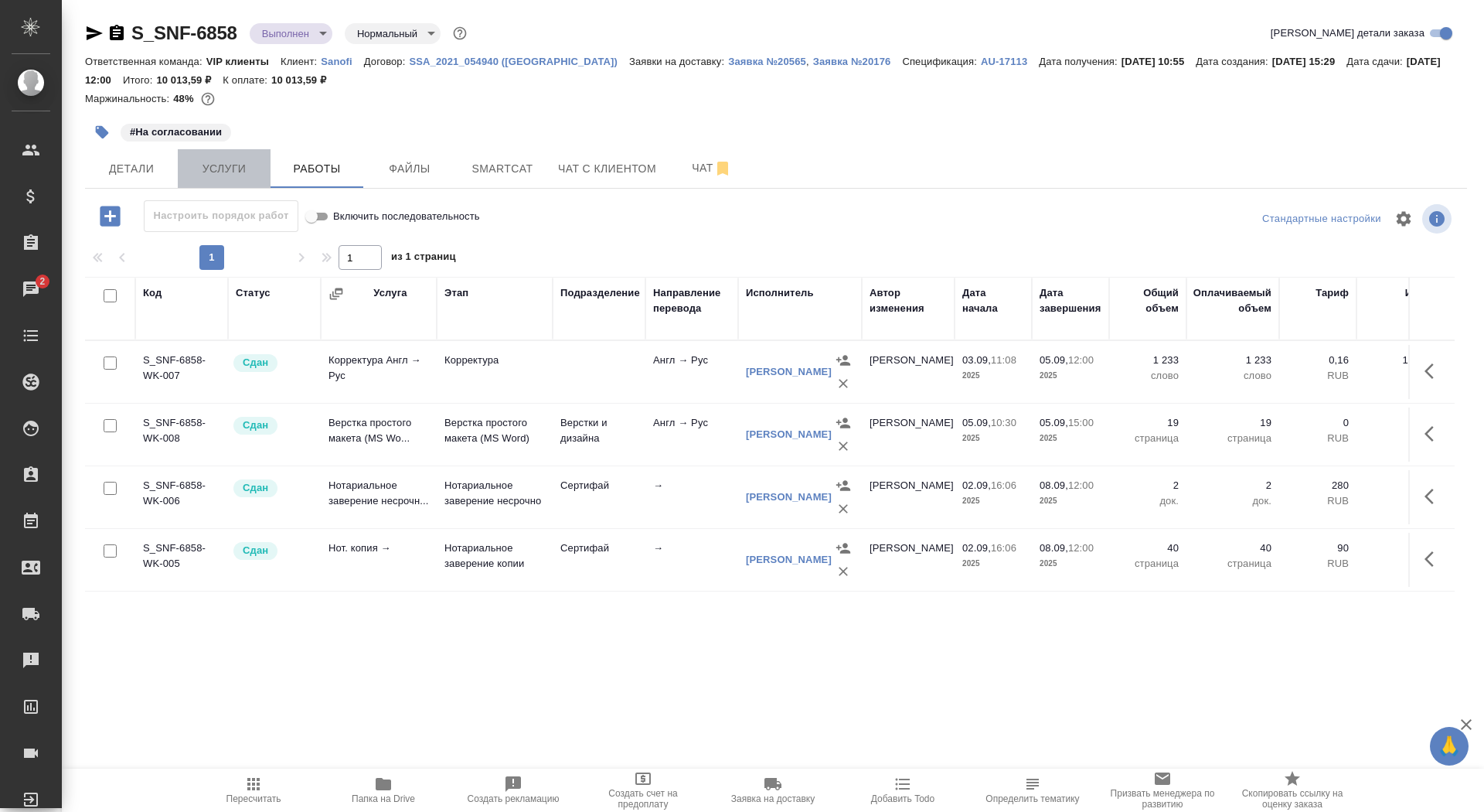
click at [227, 172] on span "Услуги" at bounding box center [224, 169] width 74 height 19
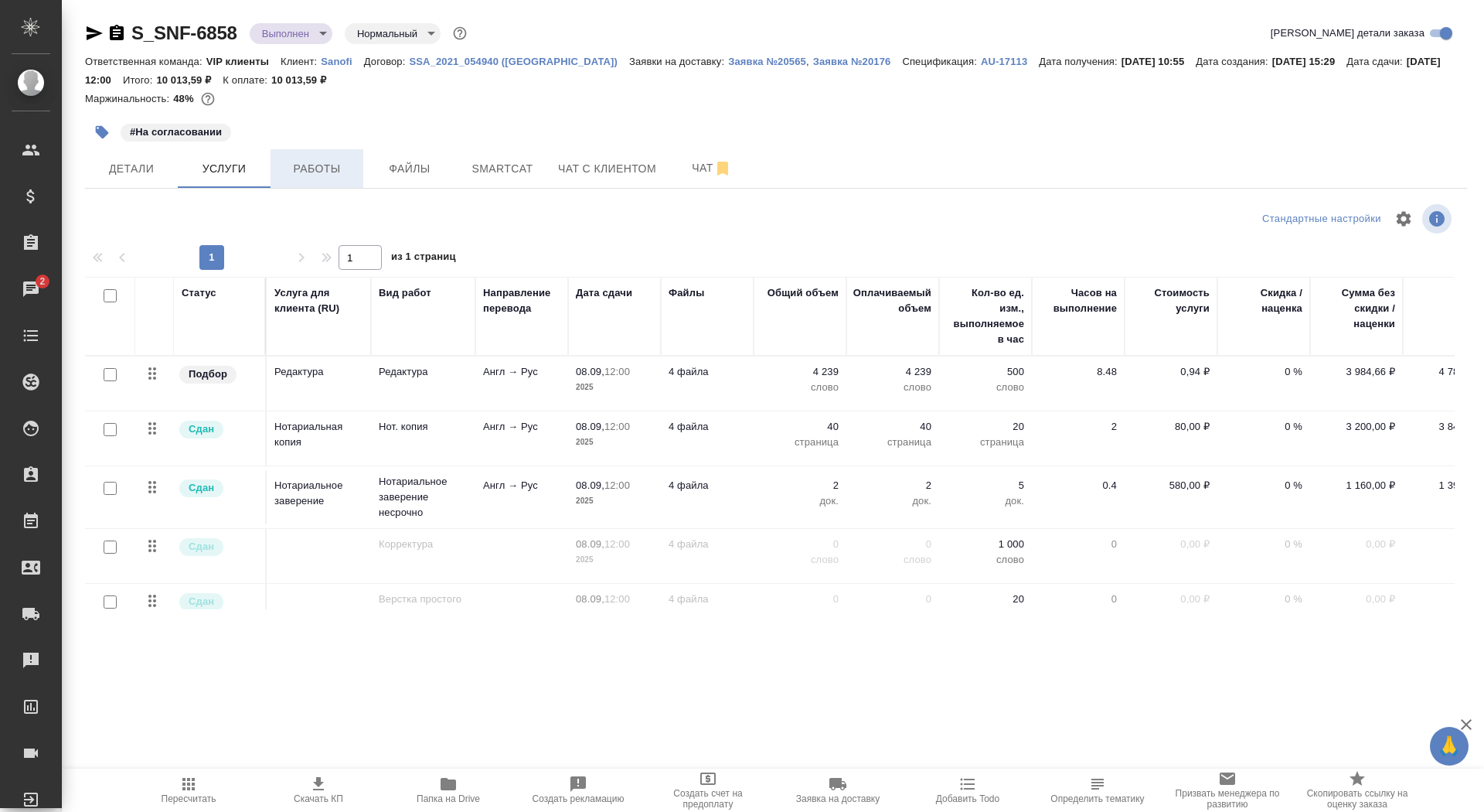
click at [309, 176] on span "Работы" at bounding box center [317, 169] width 74 height 19
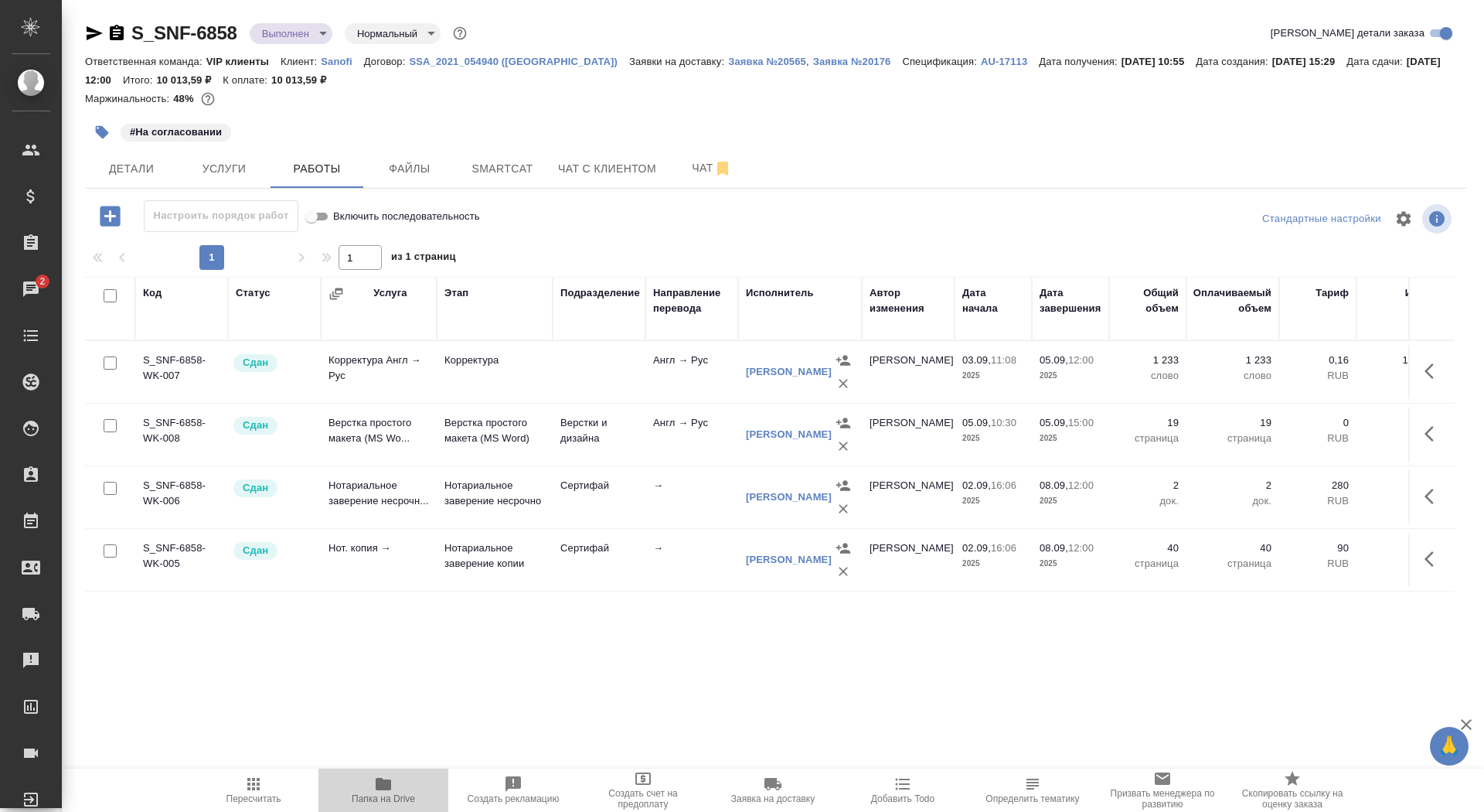
click at [362, 792] on span "Папка на Drive" at bounding box center [383, 789] width 112 height 29
